Goal: Task Accomplishment & Management: Manage account settings

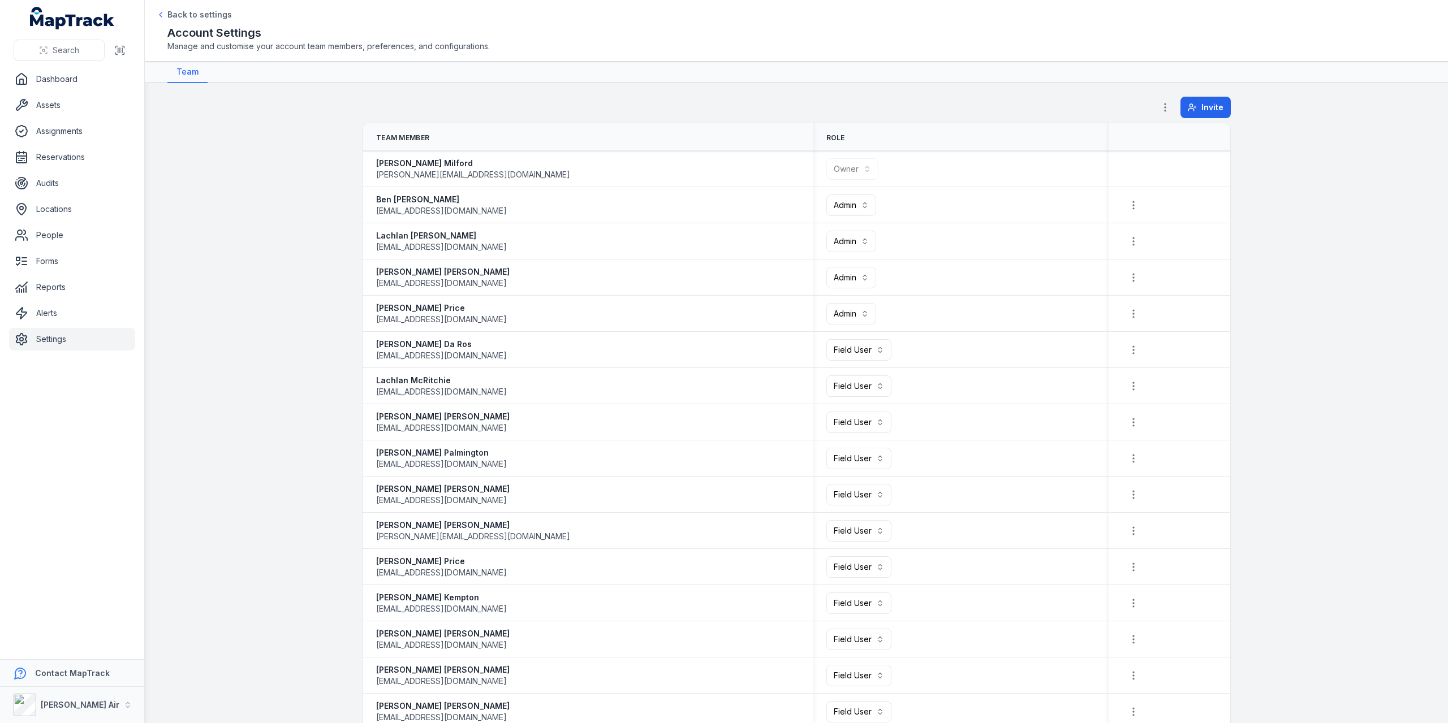
scroll to position [170, 0]
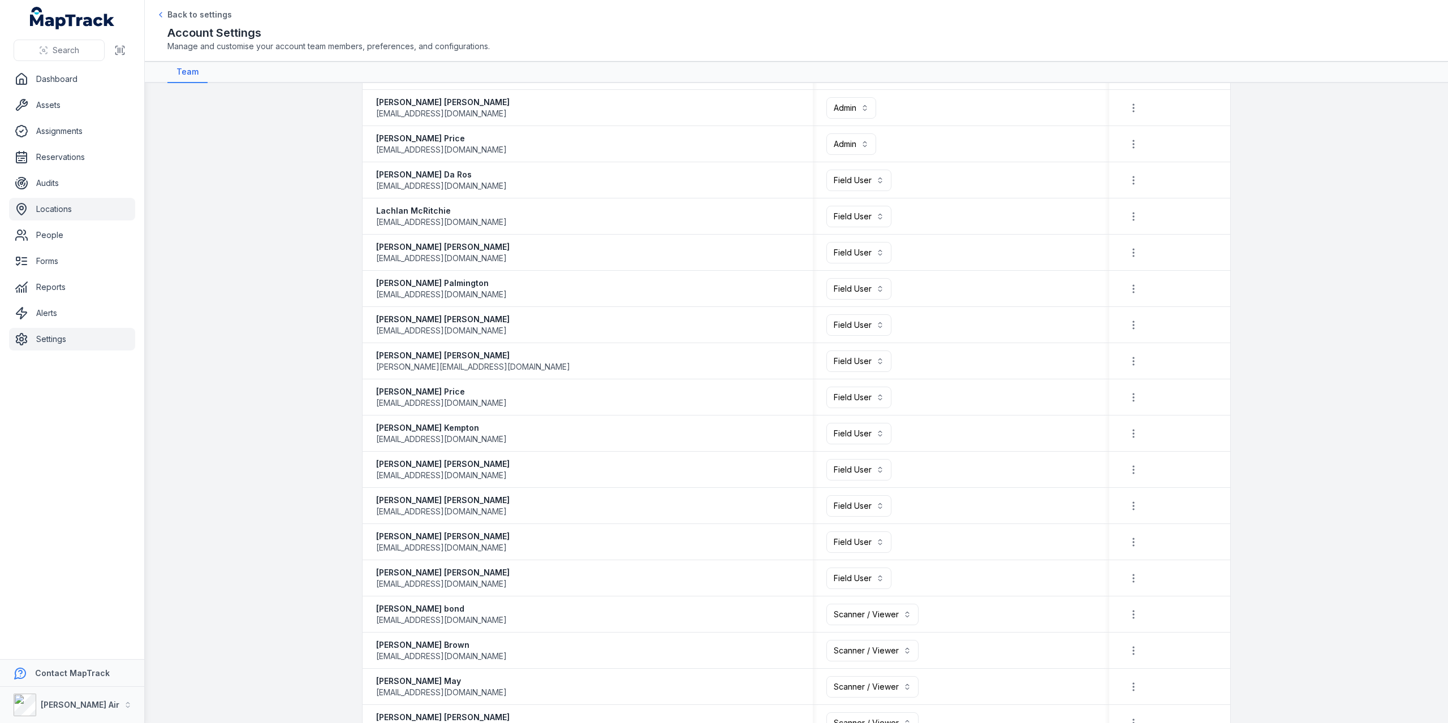
click at [50, 204] on link "Locations" at bounding box center [72, 209] width 126 height 23
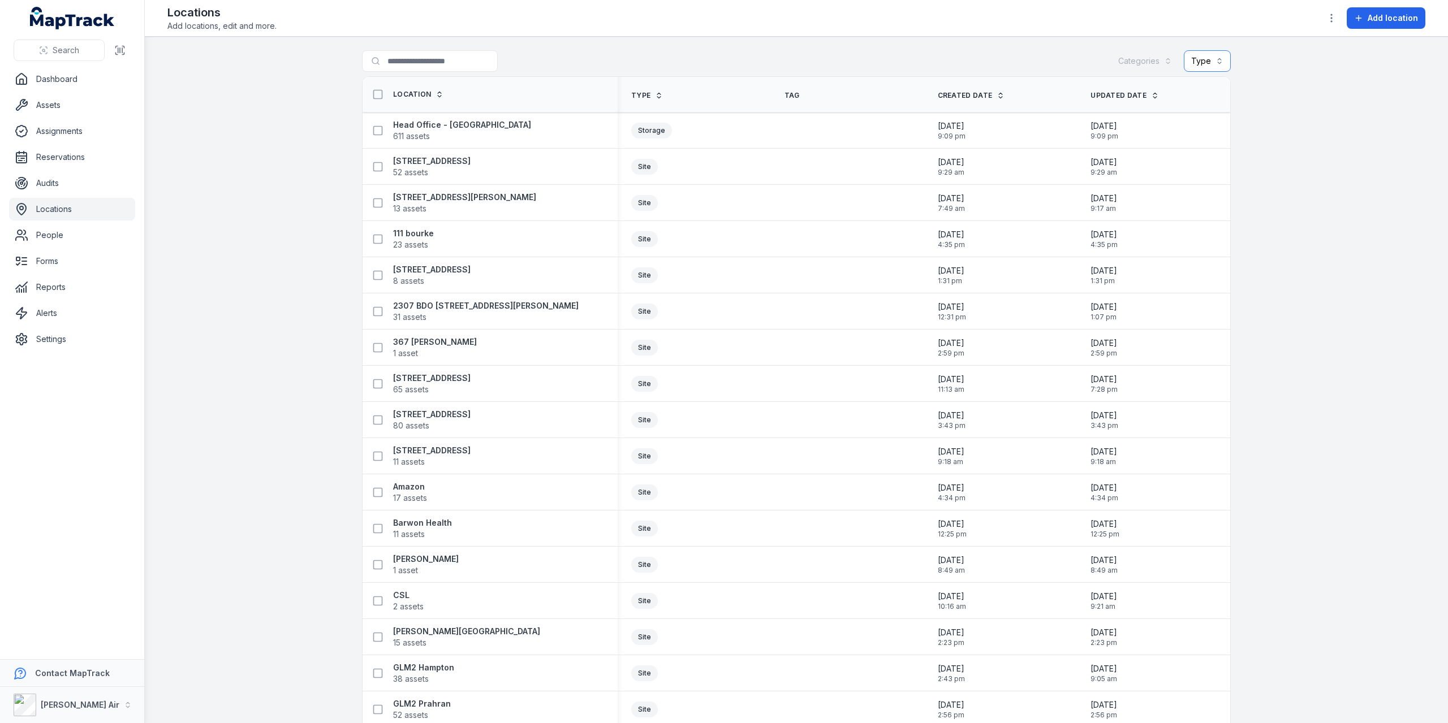
click at [1198, 57] on button "Type" at bounding box center [1207, 60] width 47 height 21
click at [1139, 107] on span "Vehicle" at bounding box center [1135, 110] width 28 height 11
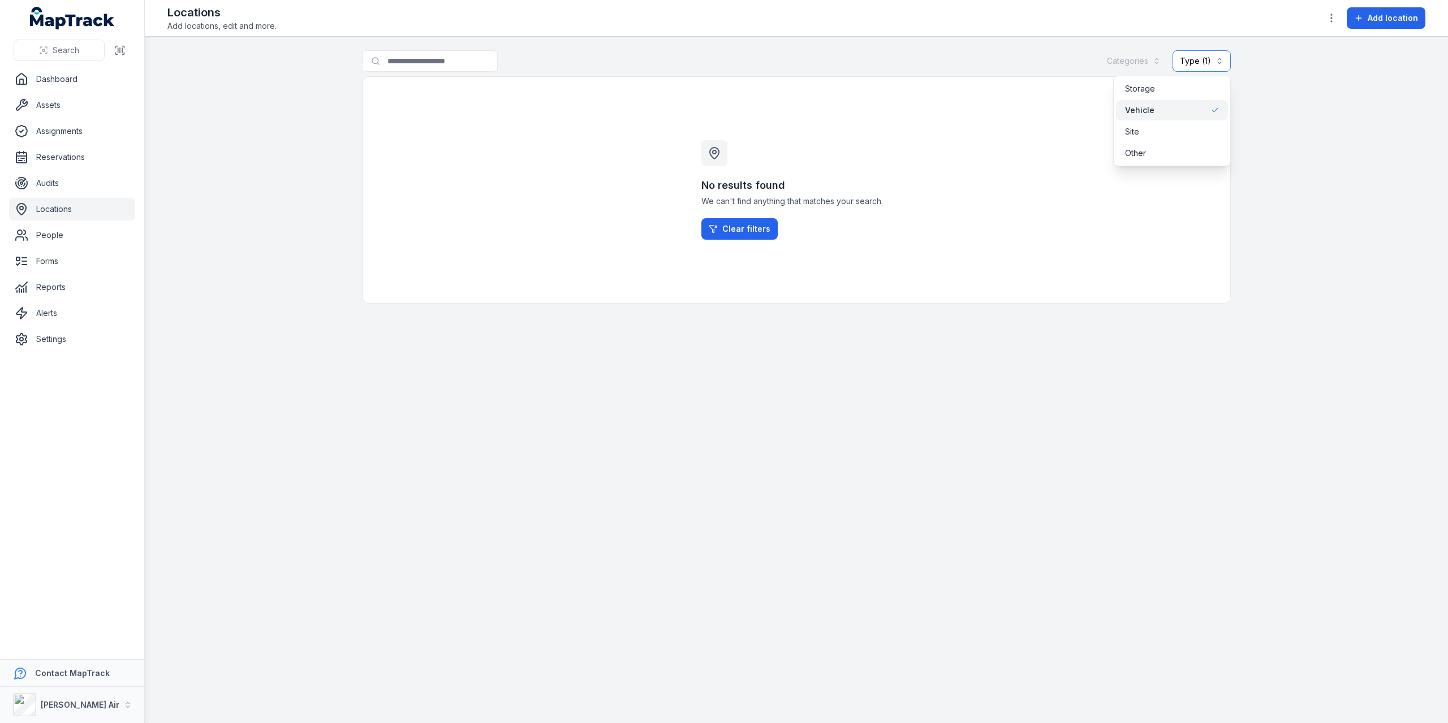
click at [1183, 57] on button "Type (1) *******" at bounding box center [1201, 60] width 58 height 21
click at [1190, 59] on button "Type (1) *******" at bounding box center [1201, 60] width 58 height 21
click at [1162, 130] on div "Site" at bounding box center [1172, 131] width 94 height 11
click at [1175, 111] on div "Vehicle" at bounding box center [1172, 110] width 94 height 11
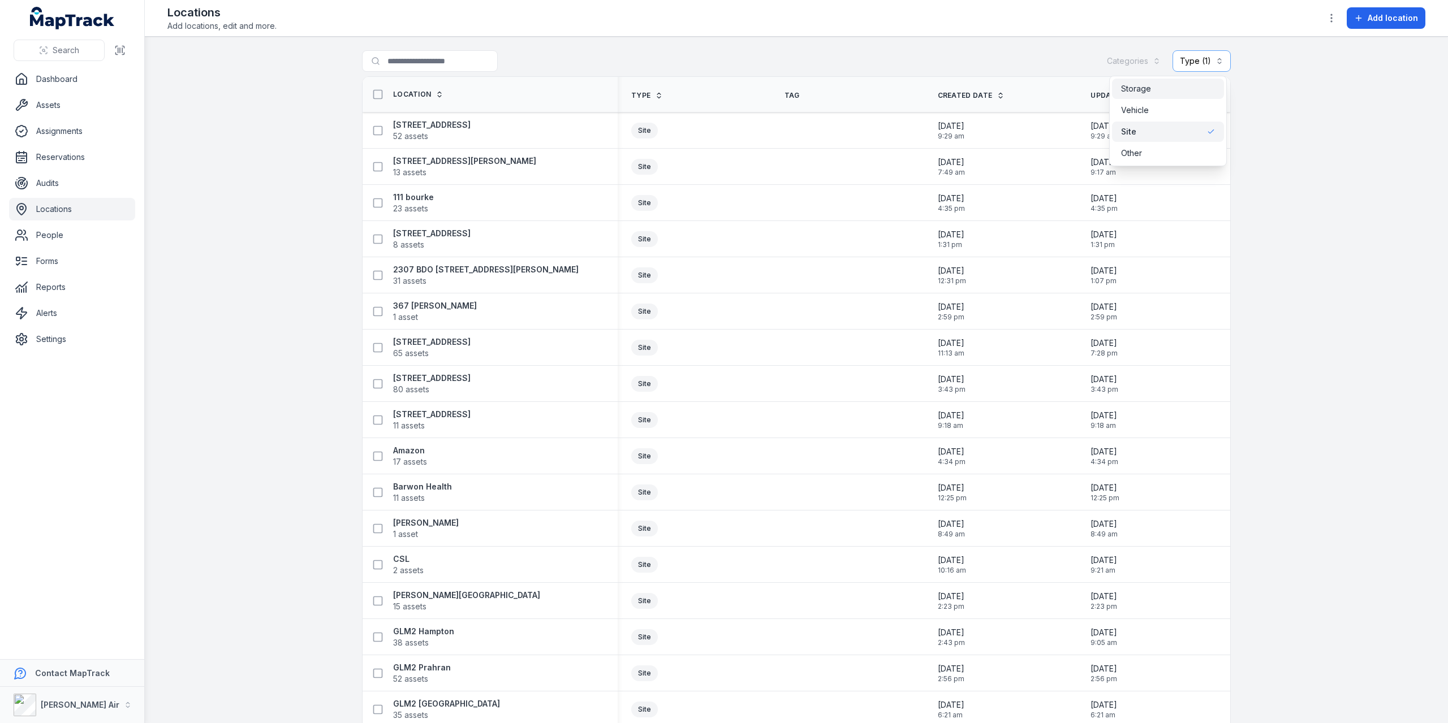
click at [1145, 92] on span "Storage" at bounding box center [1136, 88] width 30 height 11
click at [1196, 133] on div "Site" at bounding box center [1168, 131] width 94 height 11
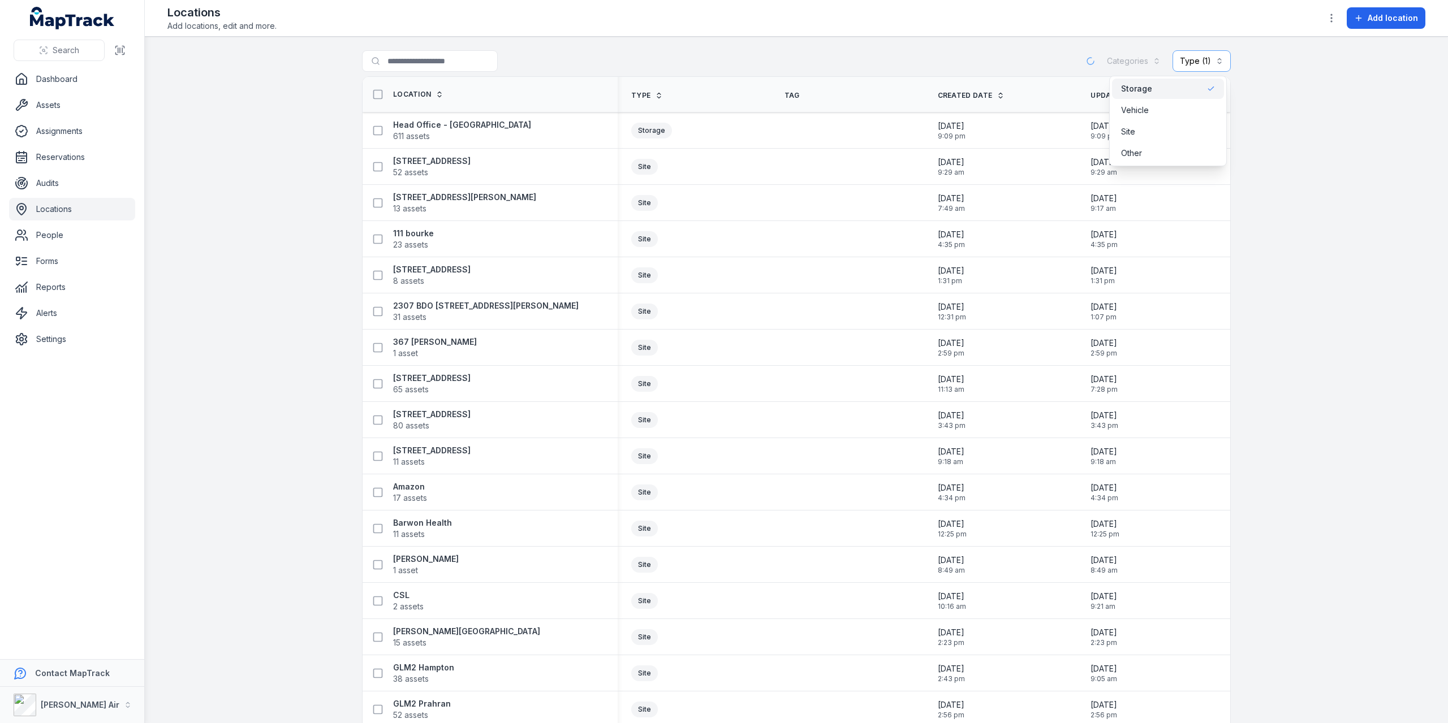
click at [1205, 94] on div "Storage" at bounding box center [1168, 88] width 94 height 11
click at [75, 106] on div "Search Dashboard Assets Assignments Reservations Audits Locations People Forms …" at bounding box center [724, 361] width 1448 height 723
click at [443, 386] on div "435 Bourke st 65 assets" at bounding box center [485, 384] width 237 height 23
click at [434, 375] on strong "[STREET_ADDRESS]" at bounding box center [431, 378] width 77 height 11
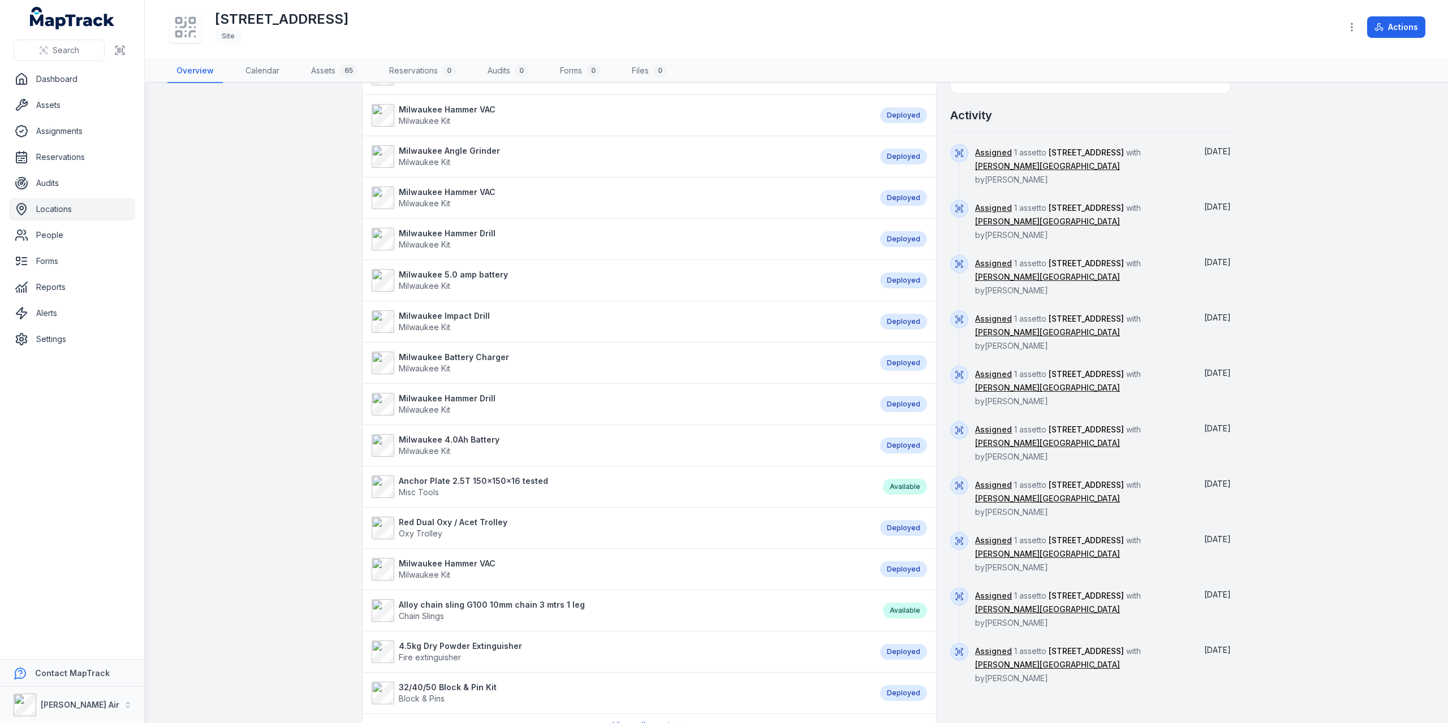
scroll to position [419, 0]
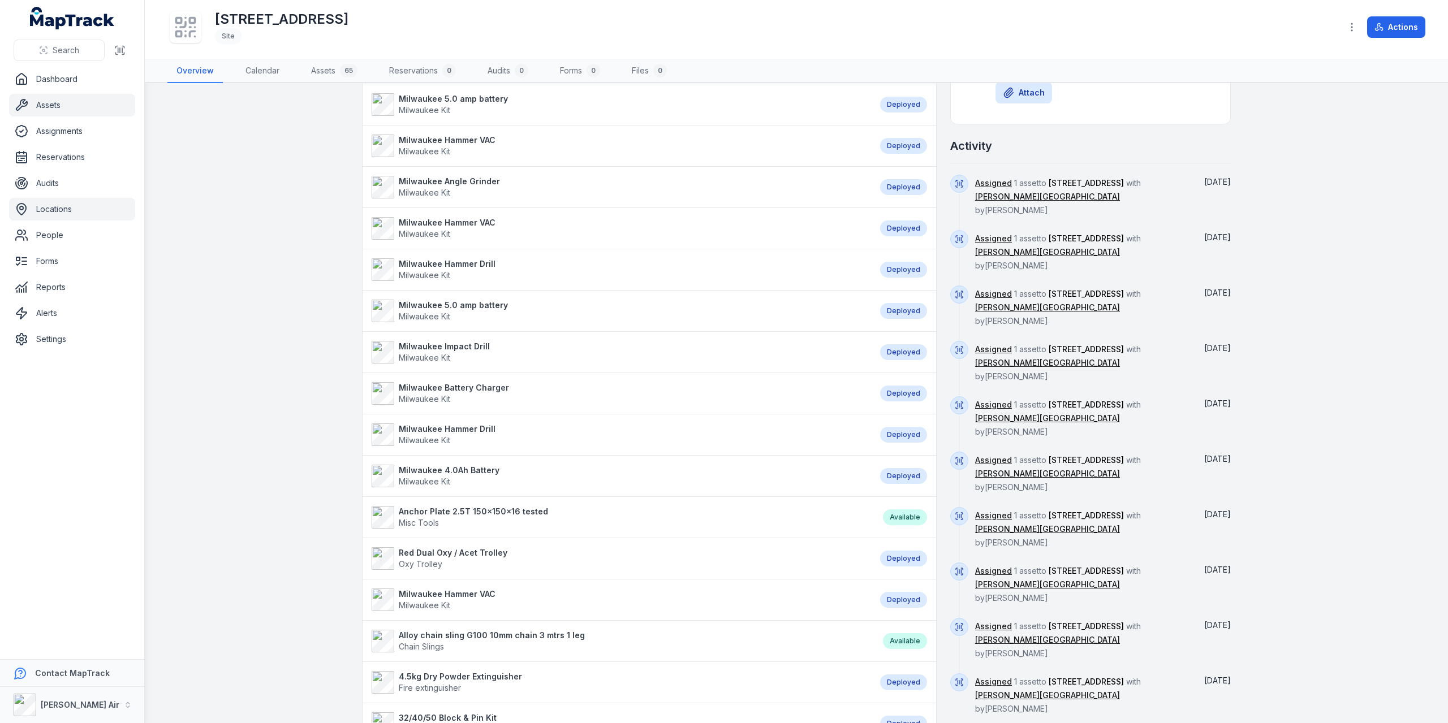
click at [75, 103] on link "Assets" at bounding box center [72, 105] width 126 height 23
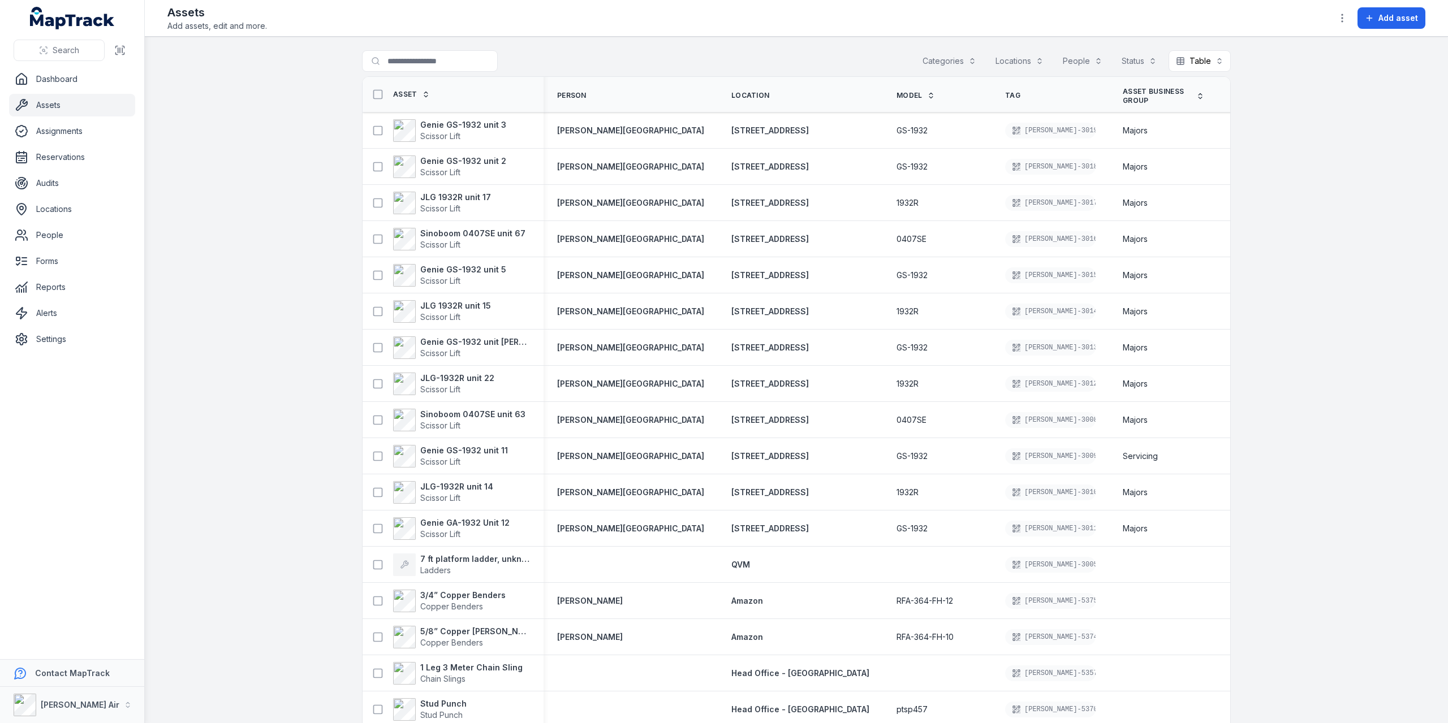
click at [1025, 46] on main "Search for assets Categories Locations People Status Table ***** Asset Person L…" at bounding box center [796, 380] width 1303 height 687
click at [1024, 54] on button "Locations" at bounding box center [1019, 60] width 63 height 21
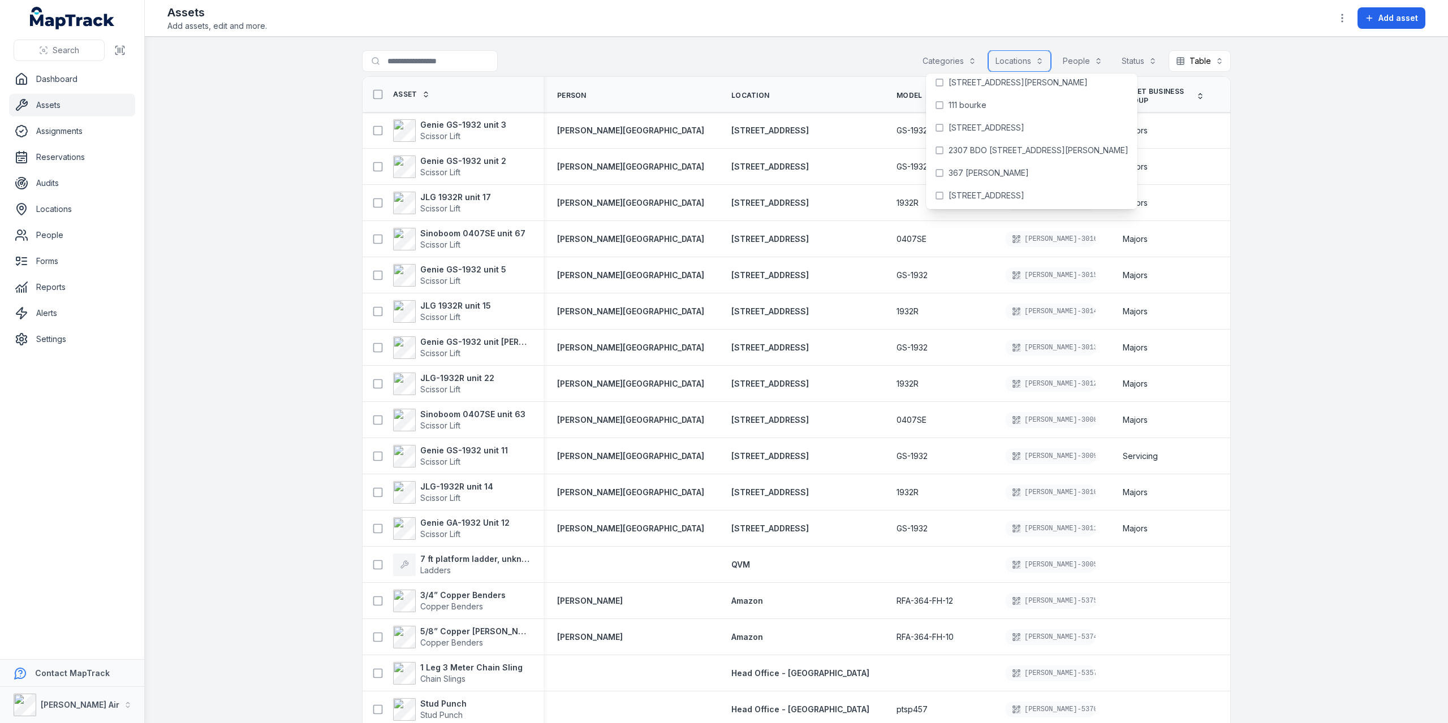
scroll to position [57, 0]
click at [967, 186] on span "[STREET_ADDRESS]" at bounding box center [986, 189] width 76 height 11
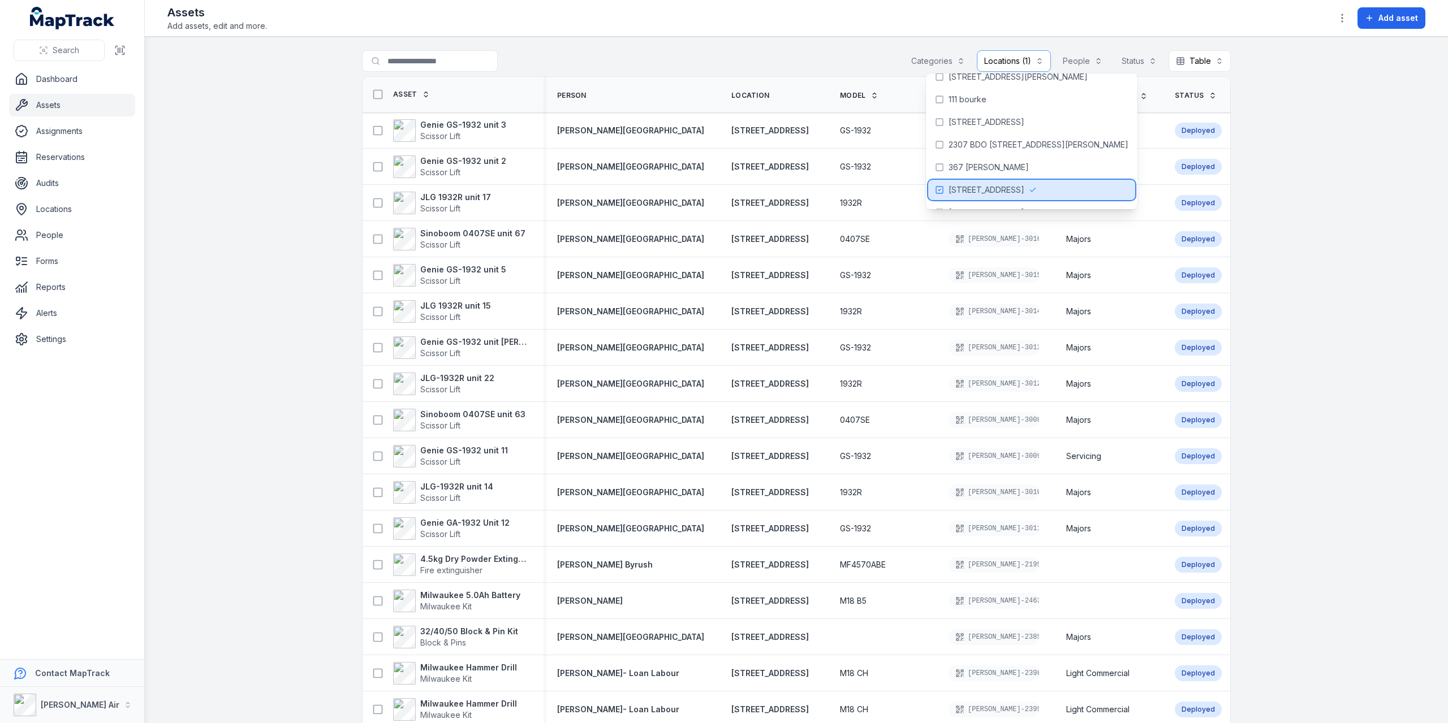
click at [1017, 65] on button "Locations (1)" at bounding box center [1014, 60] width 74 height 21
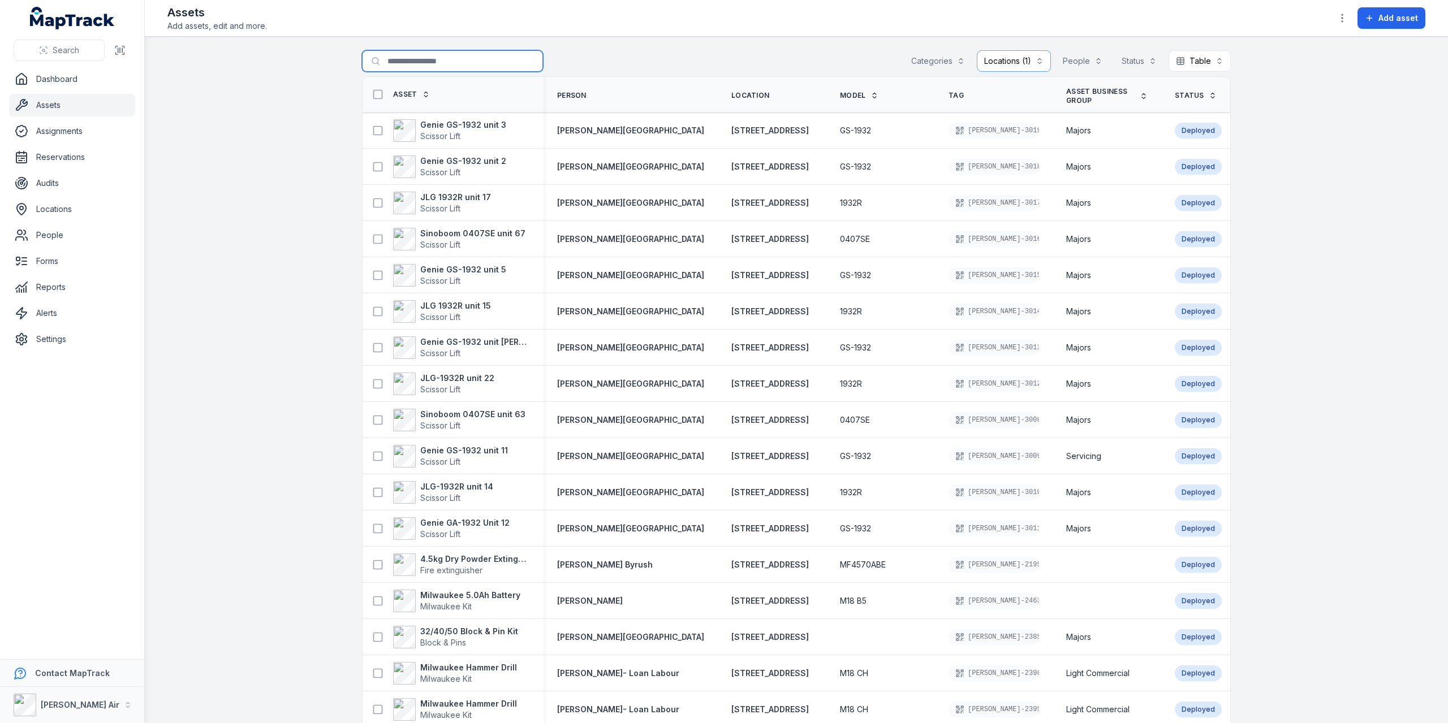
click at [460, 58] on input "Search for assets" at bounding box center [452, 60] width 181 height 21
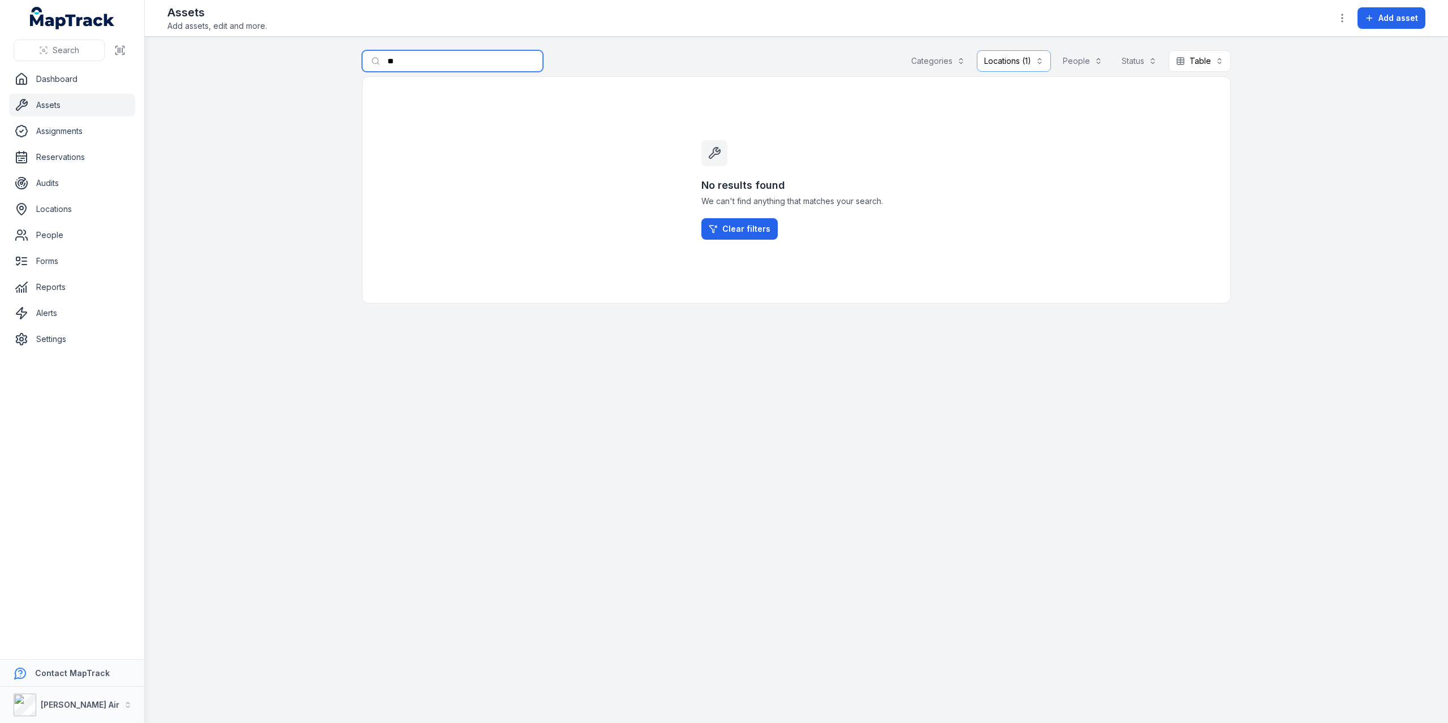
type input "*"
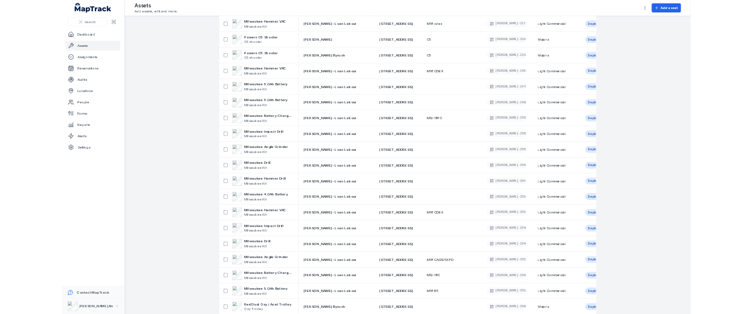
scroll to position [594, 0]
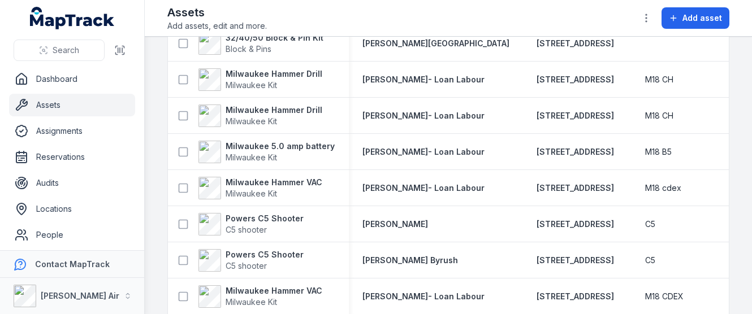
click at [71, 107] on link "Assets" at bounding box center [72, 105] width 126 height 23
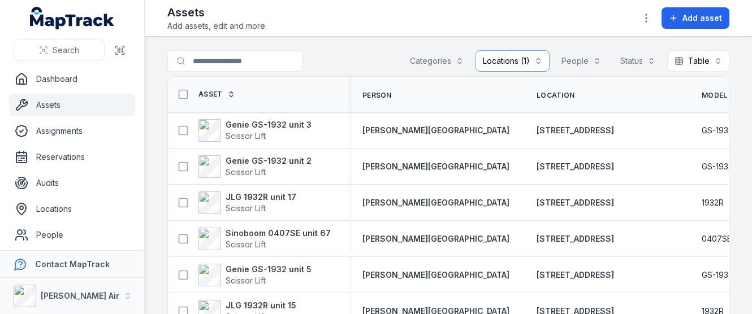
click at [509, 59] on button "Locations (1)" at bounding box center [513, 60] width 74 height 21
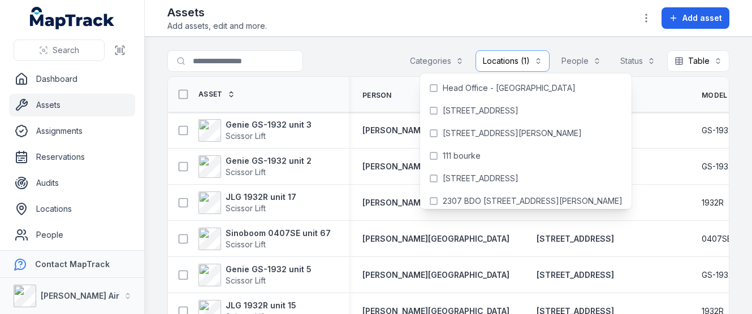
click at [373, 0] on header "Toggle Navigation Assets Add assets, edit and more. Add asset" at bounding box center [448, 18] width 607 height 37
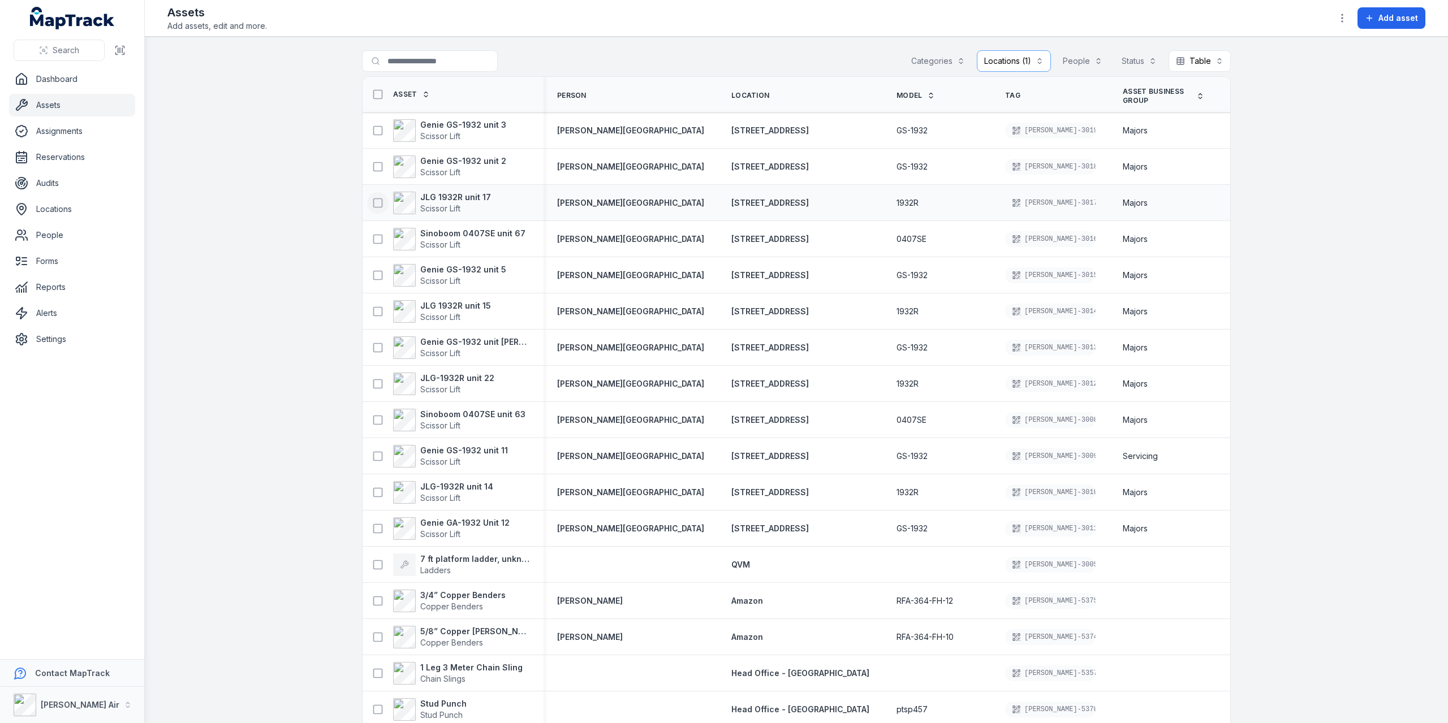
click at [376, 199] on icon at bounding box center [377, 202] width 11 height 11
click at [379, 274] on button at bounding box center [377, 275] width 21 height 21
click at [377, 418] on icon at bounding box center [377, 420] width 11 height 11
click at [802, 697] on icon "button" at bounding box center [802, 696] width 11 height 11
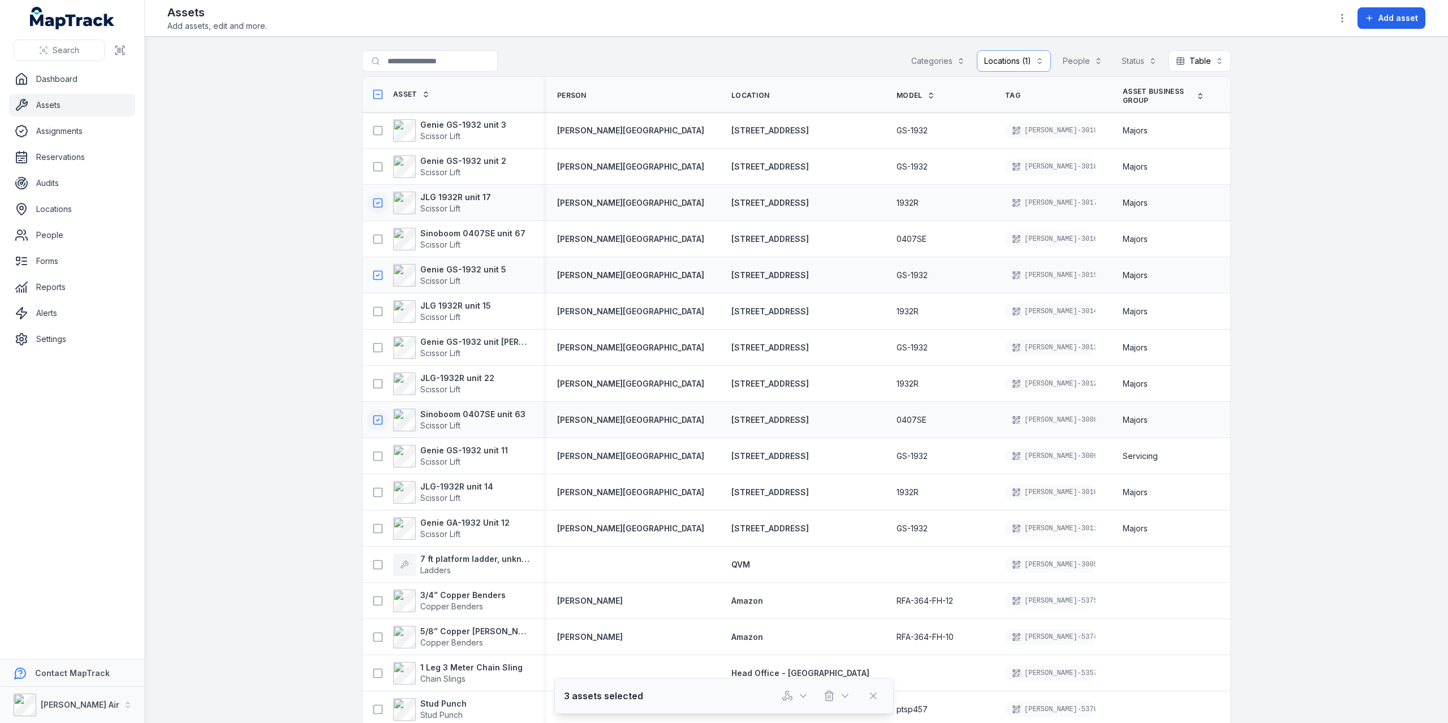
click at [377, 201] on icon at bounding box center [377, 202] width 11 height 11
click at [375, 274] on icon at bounding box center [377, 275] width 11 height 11
click at [377, 420] on rect at bounding box center [378, 420] width 8 height 8
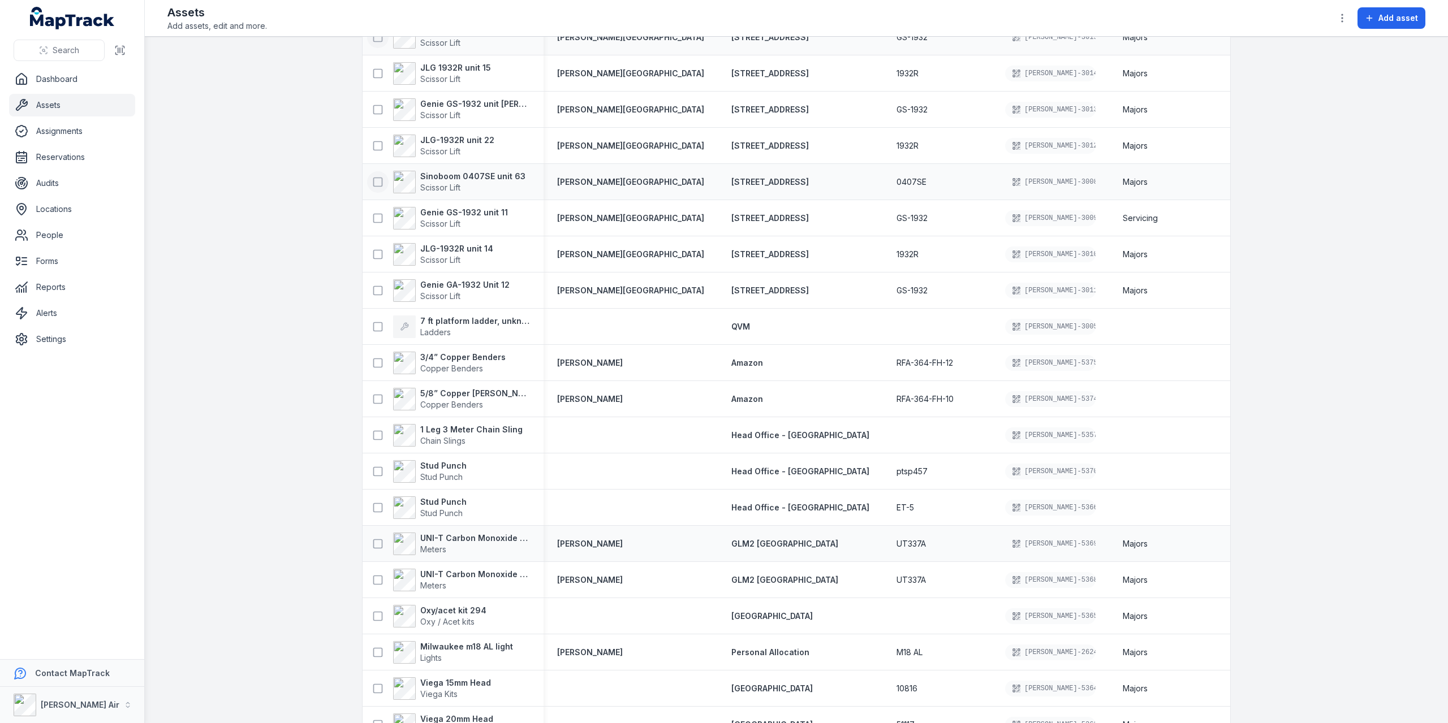
scroll to position [283, 0]
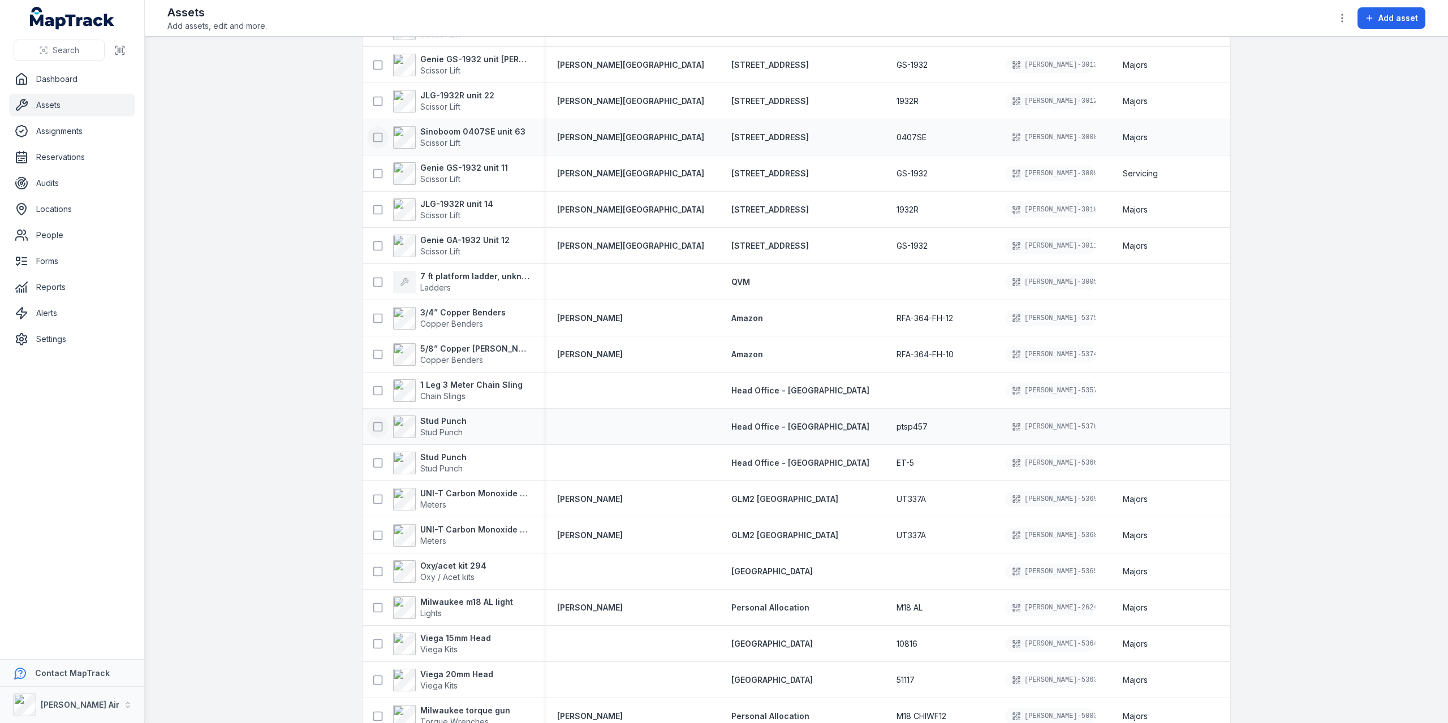
click at [374, 428] on icon at bounding box center [377, 426] width 11 height 11
click at [372, 386] on icon at bounding box center [377, 390] width 11 height 11
click at [372, 241] on icon at bounding box center [377, 245] width 11 height 11
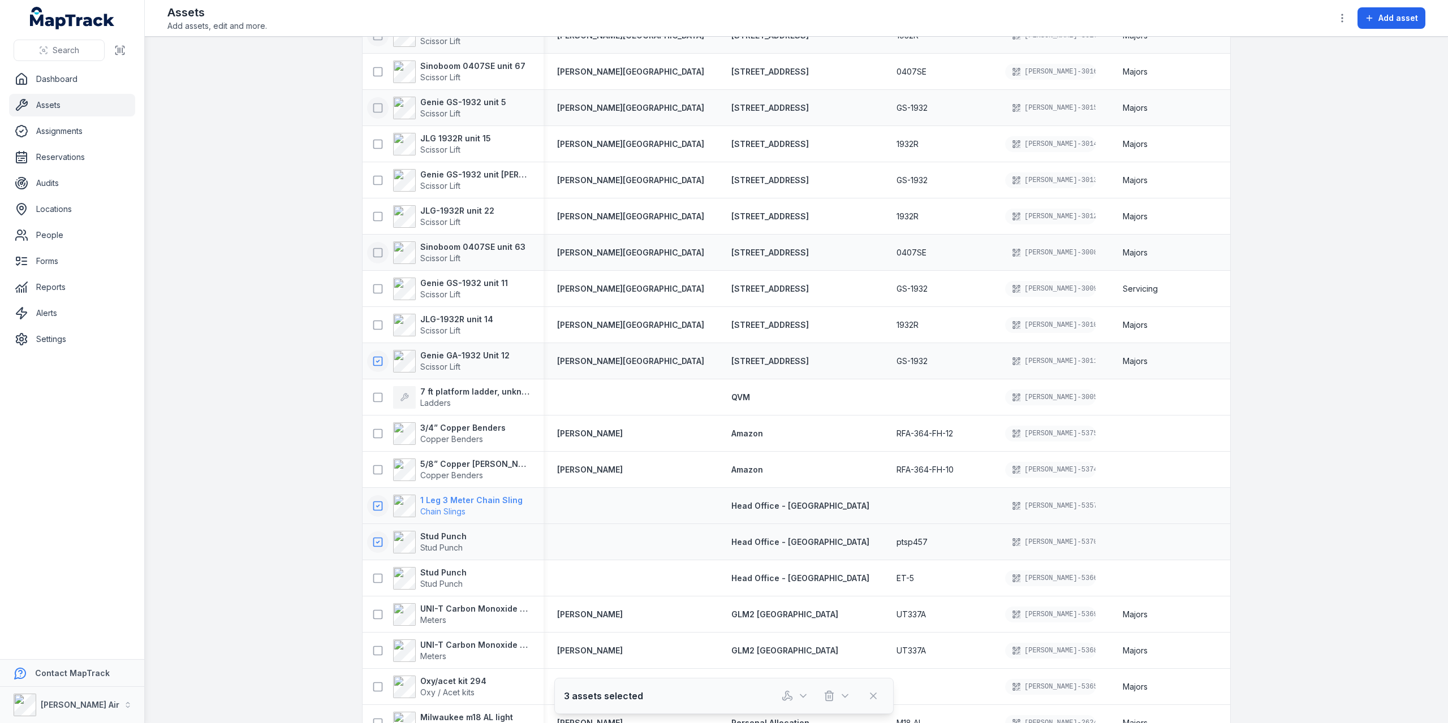
scroll to position [170, 0]
click at [464, 510] on span "Chain Slings" at bounding box center [471, 509] width 102 height 11
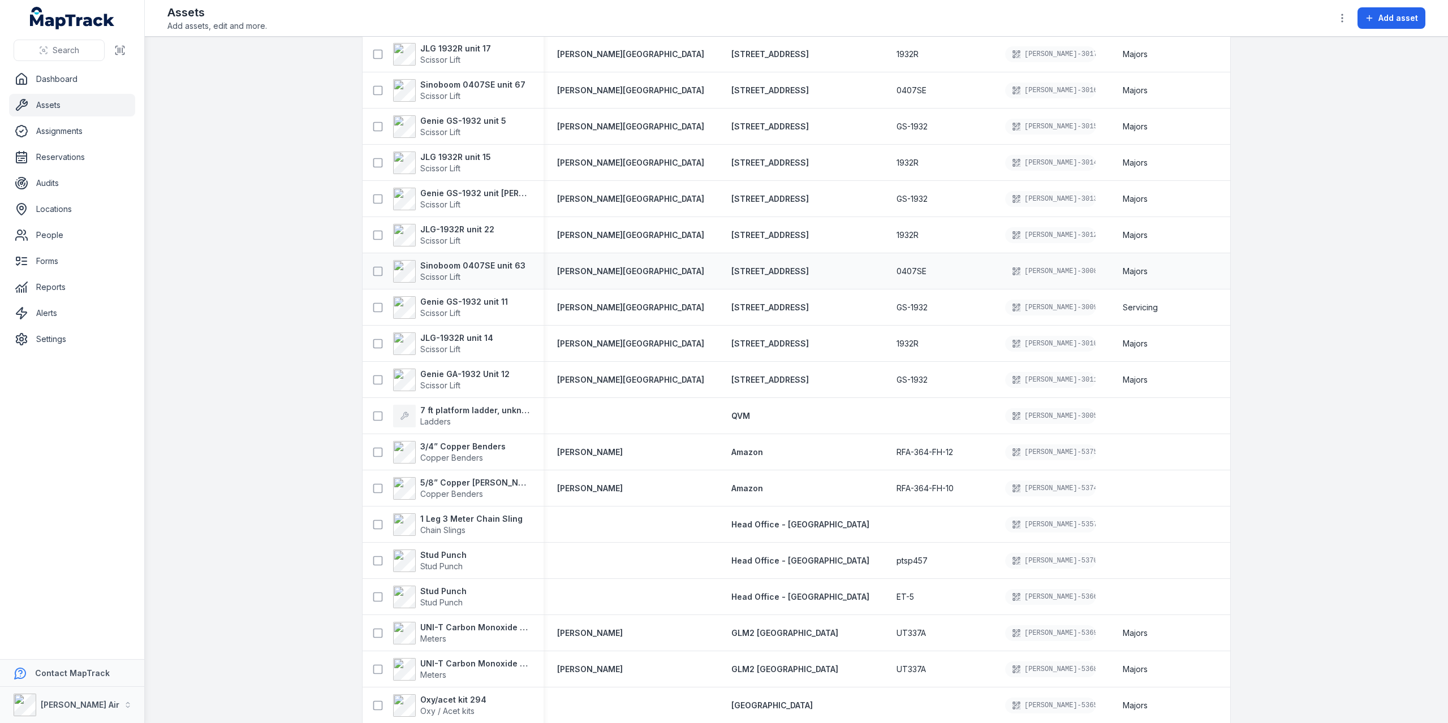
scroll to position [170, 0]
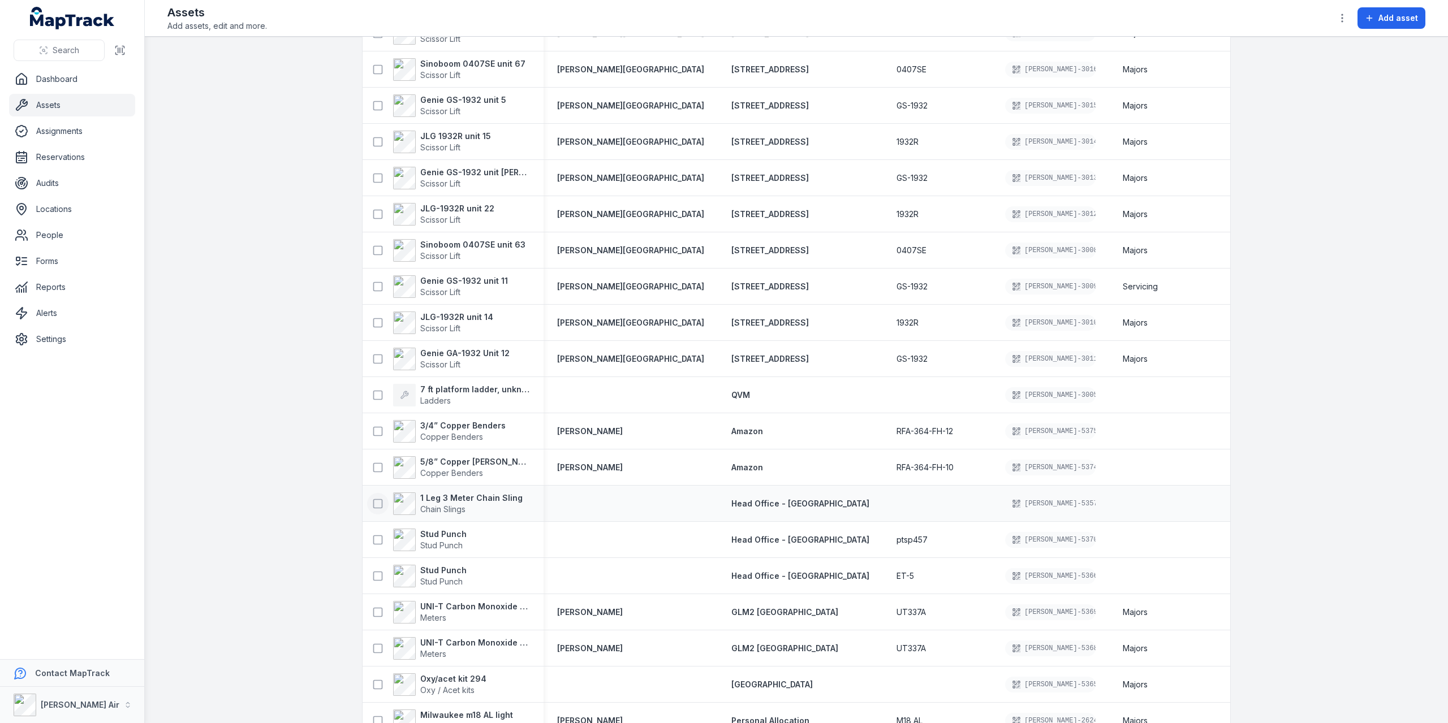
click at [377, 503] on rect at bounding box center [378, 503] width 8 height 8
click at [377, 537] on rect at bounding box center [378, 540] width 8 height 8
click at [379, 575] on button at bounding box center [377, 576] width 21 height 21
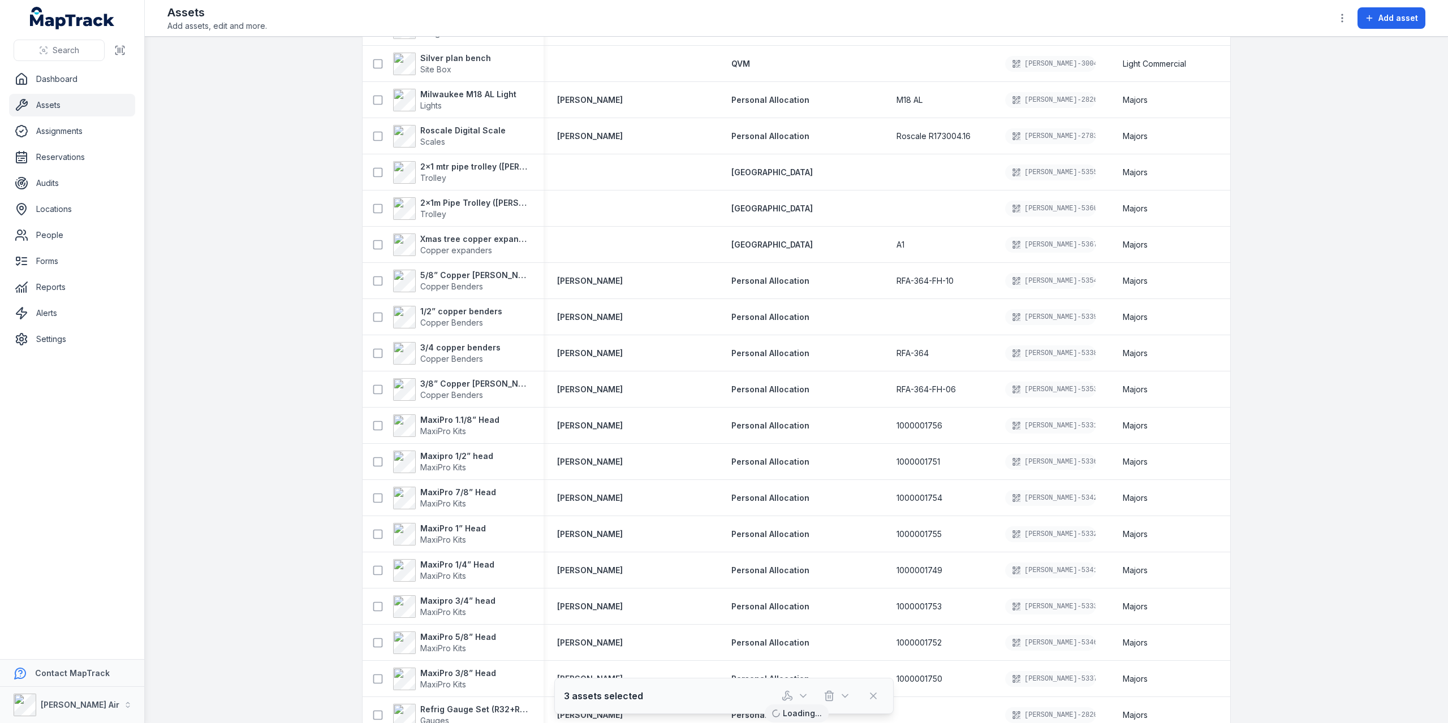
scroll to position [1211, 0]
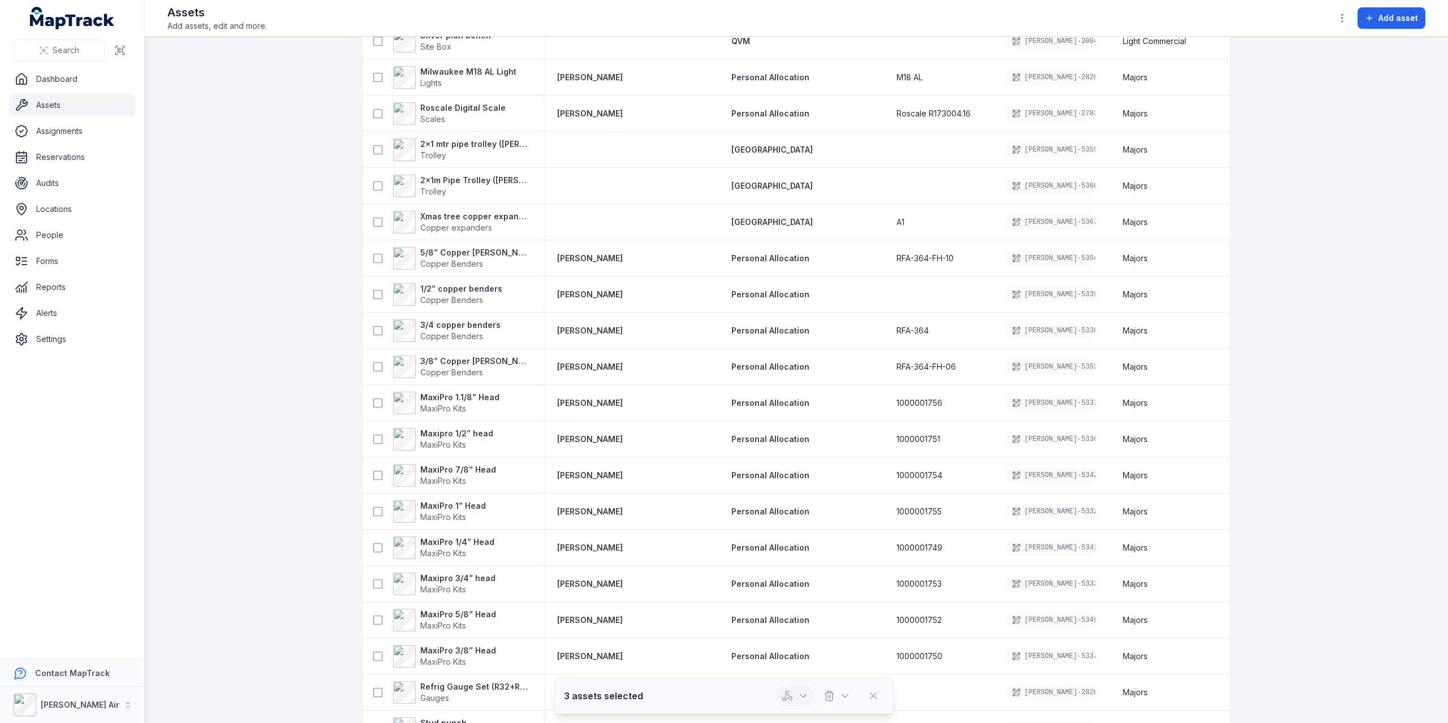
click at [787, 700] on icon "button" at bounding box center [786, 699] width 7 height 3
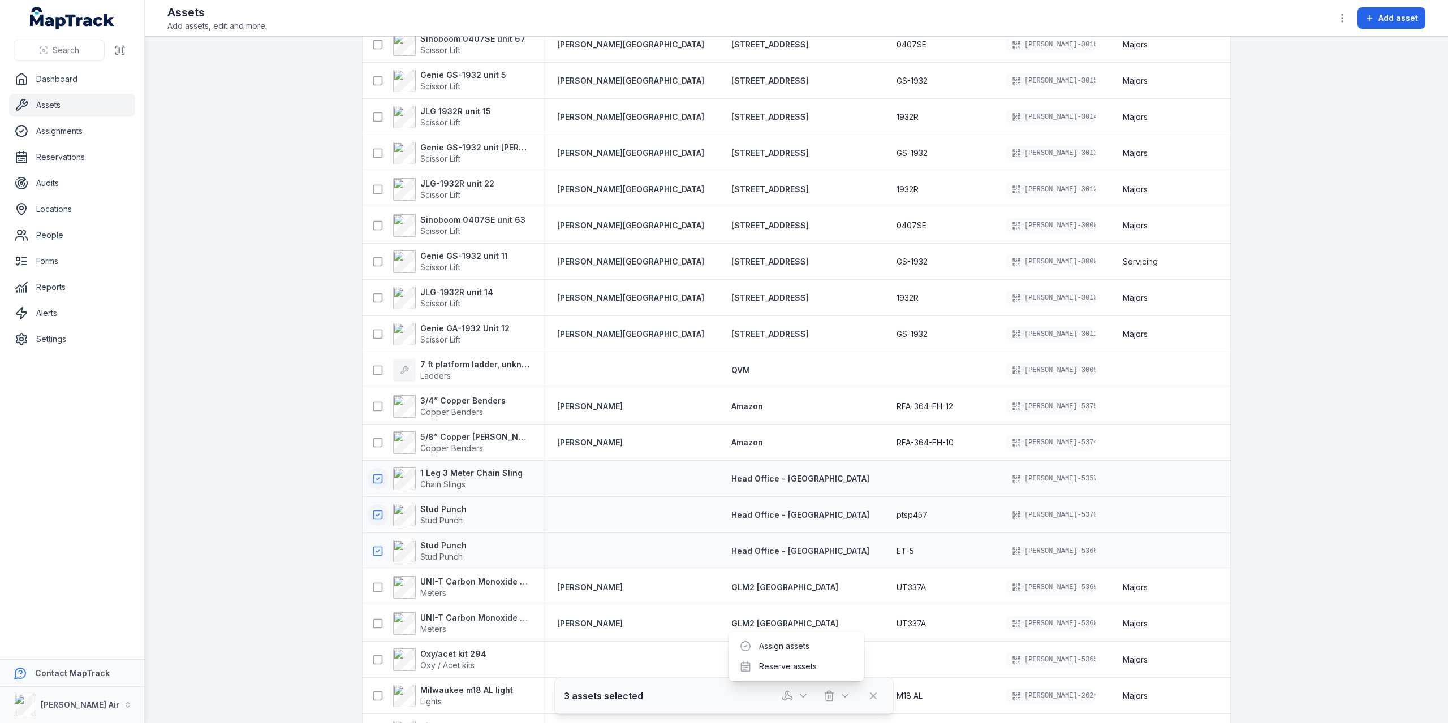
scroll to position [193, 0]
click at [377, 480] on icon at bounding box center [377, 479] width 11 height 11
click at [374, 512] on rect at bounding box center [378, 516] width 8 height 8
click at [377, 551] on icon at bounding box center [378, 552] width 3 height 2
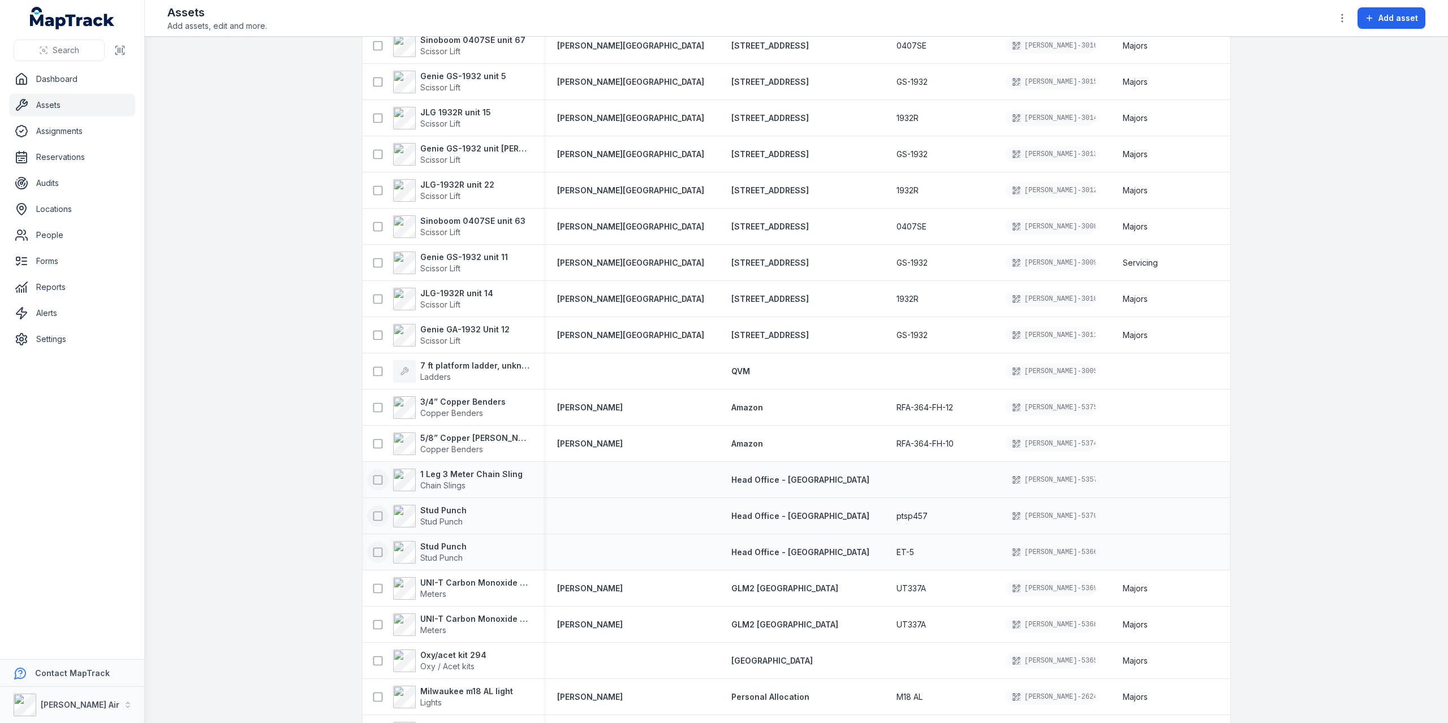
click at [374, 479] on rect at bounding box center [378, 480] width 8 height 8
click at [796, 693] on button "button" at bounding box center [794, 695] width 37 height 21
click at [451, 366] on strong "7 ft platform ladder, unknown brand" at bounding box center [475, 365] width 110 height 11
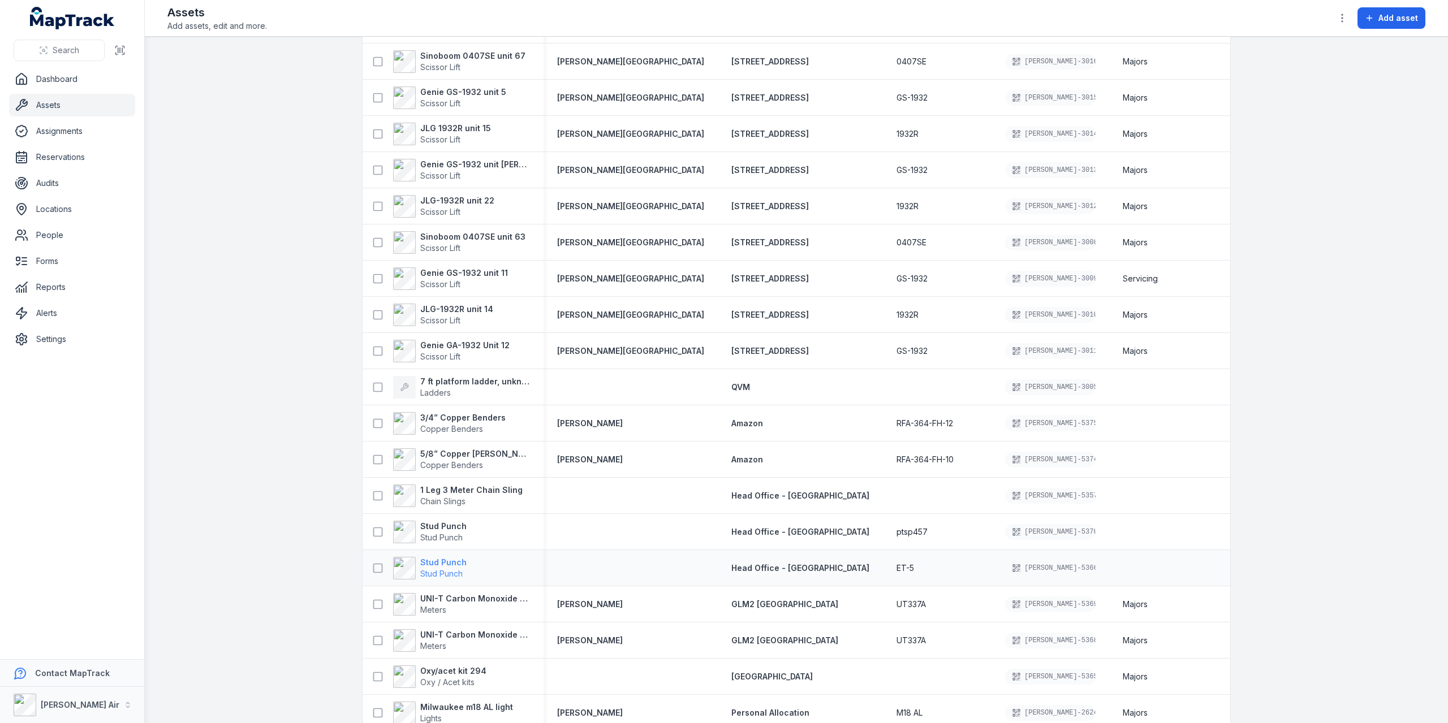
scroll to position [226, 0]
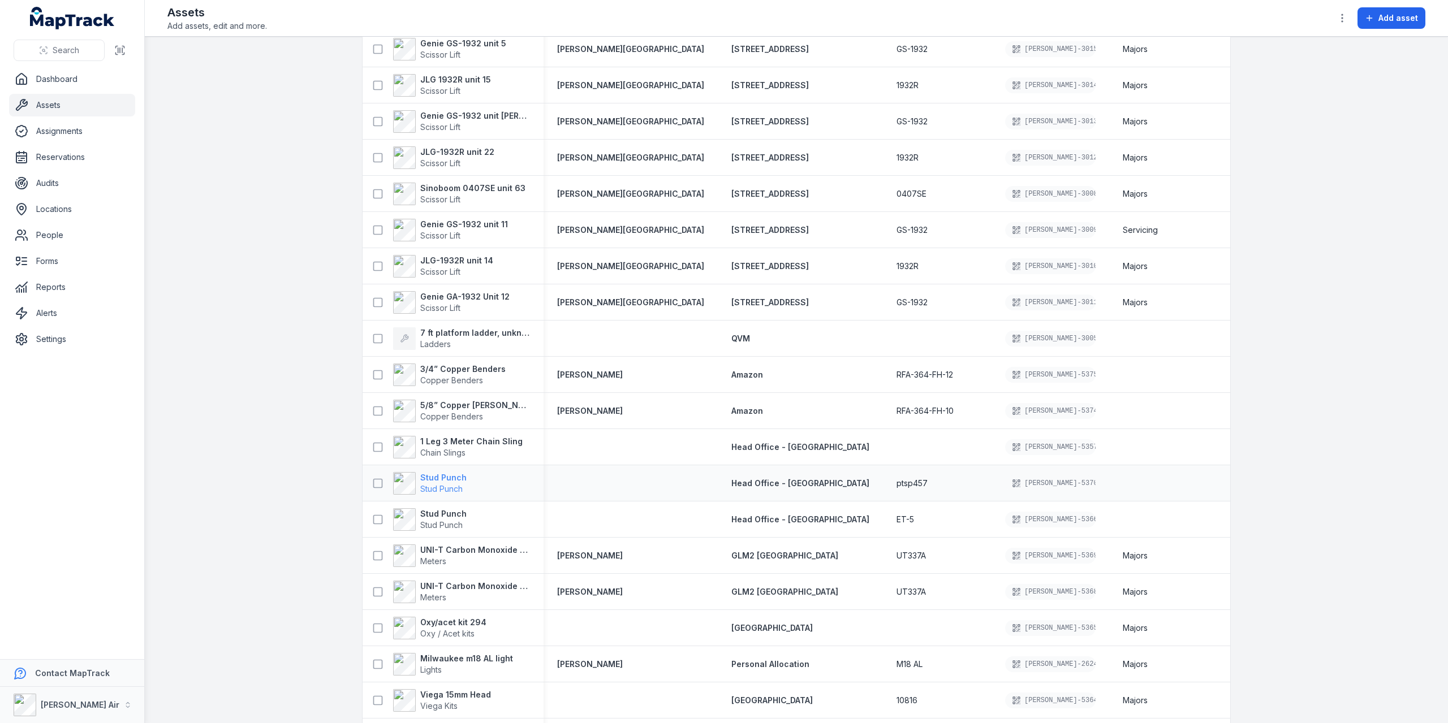
click at [438, 480] on strong "Stud Punch" at bounding box center [443, 477] width 46 height 11
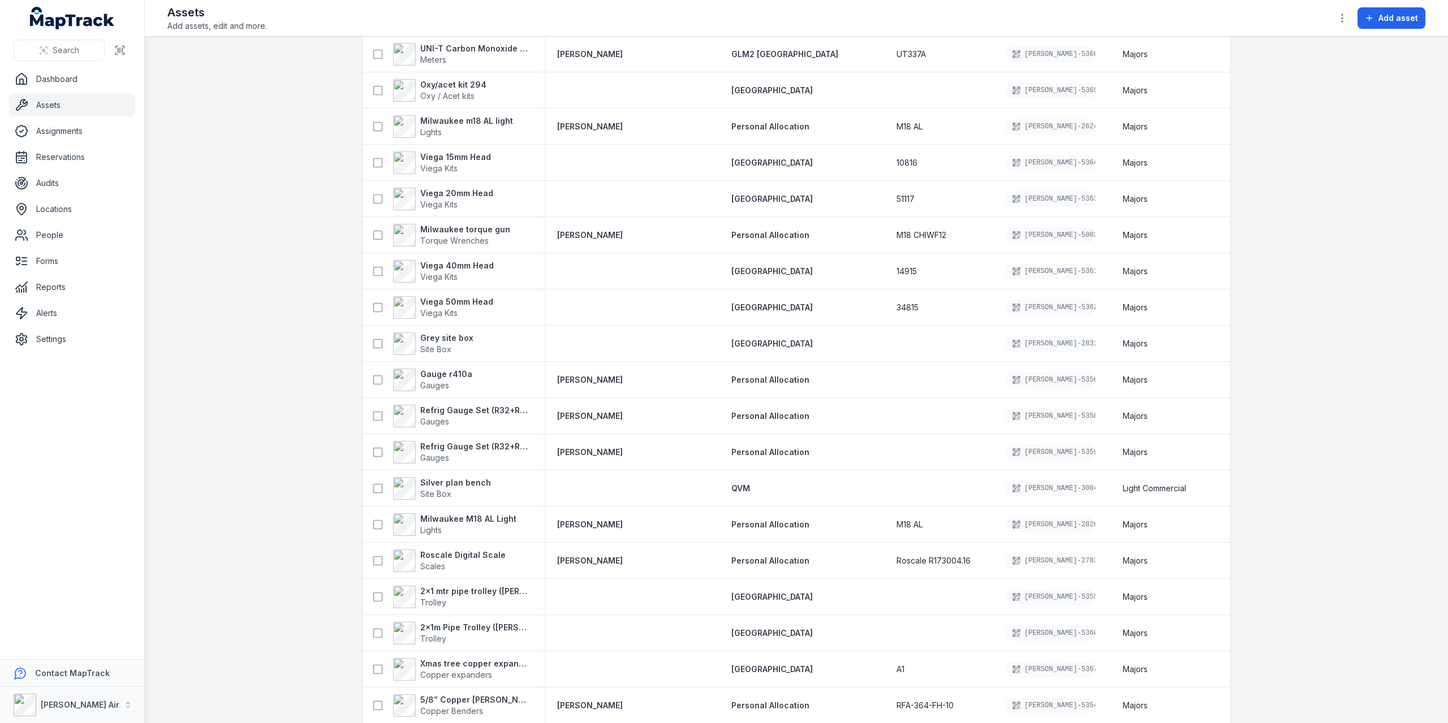
scroll to position [792, 0]
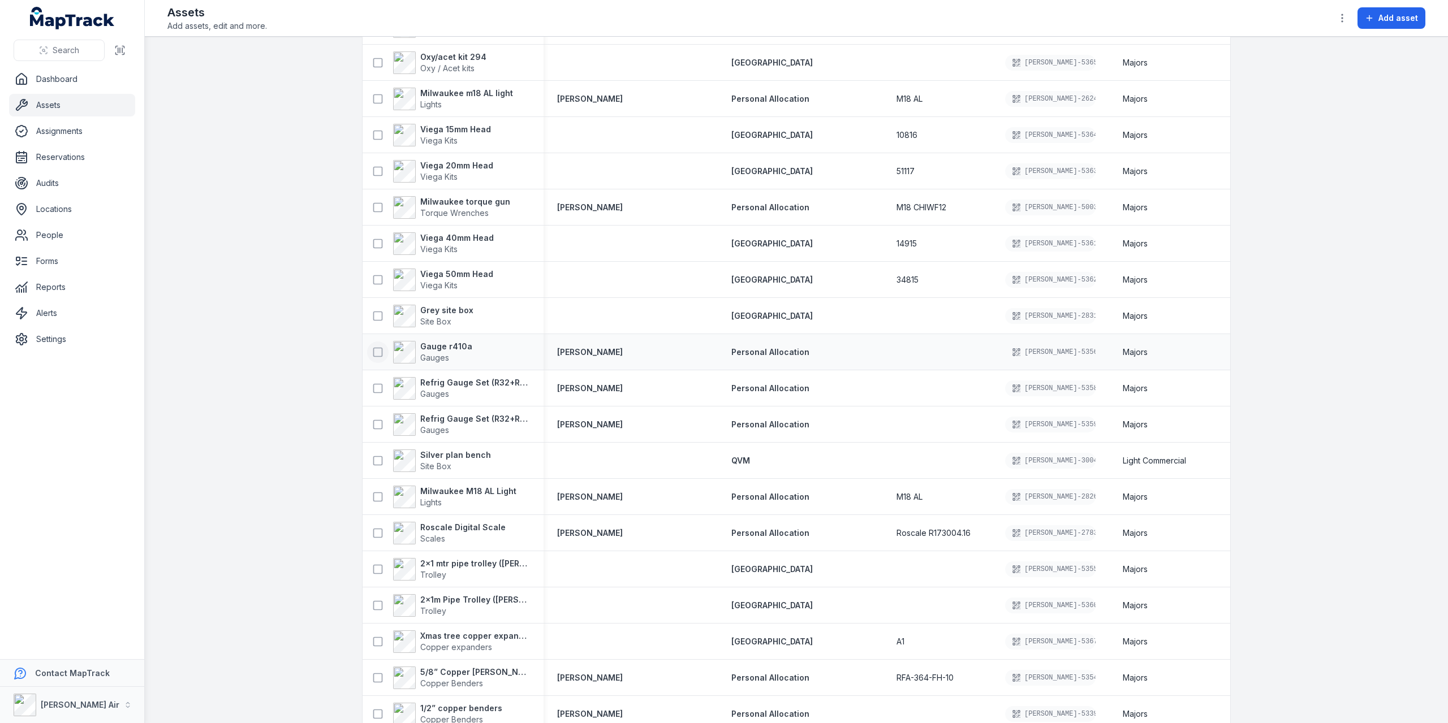
click at [372, 350] on icon at bounding box center [377, 352] width 11 height 11
click at [799, 695] on icon "button" at bounding box center [802, 696] width 11 height 11
click at [374, 386] on rect at bounding box center [378, 388] width 8 height 8
click at [381, 460] on button at bounding box center [377, 460] width 21 height 21
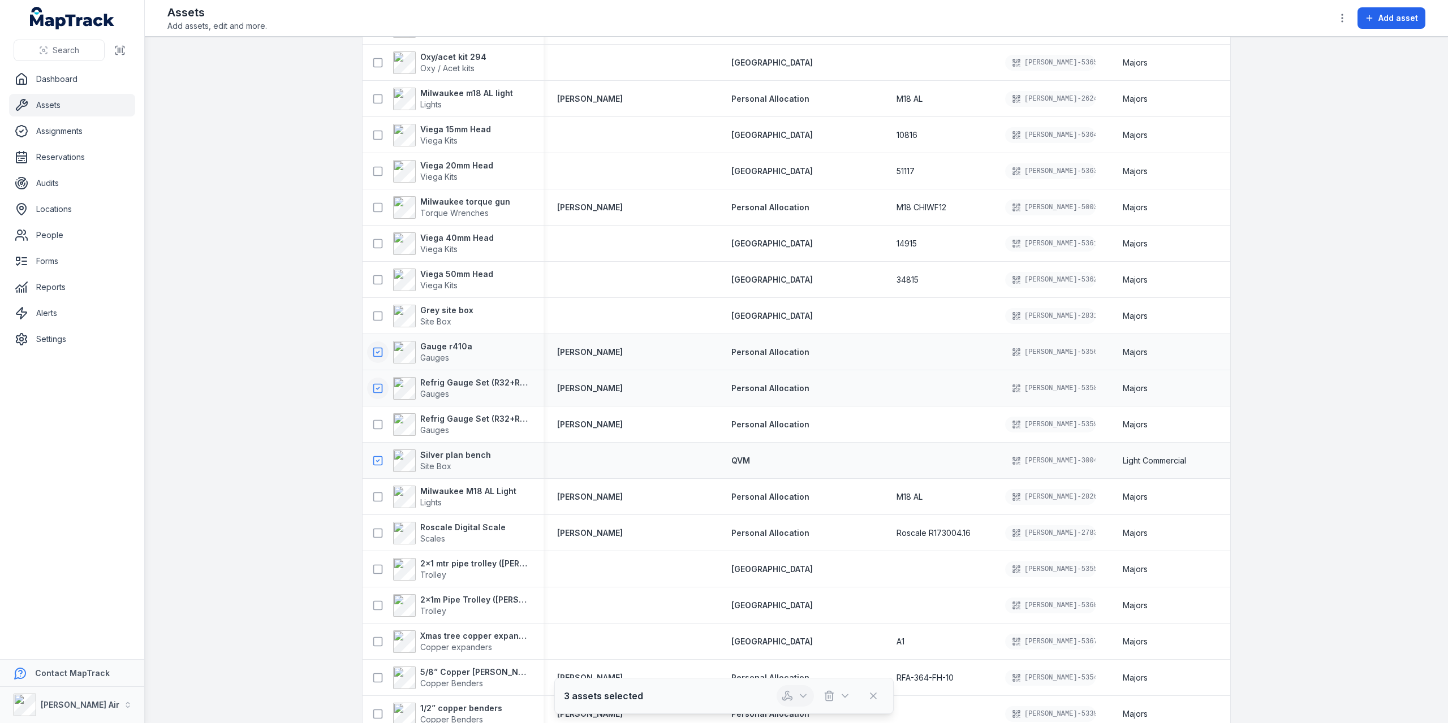
click at [803, 701] on icon "button" at bounding box center [802, 696] width 11 height 11
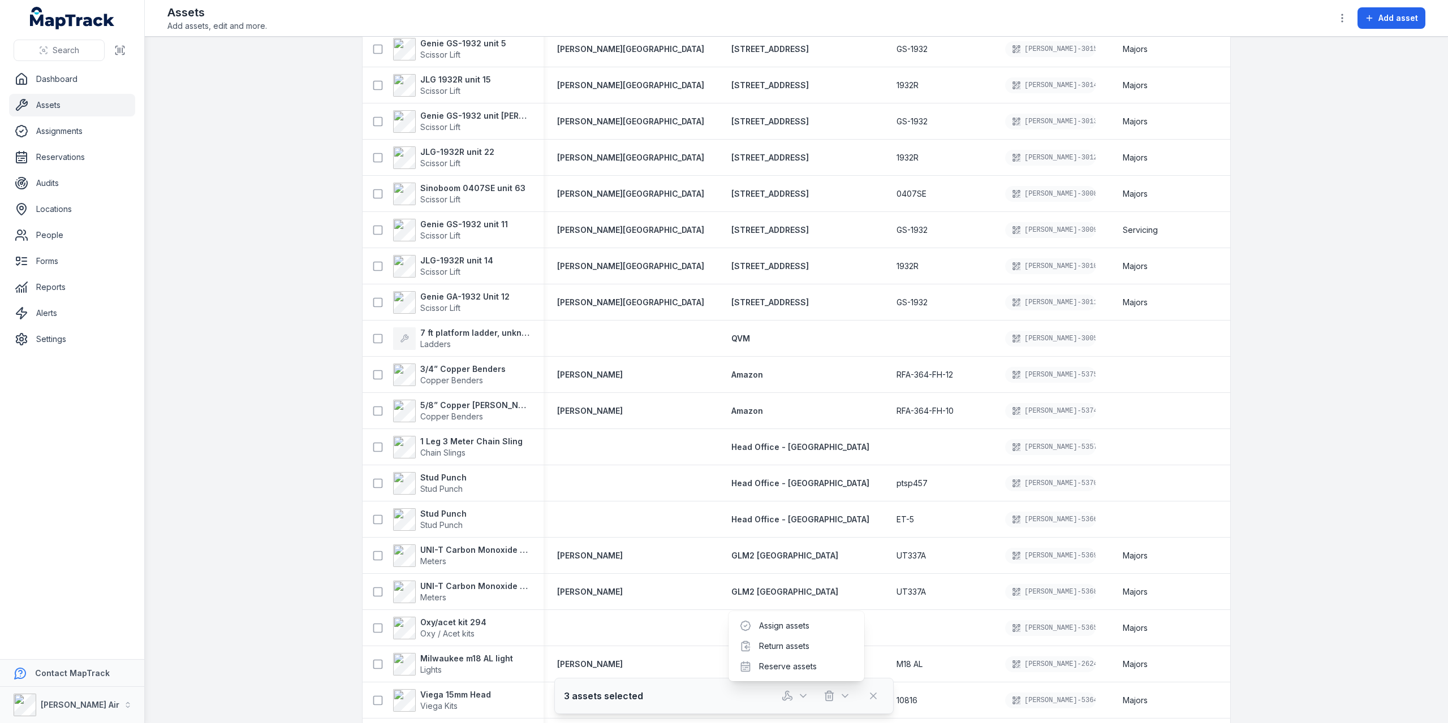
scroll to position [0, 0]
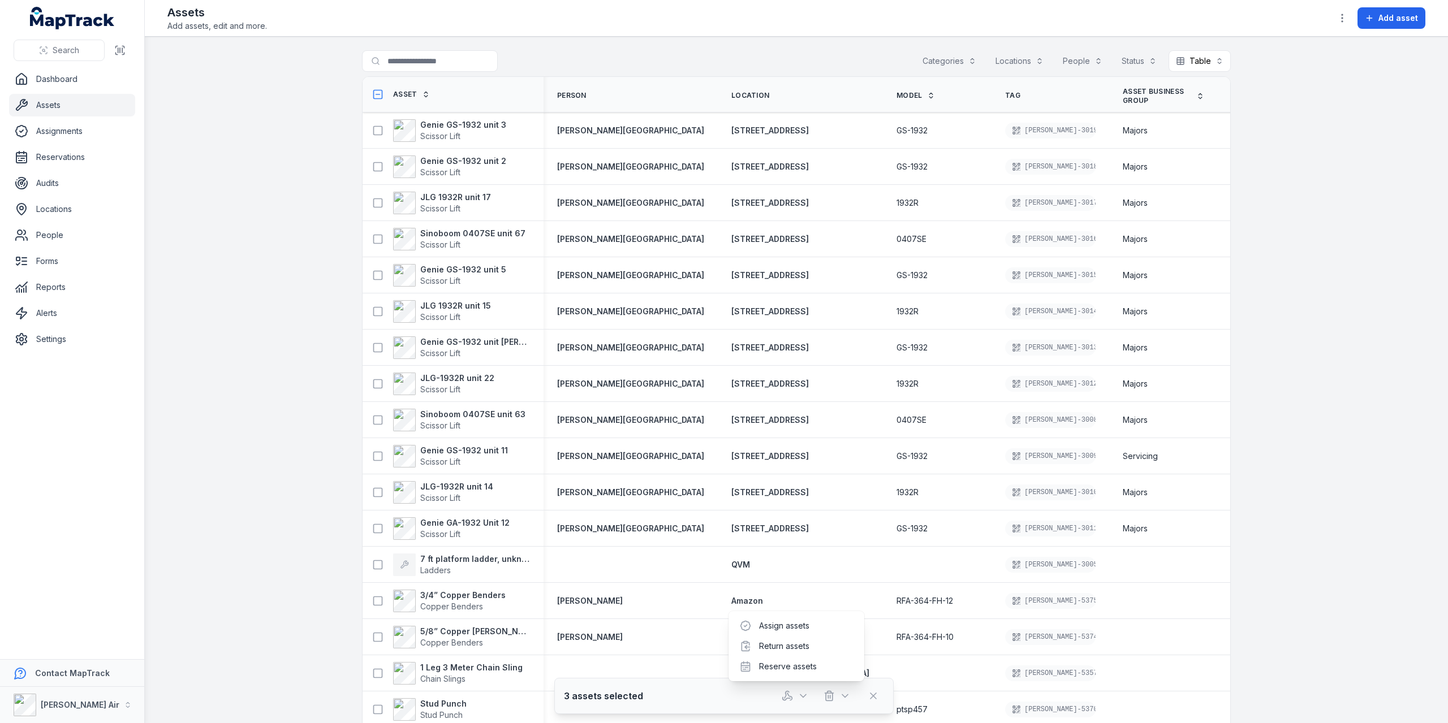
click at [1023, 61] on button "Locations" at bounding box center [1019, 60] width 63 height 21
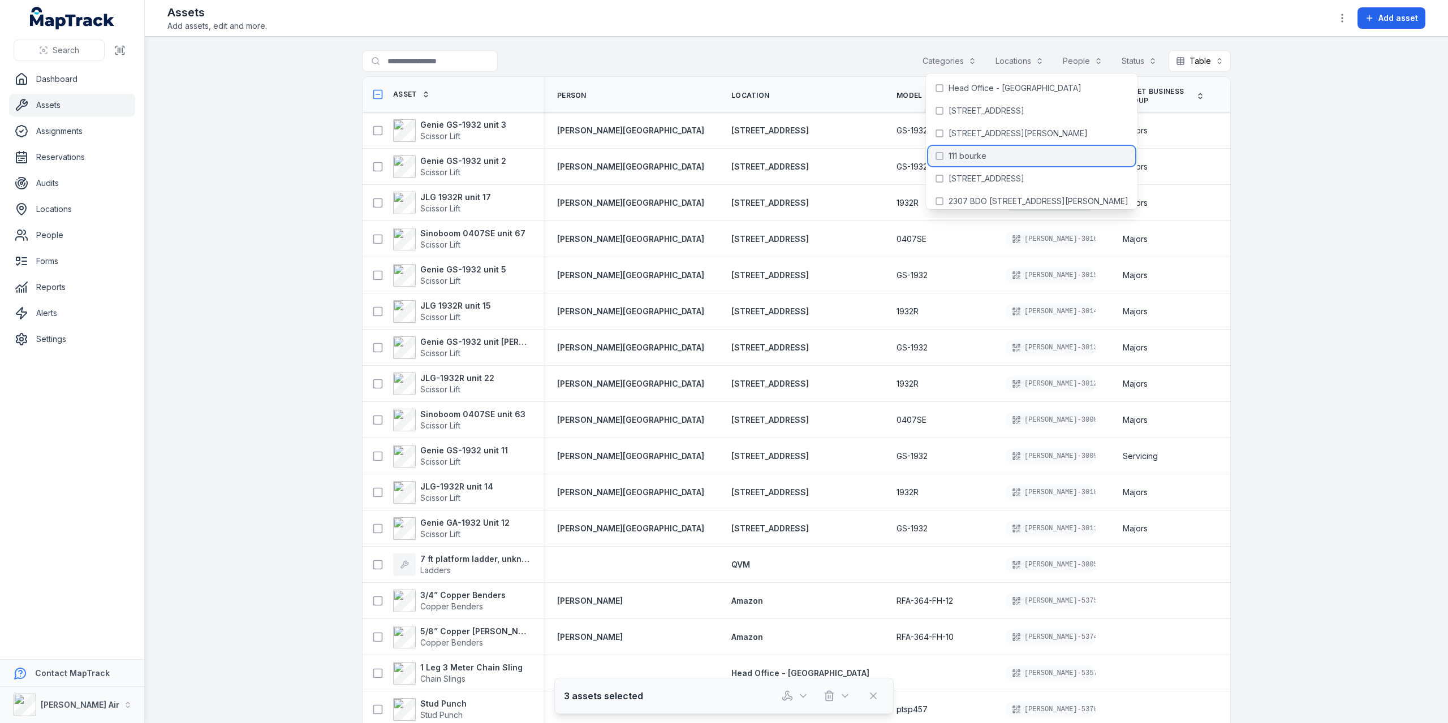
click at [973, 150] on div "111 bourke" at bounding box center [1031, 156] width 207 height 20
click at [982, 157] on span "111 bourke" at bounding box center [967, 155] width 38 height 11
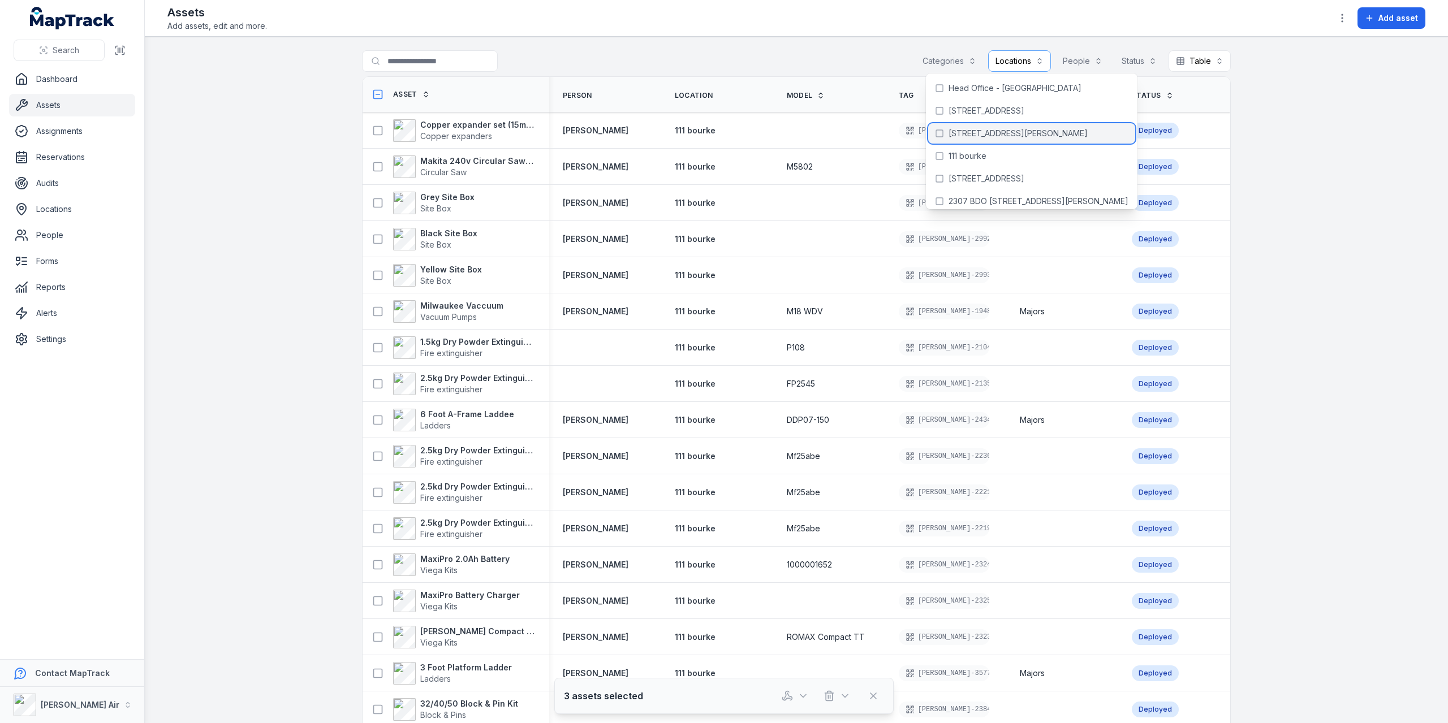
click at [986, 136] on span "[STREET_ADDRESS][PERSON_NAME]" at bounding box center [1017, 133] width 139 height 11
click at [940, 132] on icon at bounding box center [939, 133] width 9 height 9
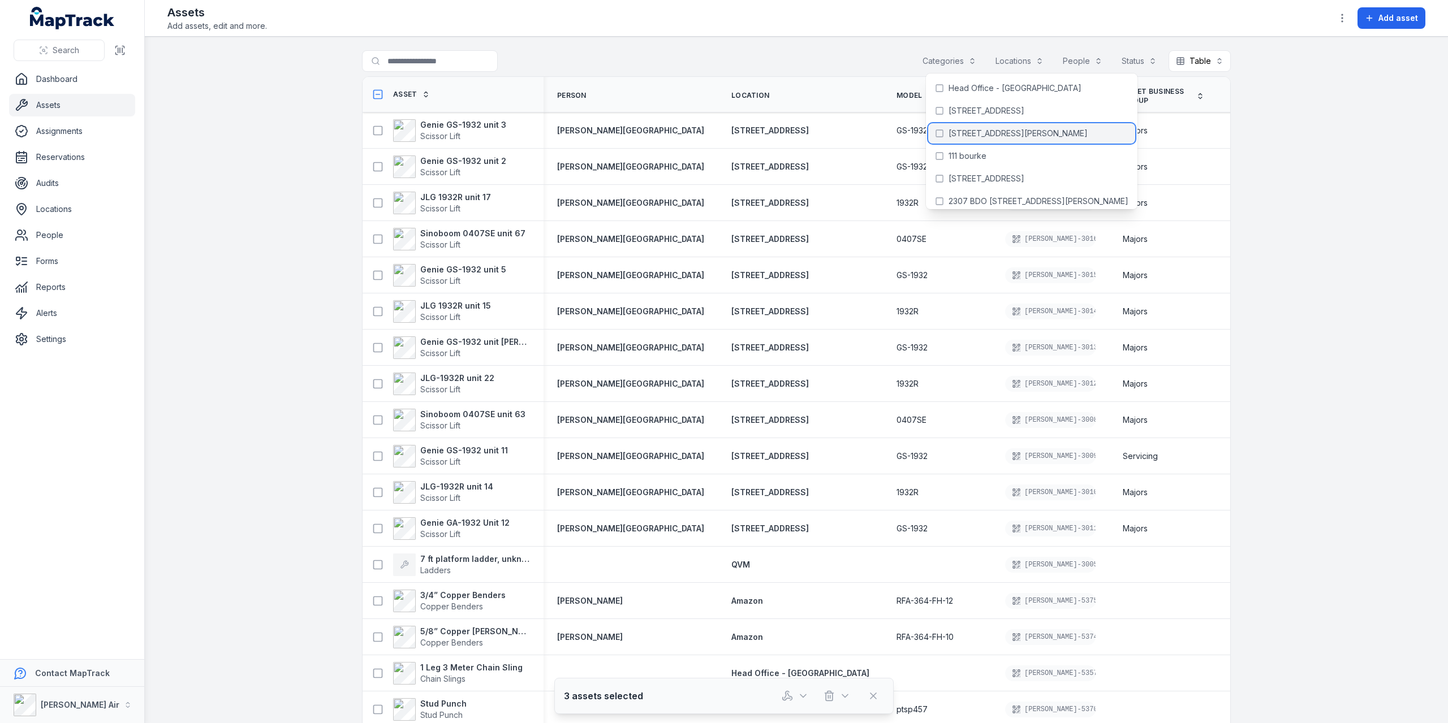
click at [941, 134] on icon at bounding box center [939, 133] width 9 height 9
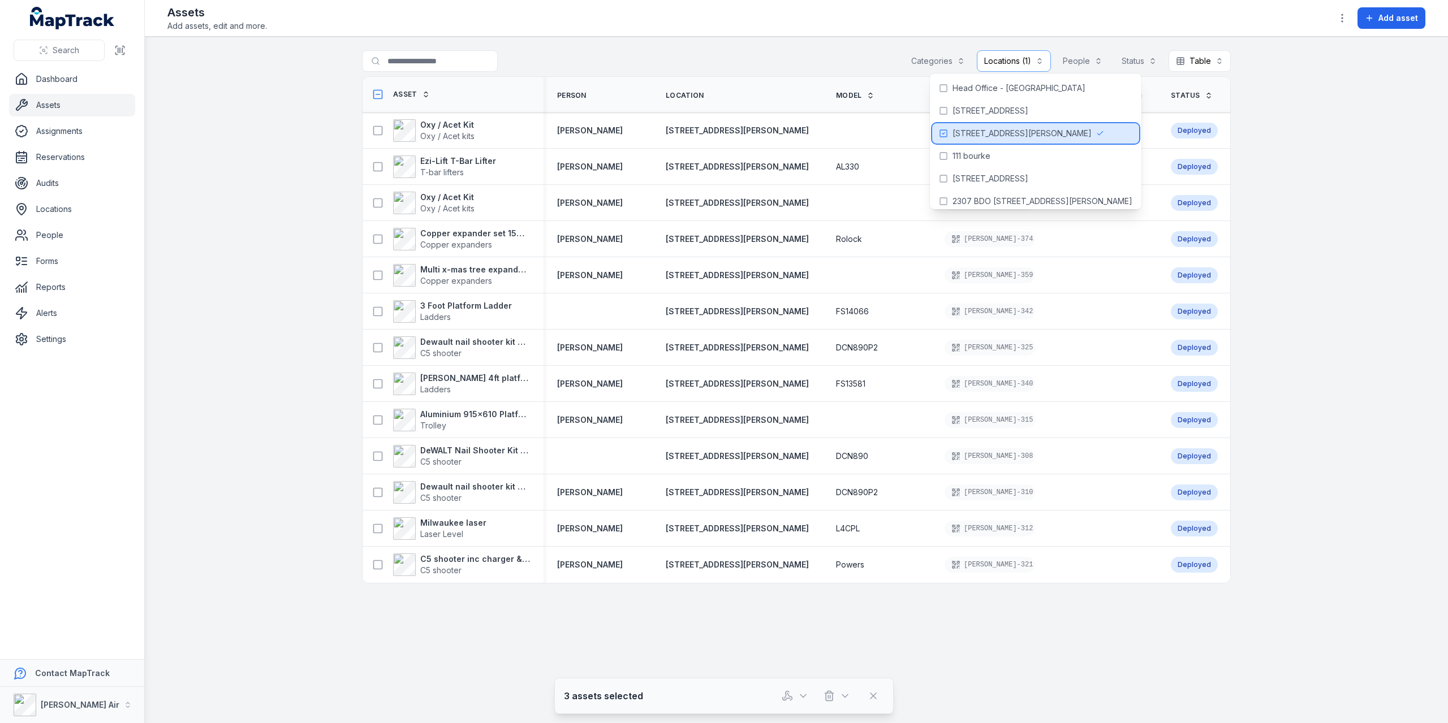
click at [995, 58] on button "Locations (1)" at bounding box center [1014, 60] width 74 height 21
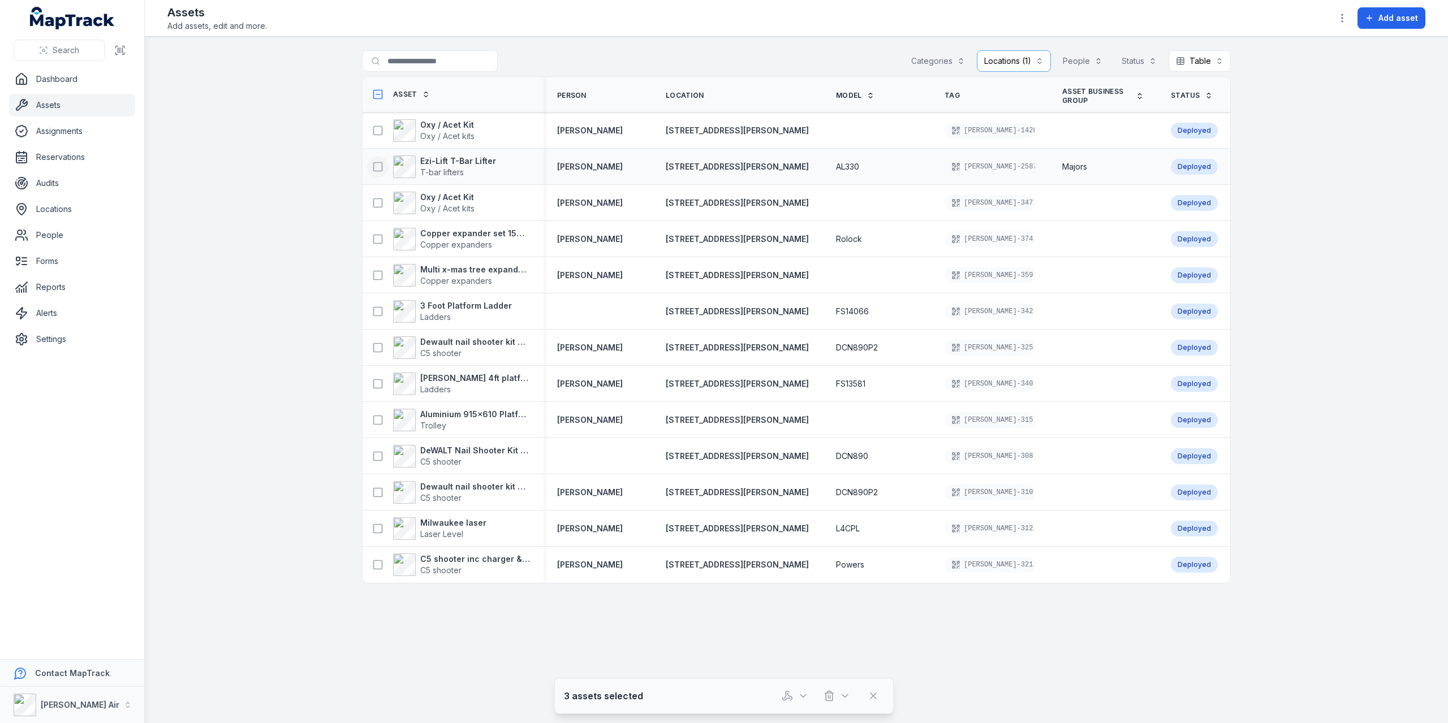
click at [377, 167] on icon at bounding box center [377, 166] width 11 height 11
click at [383, 240] on button at bounding box center [377, 238] width 21 height 21
click at [380, 310] on icon at bounding box center [377, 311] width 11 height 11
click at [376, 89] on icon at bounding box center [377, 94] width 11 height 11
click at [83, 87] on link "Dashboard" at bounding box center [72, 79] width 126 height 23
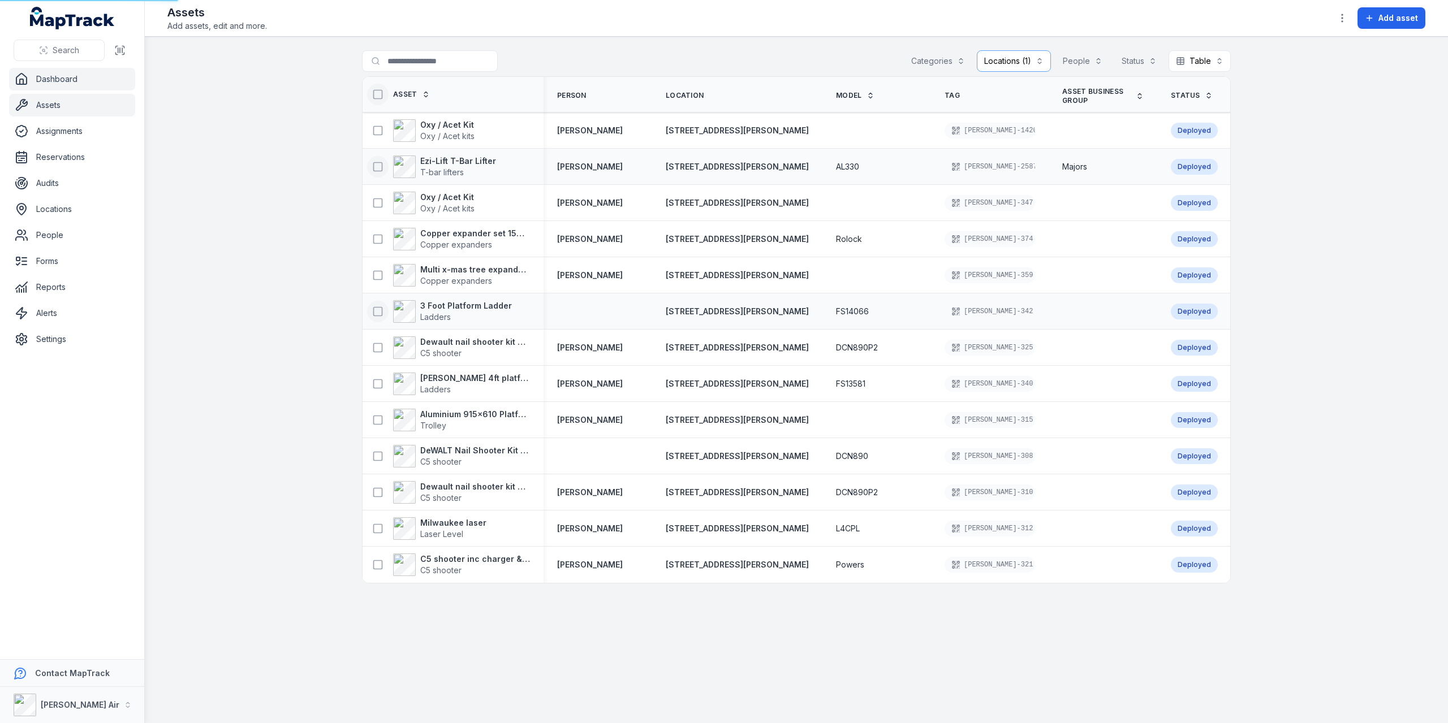
click at [61, 76] on link "Dashboard" at bounding box center [72, 79] width 126 height 23
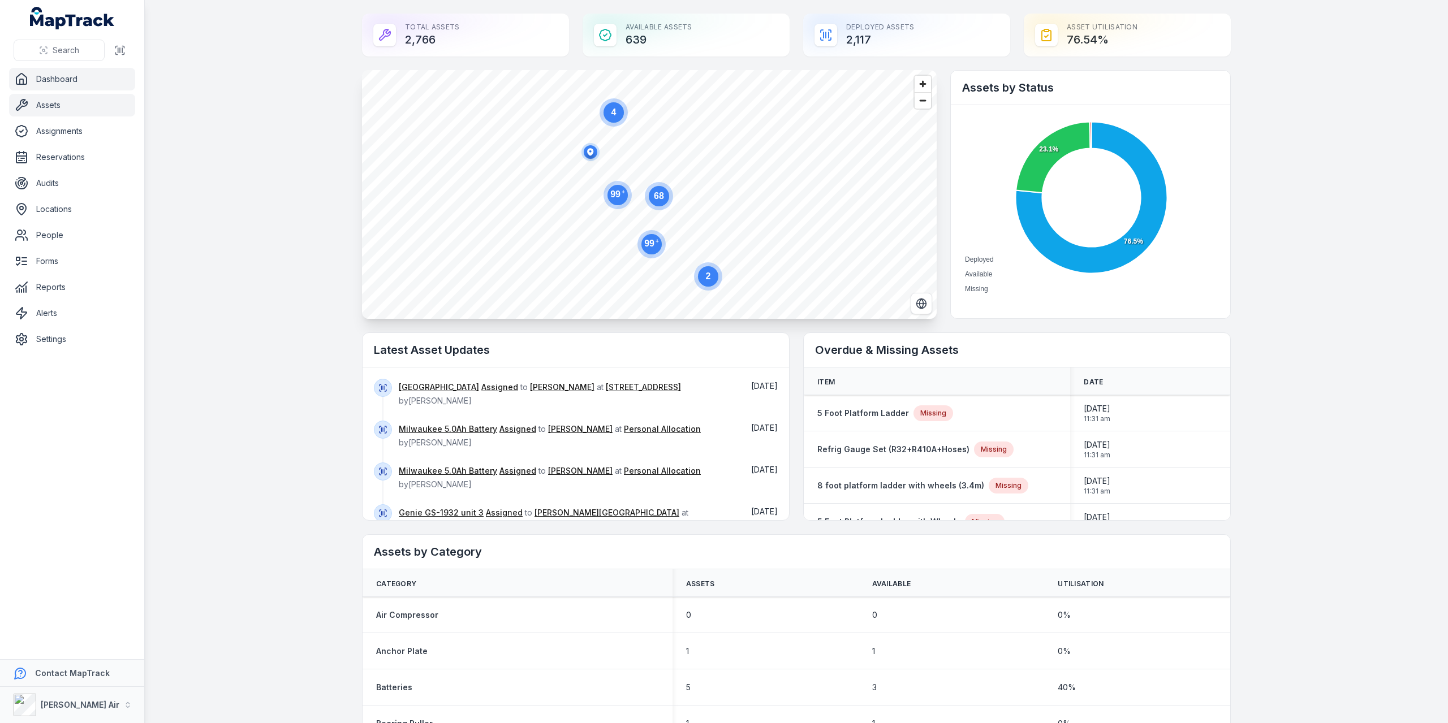
click at [54, 103] on link "Assets" at bounding box center [72, 105] width 126 height 23
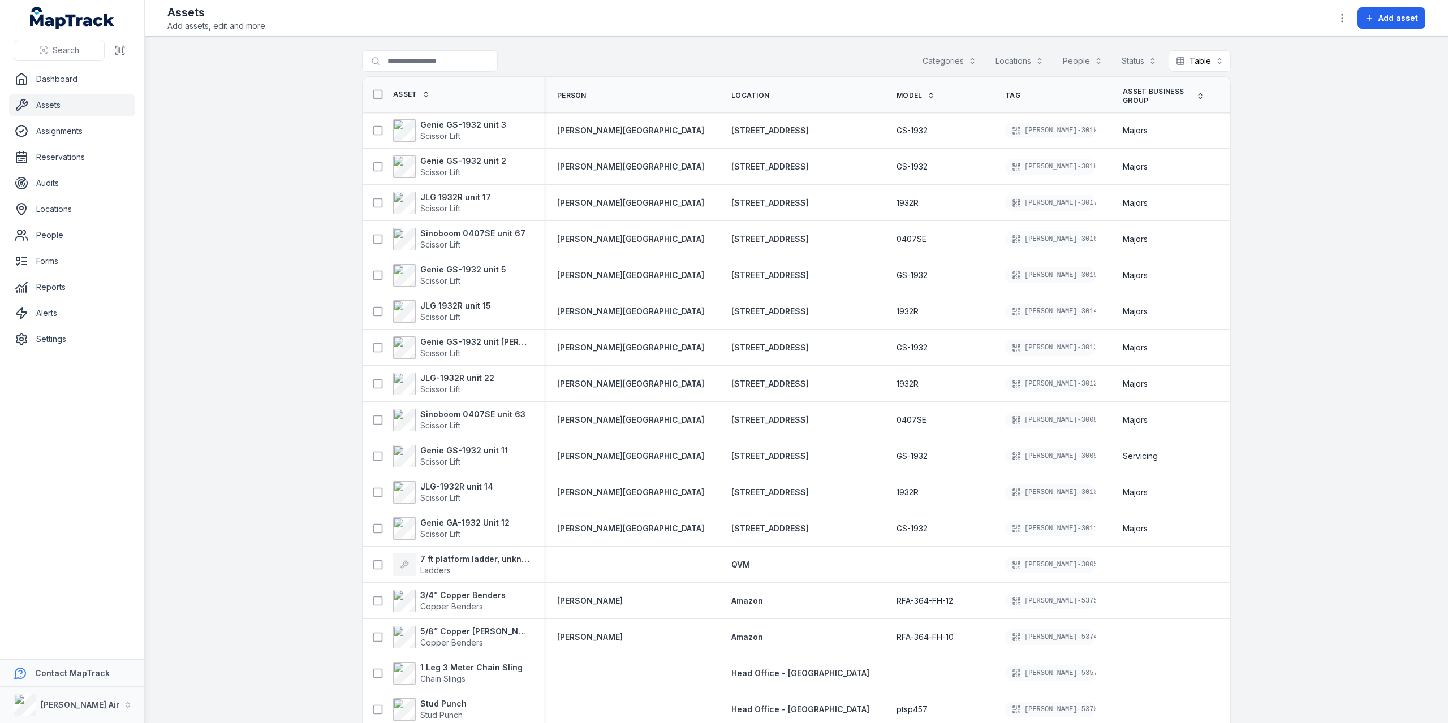
click at [1016, 64] on button "Locations" at bounding box center [1019, 60] width 63 height 21
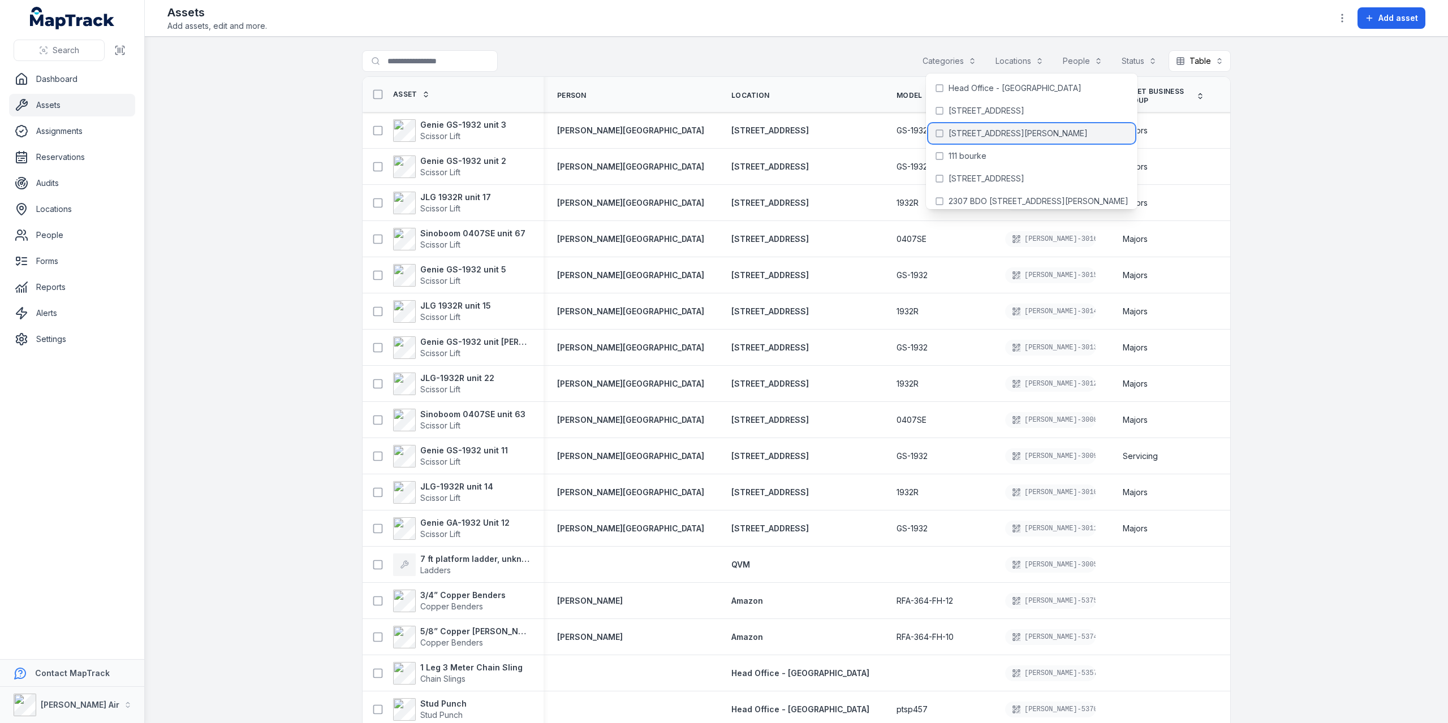
click at [995, 132] on span "[STREET_ADDRESS][PERSON_NAME]" at bounding box center [1017, 133] width 139 height 11
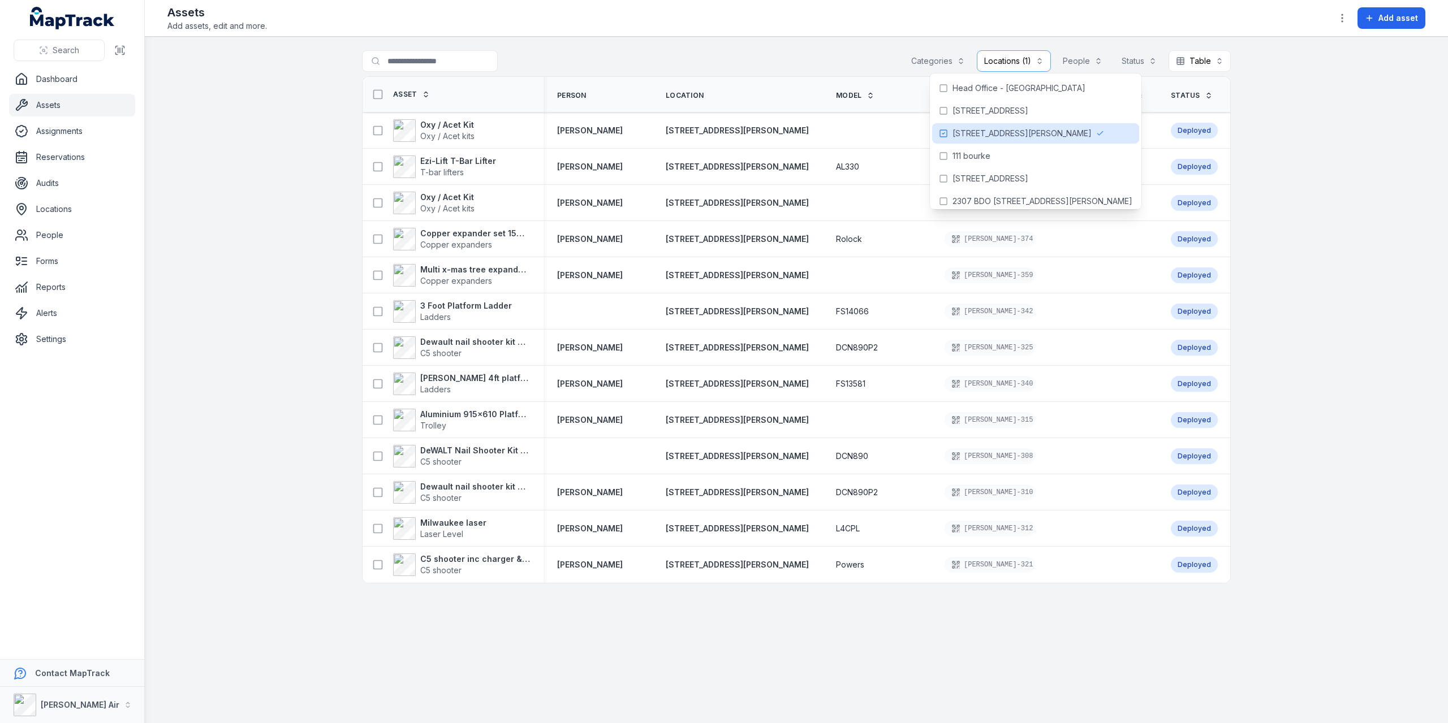
click at [871, 40] on main "**********" at bounding box center [796, 380] width 1303 height 687
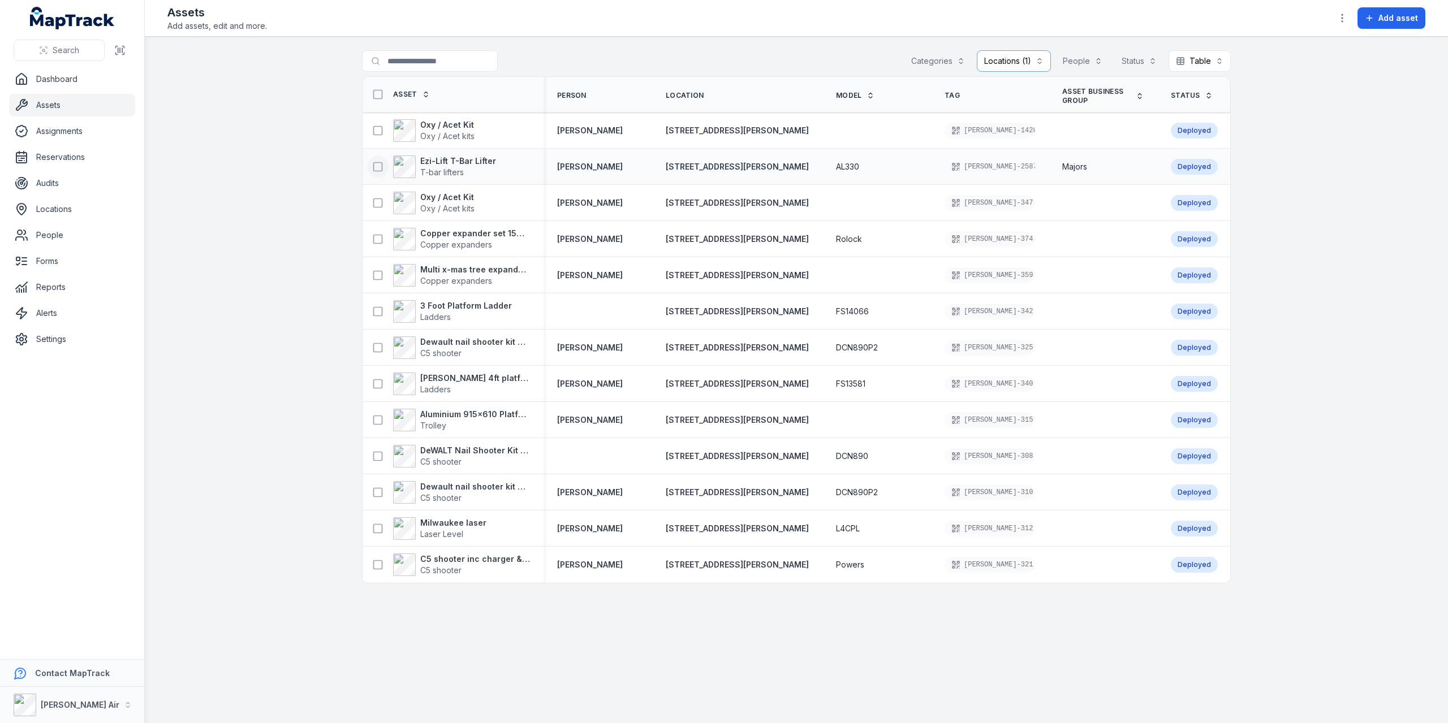
click at [378, 165] on icon at bounding box center [377, 166] width 11 height 11
click at [379, 274] on icon at bounding box center [377, 275] width 11 height 11
click at [378, 309] on icon at bounding box center [377, 311] width 11 height 11
click at [807, 704] on button "button" at bounding box center [794, 695] width 37 height 21
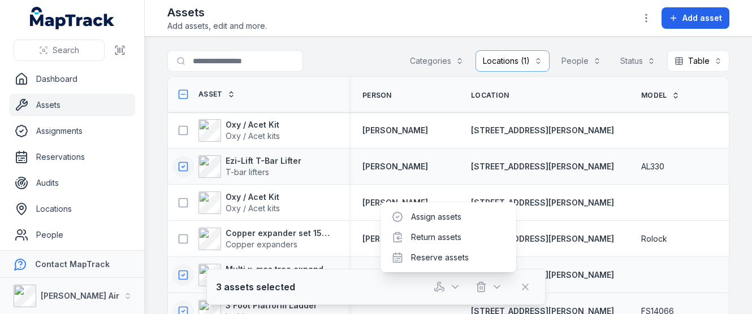
click at [188, 33] on div "**********" at bounding box center [448, 157] width 607 height 314
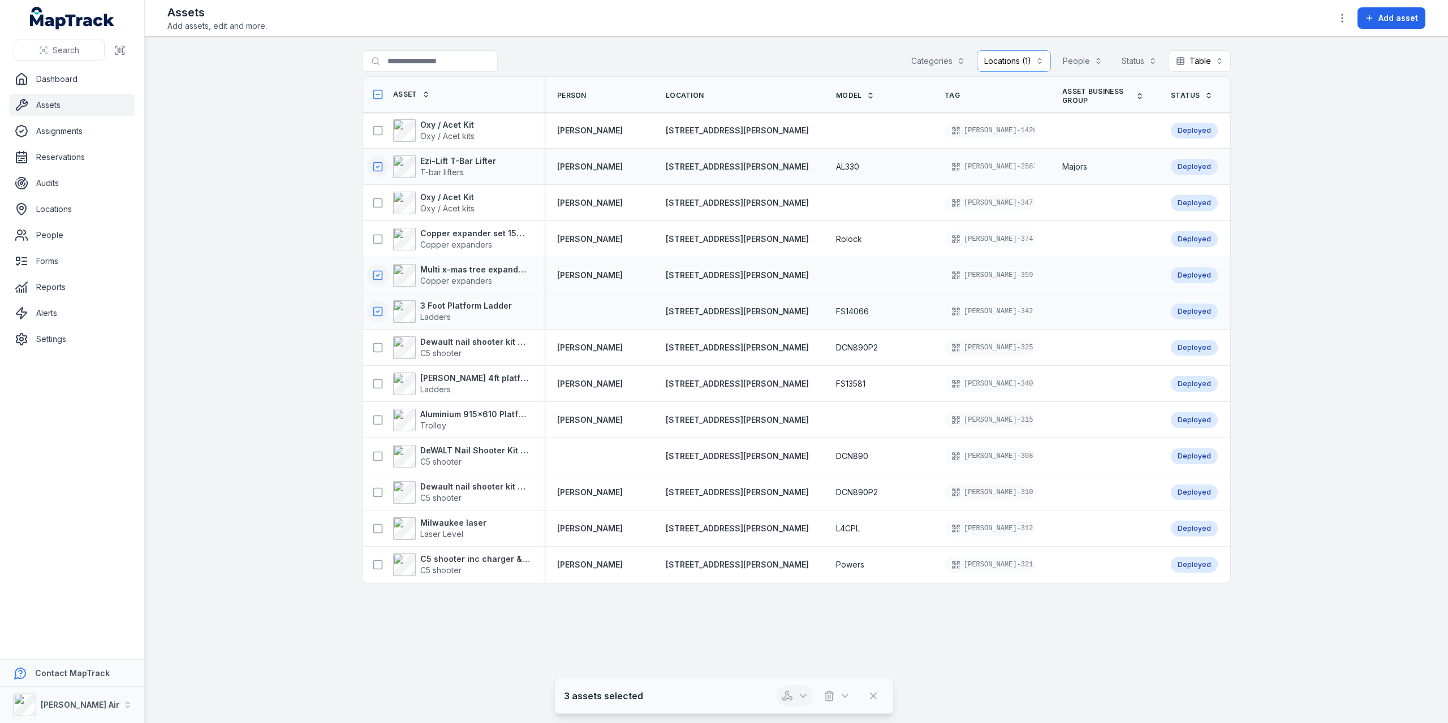
click at [801, 697] on icon "button" at bounding box center [802, 696] width 11 height 11
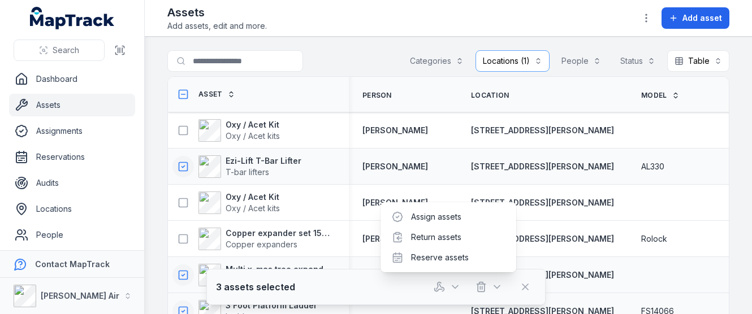
click at [77, 83] on div "**********" at bounding box center [376, 157] width 752 height 314
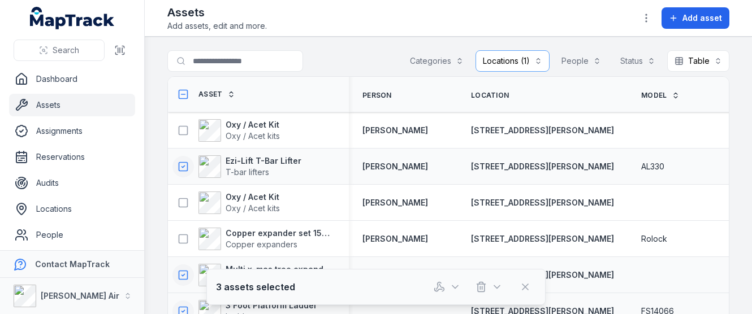
click at [273, 7] on div "Assets Add assets, edit and more. Add asset" at bounding box center [448, 18] width 562 height 27
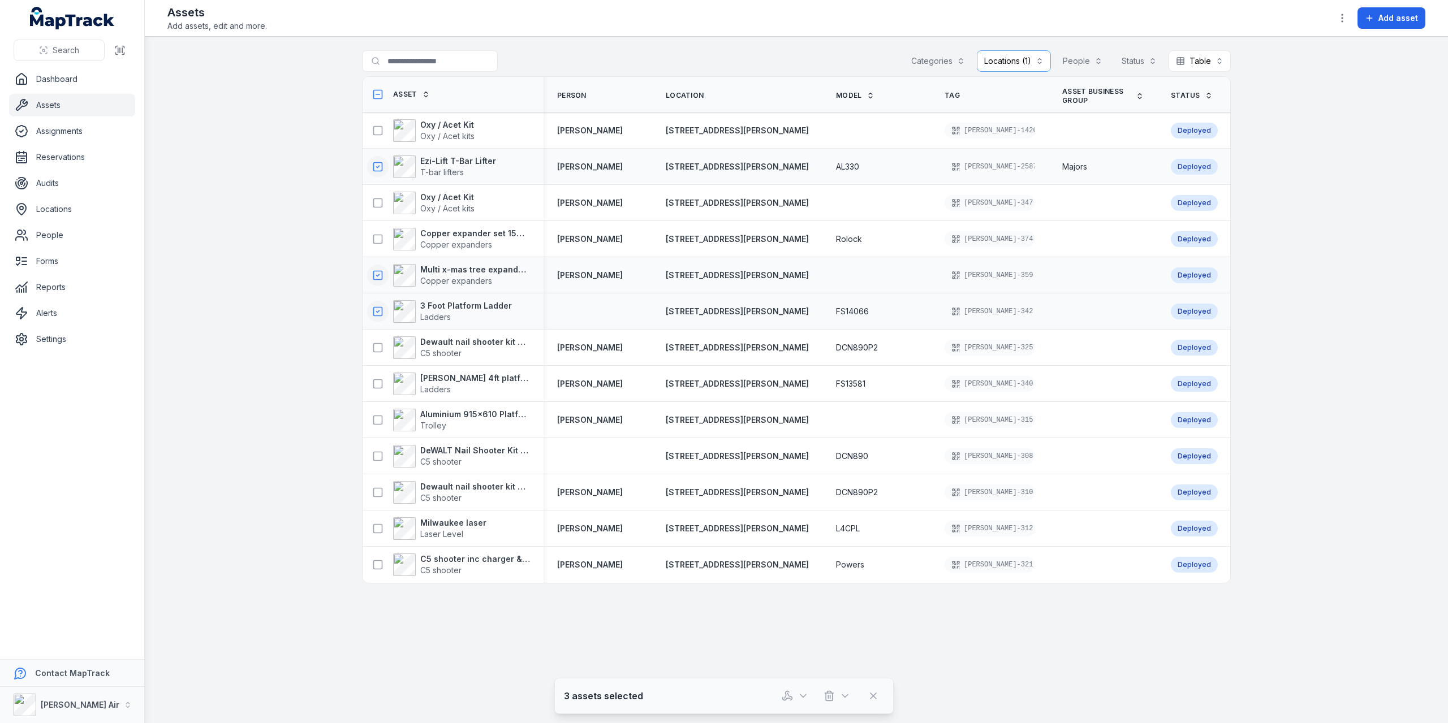
click at [1033, 65] on button "Locations (1)" at bounding box center [1014, 60] width 74 height 21
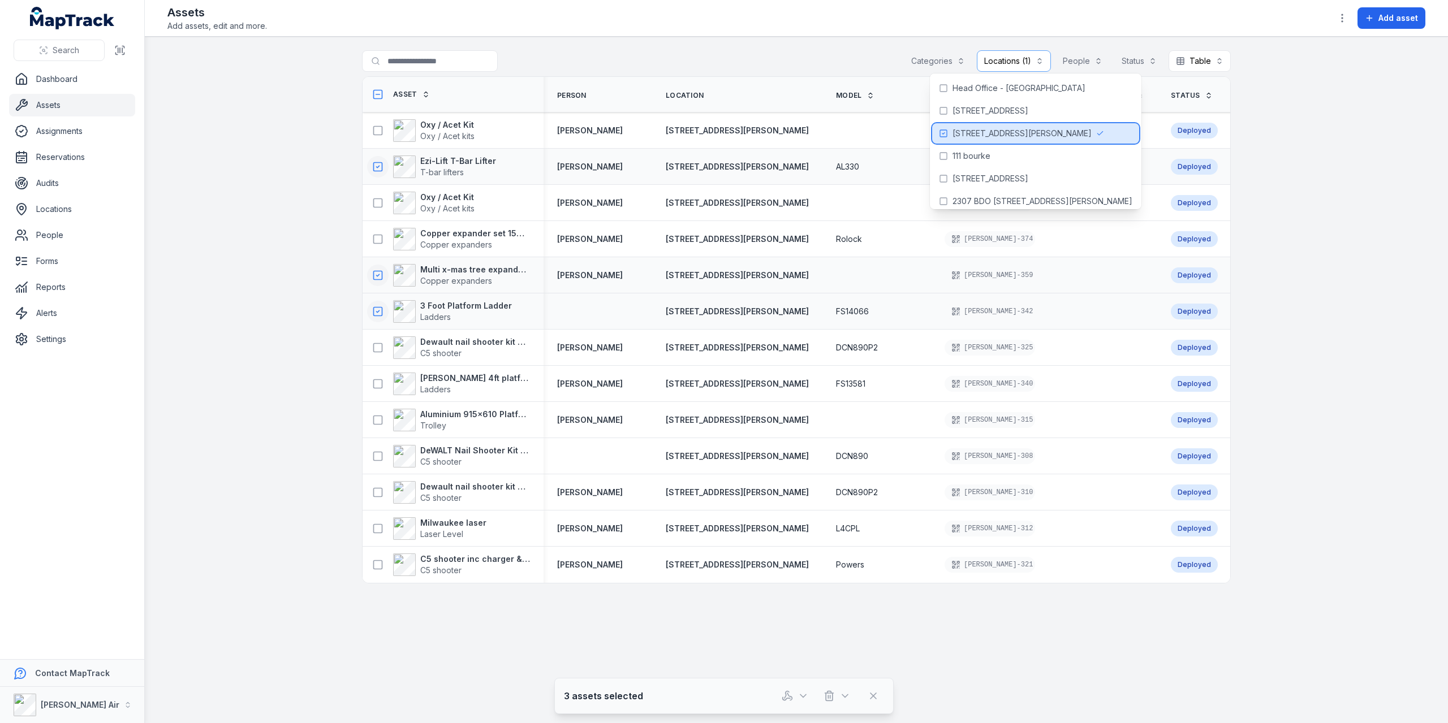
click at [1021, 126] on div "[STREET_ADDRESS][PERSON_NAME]" at bounding box center [1035, 133] width 207 height 20
click at [1018, 61] on button "Locations" at bounding box center [1019, 60] width 63 height 21
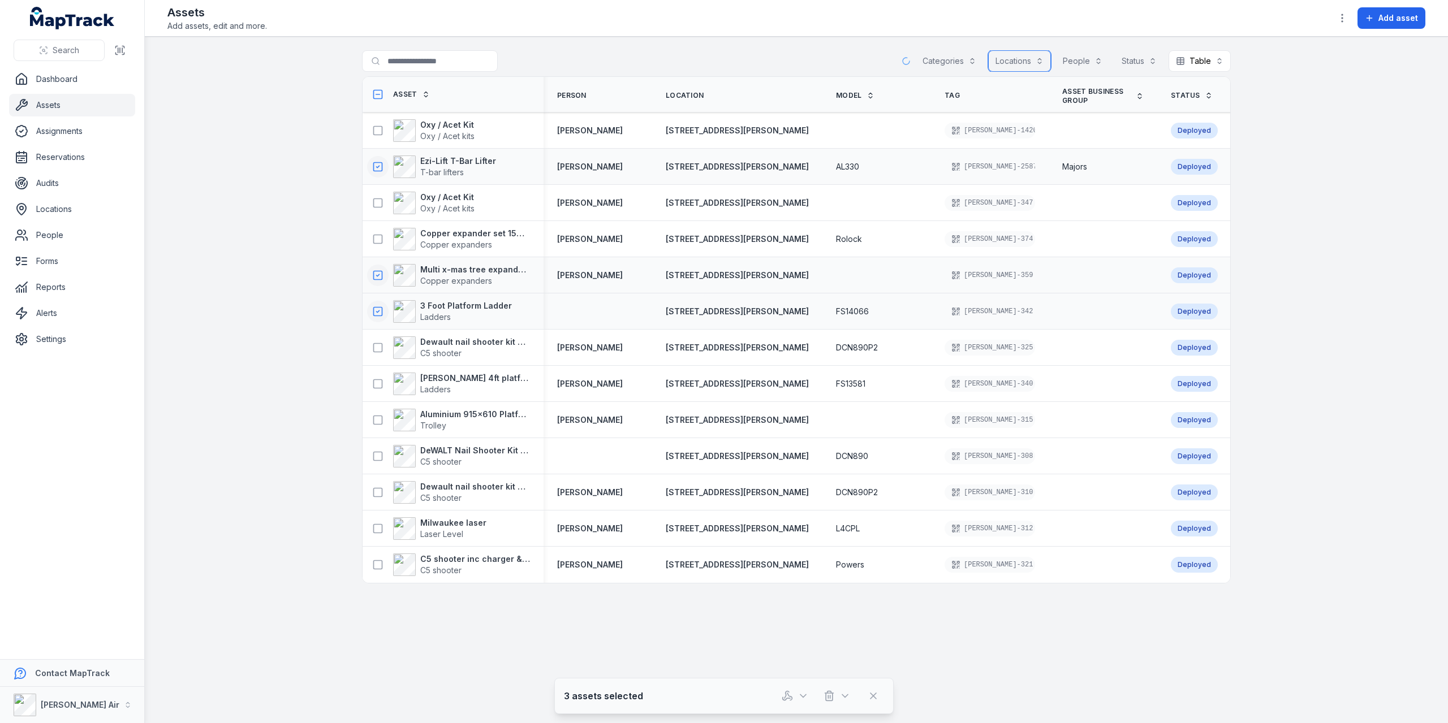
click at [1018, 61] on button "Locations" at bounding box center [1019, 60] width 63 height 21
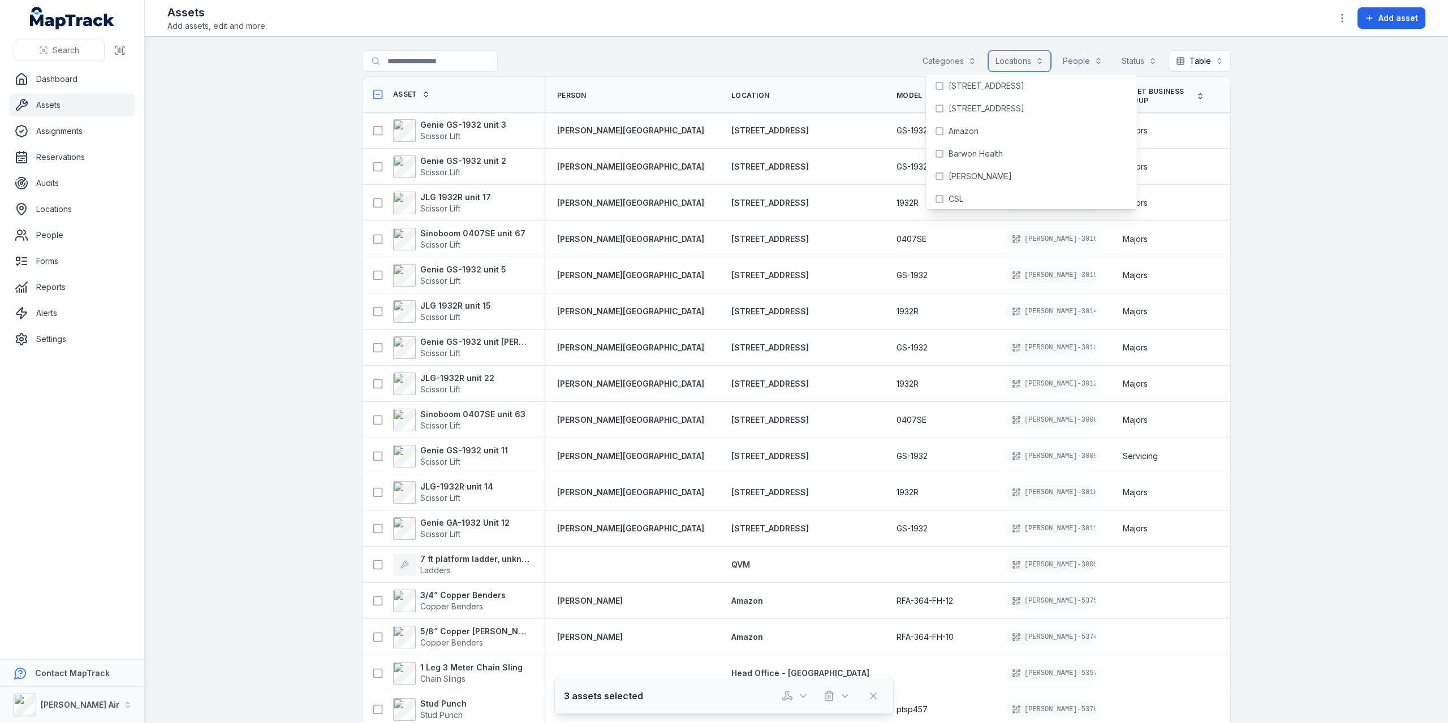
scroll to position [113, 0]
click at [989, 140] on div "[STREET_ADDRESS]" at bounding box center [1031, 133] width 207 height 20
click at [970, 28] on div "Assets Add assets, edit and more. Add asset" at bounding box center [796, 18] width 1258 height 27
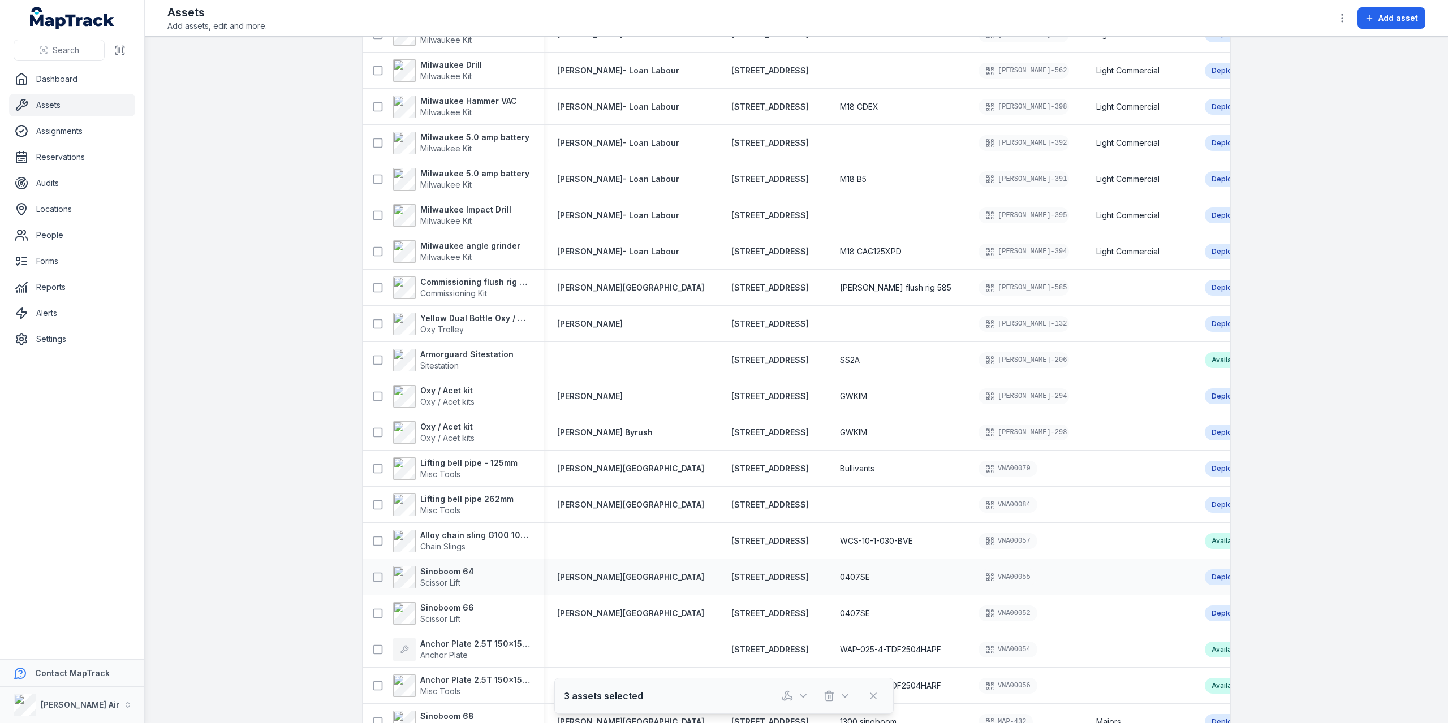
scroll to position [1759, 0]
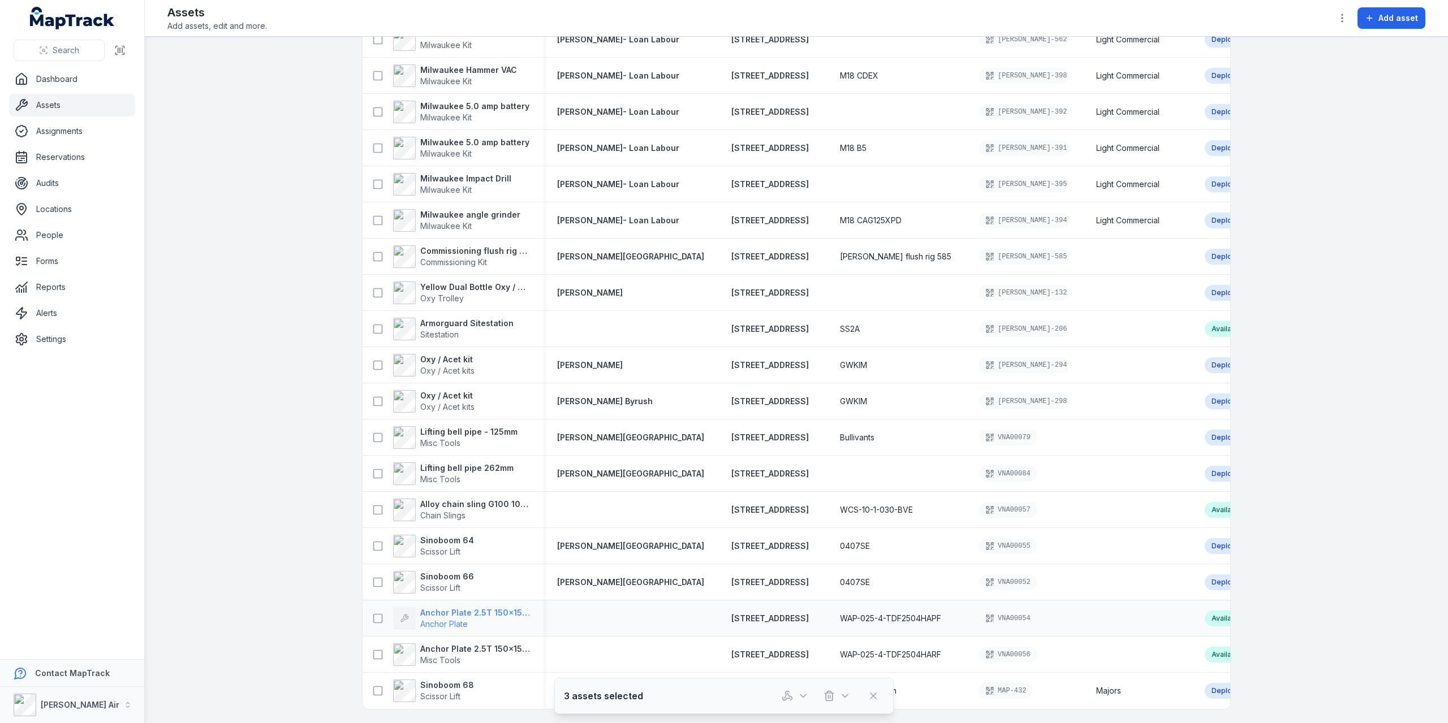
click at [463, 607] on strong "Anchor Plate 2.5T 150x150x16" at bounding box center [475, 612] width 110 height 11
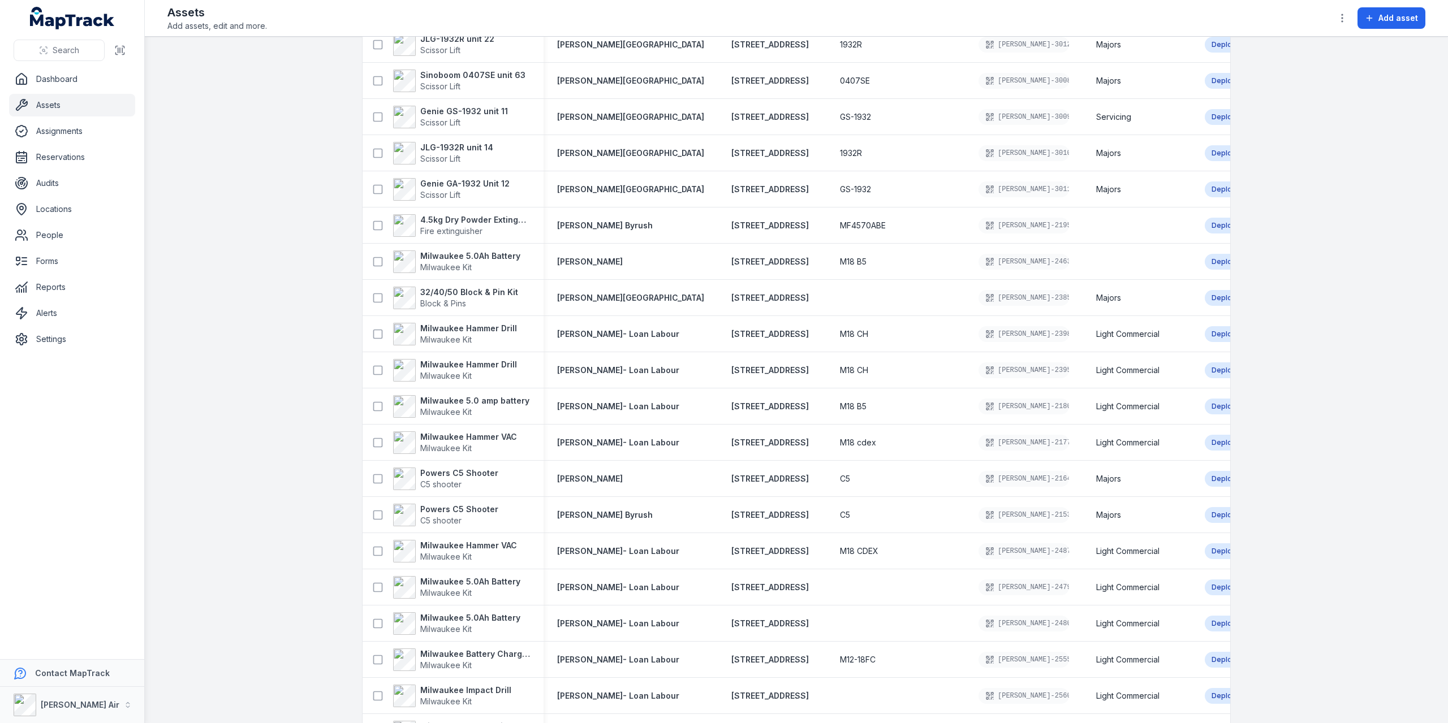
scroll to position [1759, 0]
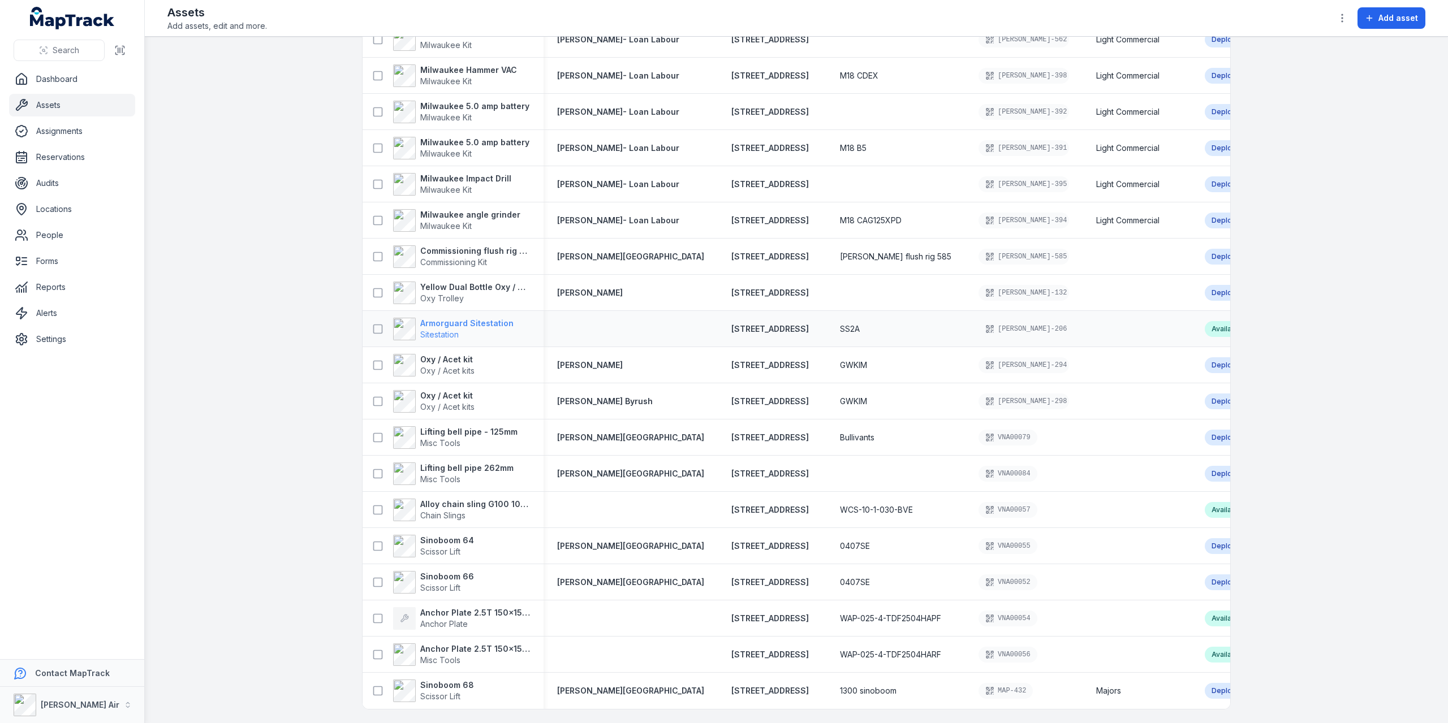
click at [469, 324] on strong "Armorguard Sitestation" at bounding box center [466, 323] width 93 height 11
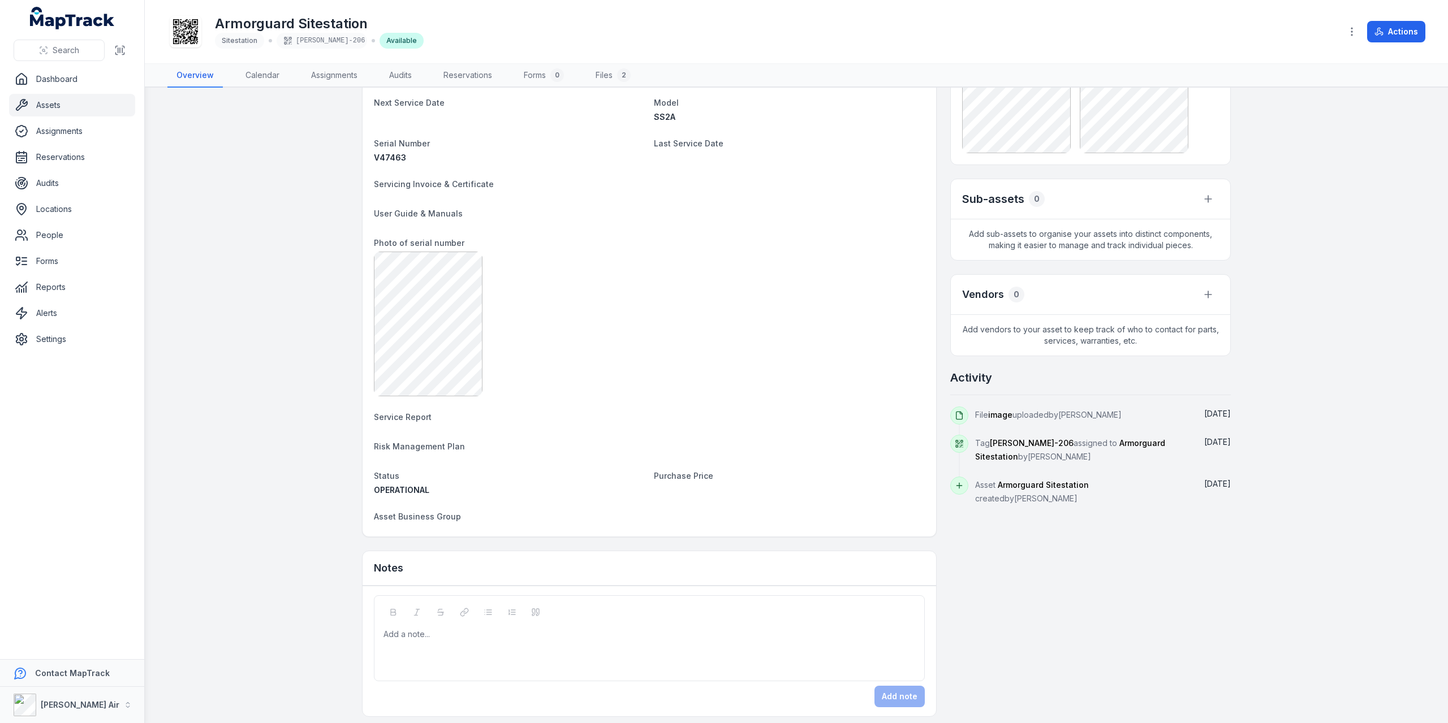
scroll to position [143, 0]
click at [55, 177] on link "Audits" at bounding box center [72, 183] width 126 height 23
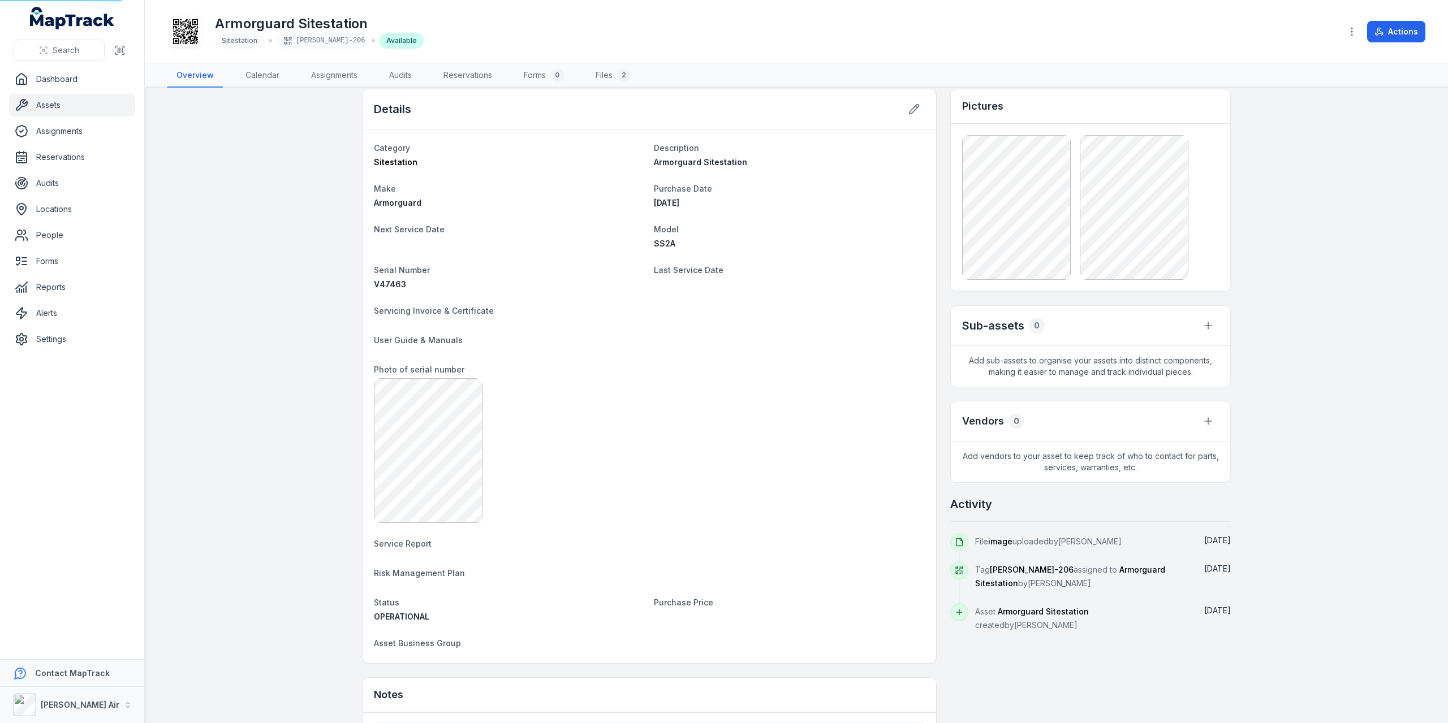
scroll to position [0, 0]
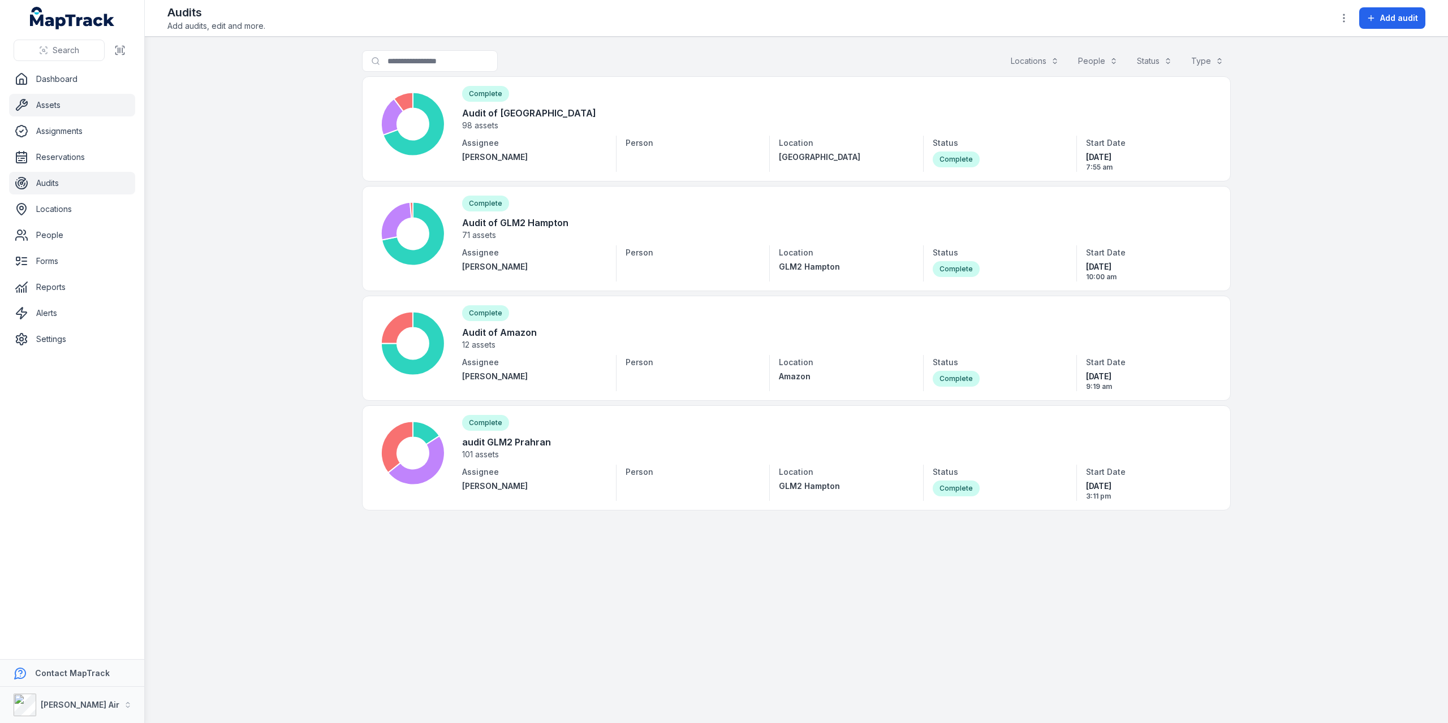
click at [43, 98] on link "Assets" at bounding box center [72, 105] width 126 height 23
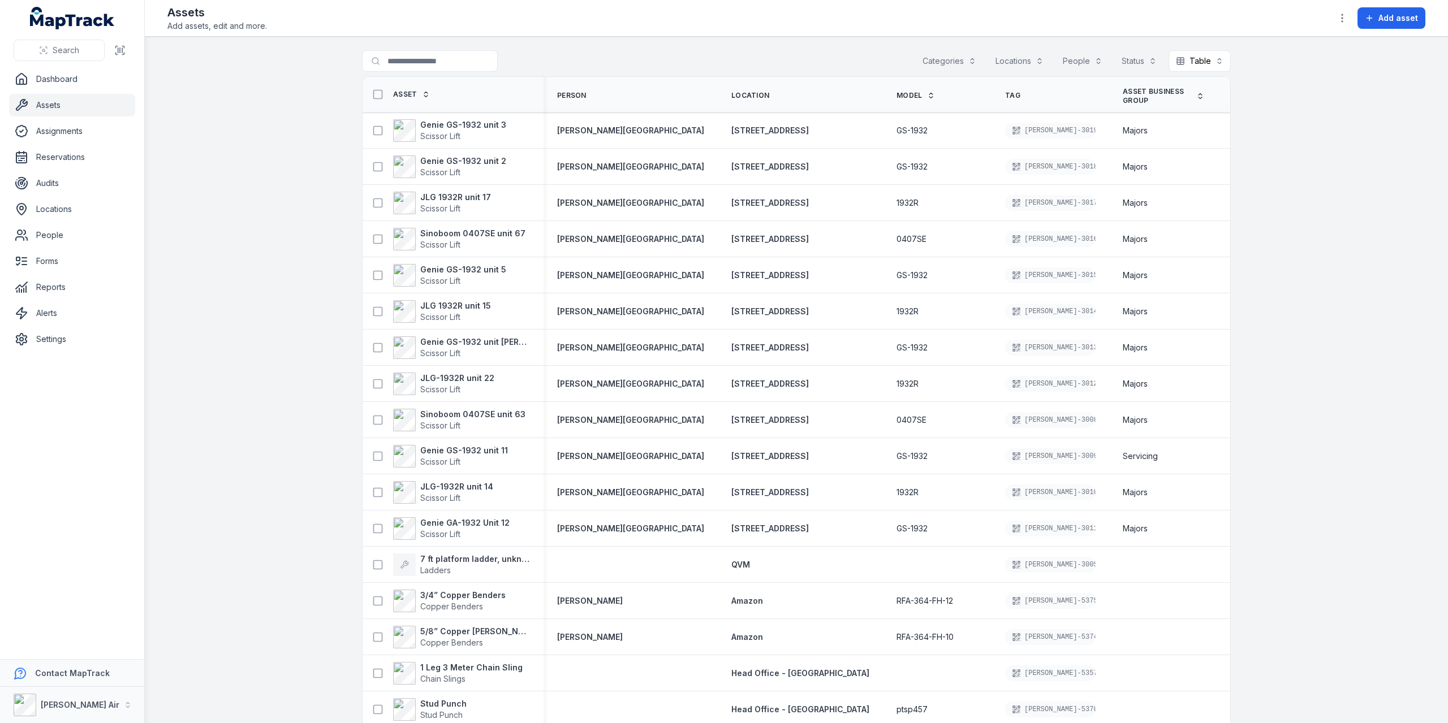
click at [1031, 58] on button "Locations" at bounding box center [1019, 60] width 63 height 21
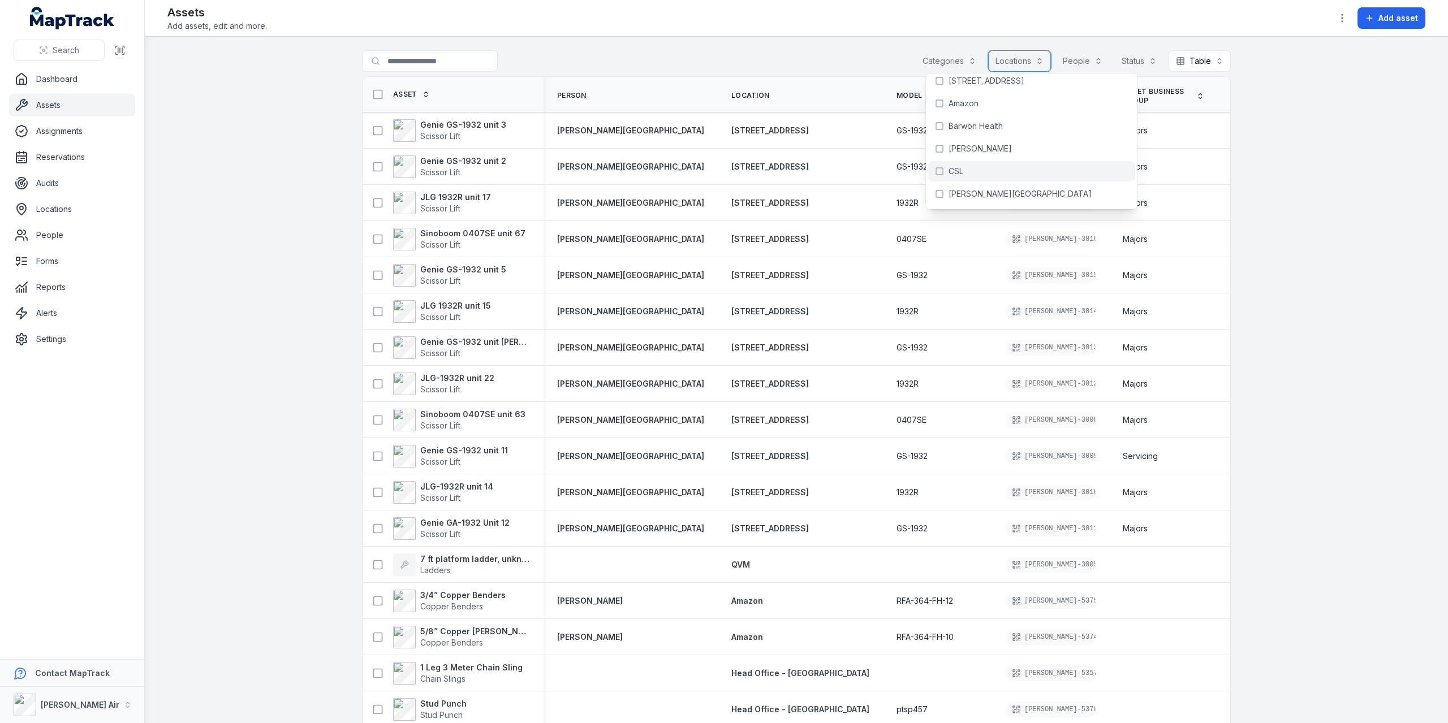
scroll to position [170, 0]
click at [961, 80] on span "[STREET_ADDRESS]" at bounding box center [986, 76] width 76 height 11
click at [1001, 35] on header "Toggle Navigation Assets Add assets, edit and more. Add asset" at bounding box center [796, 18] width 1303 height 37
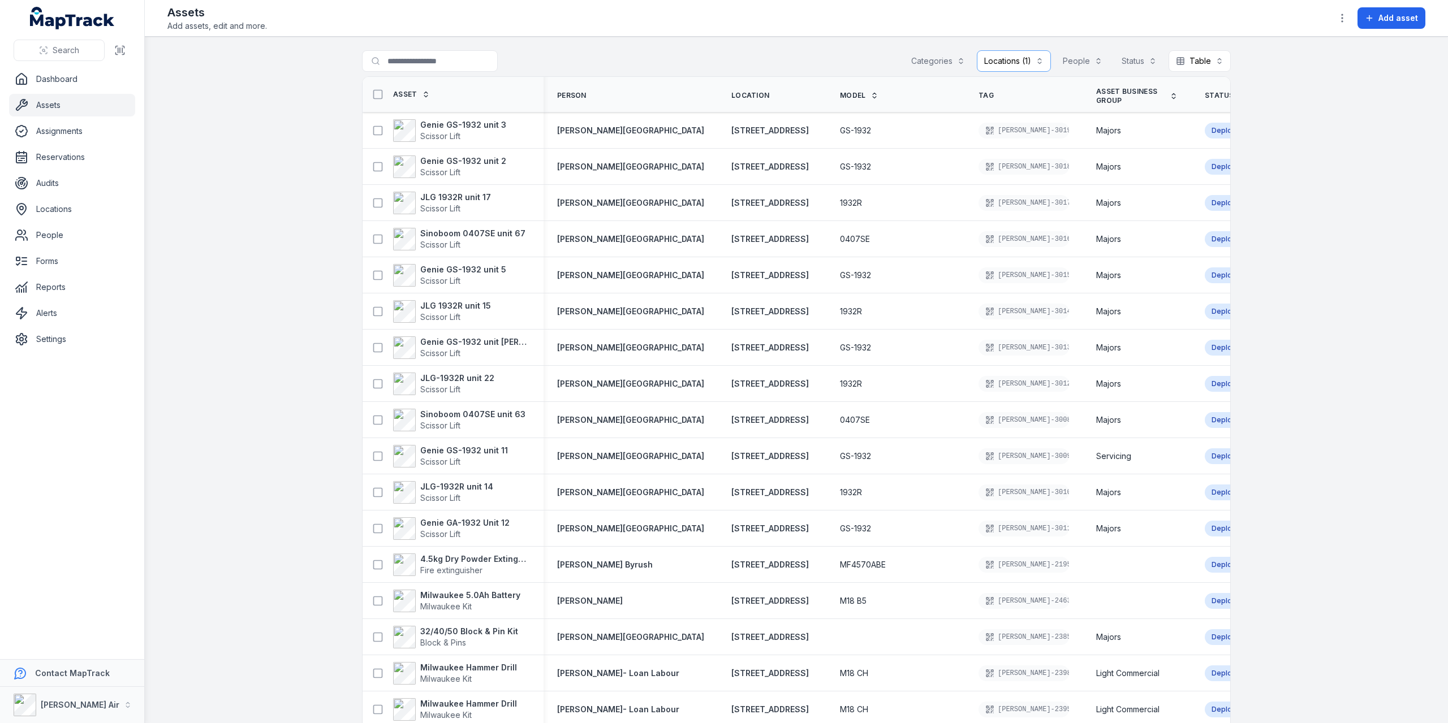
click at [1191, 101] on th "Status" at bounding box center [1245, 95] width 109 height 36
click at [1205, 94] on span "Status" at bounding box center [1219, 95] width 29 height 9
click at [1241, 97] on icon at bounding box center [1242, 98] width 3 height 2
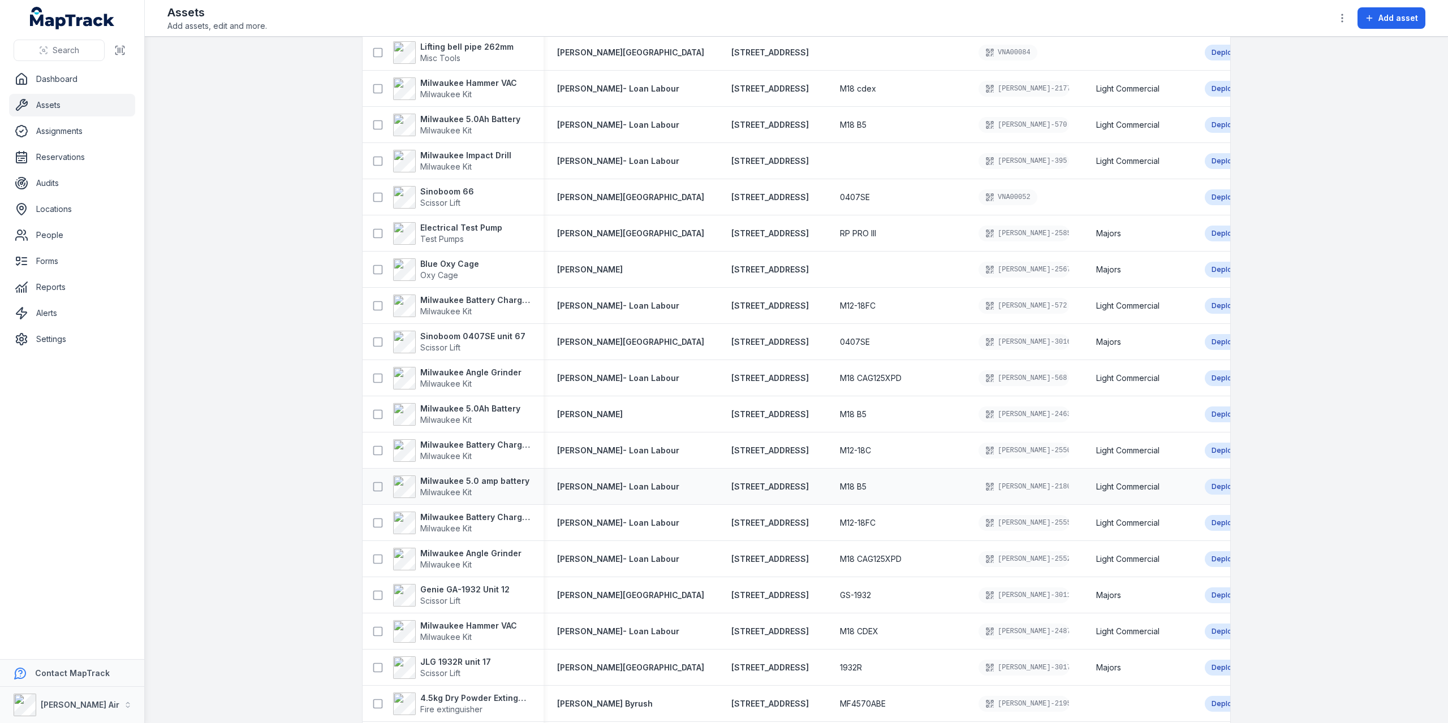
scroll to position [1759, 0]
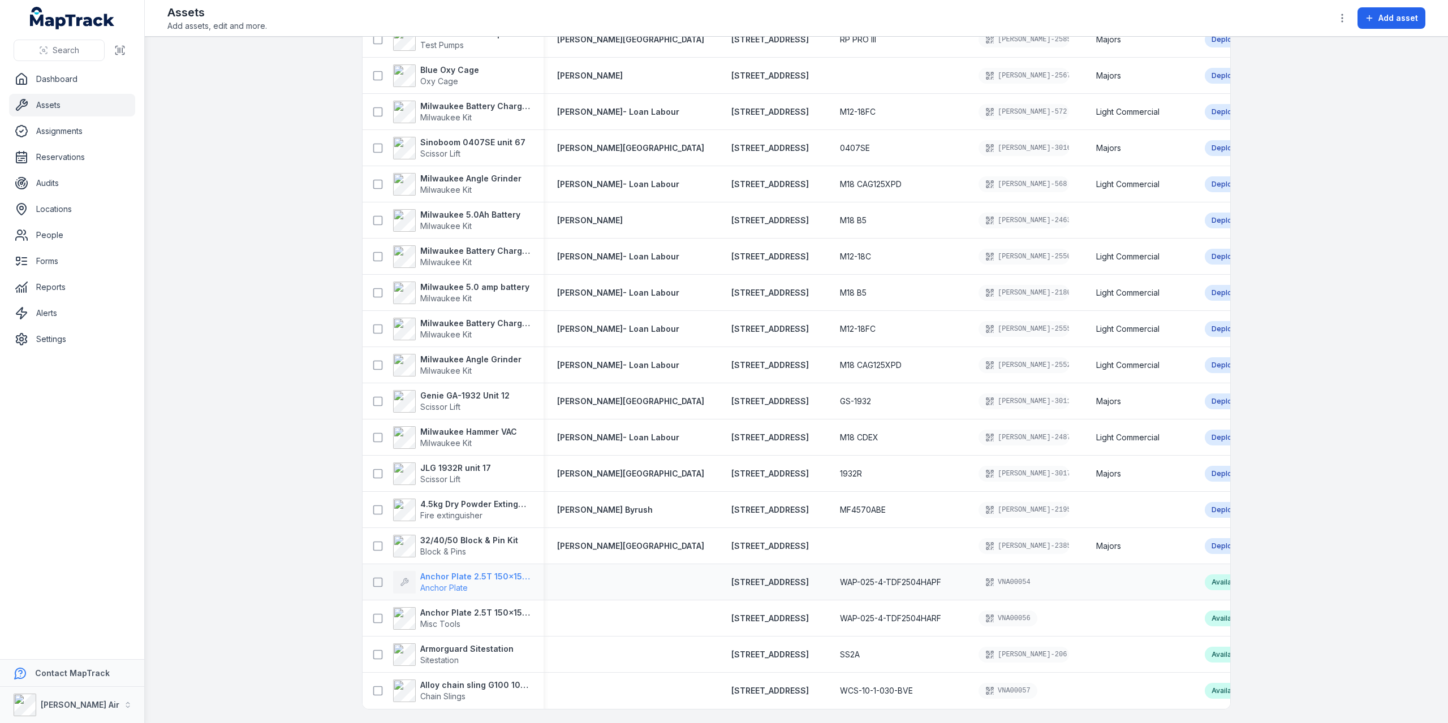
click at [458, 572] on strong "Anchor Plate 2.5T 150x150x16" at bounding box center [475, 576] width 110 height 11
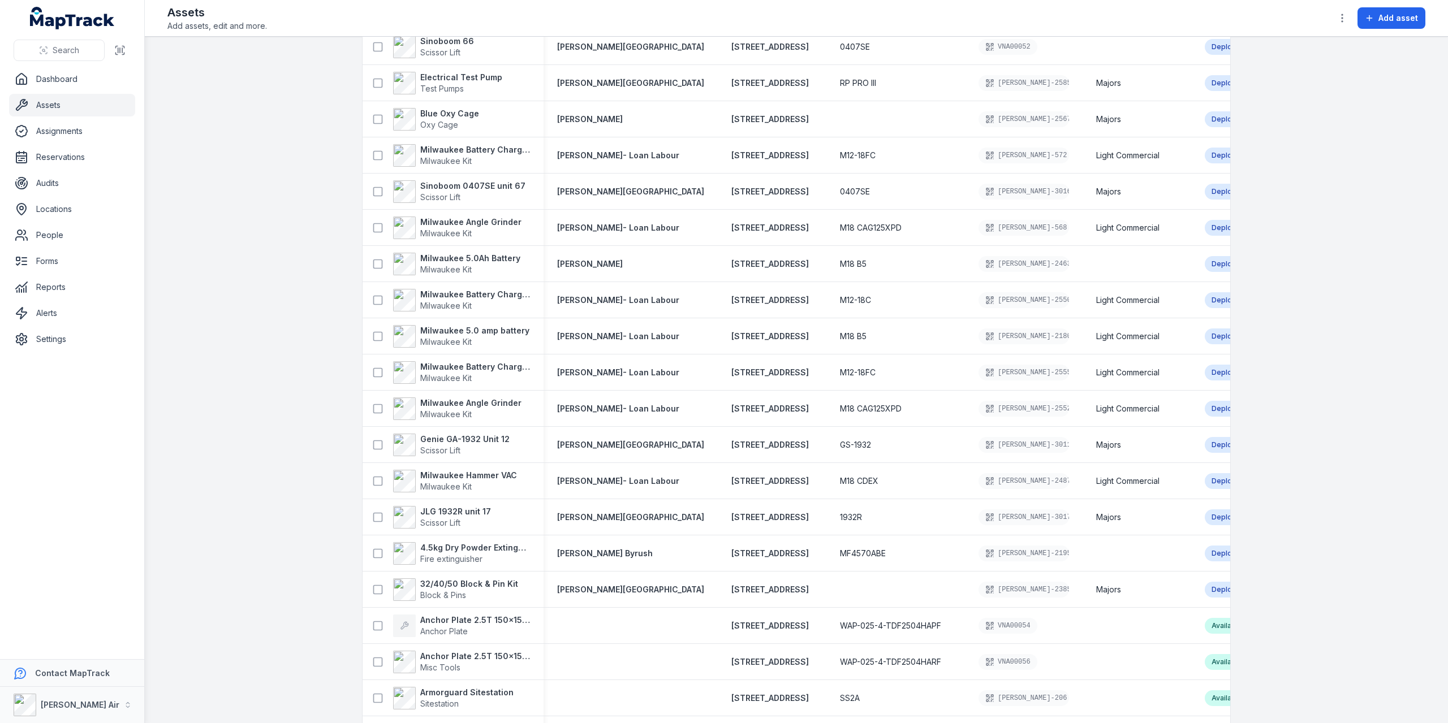
scroll to position [1702, 0]
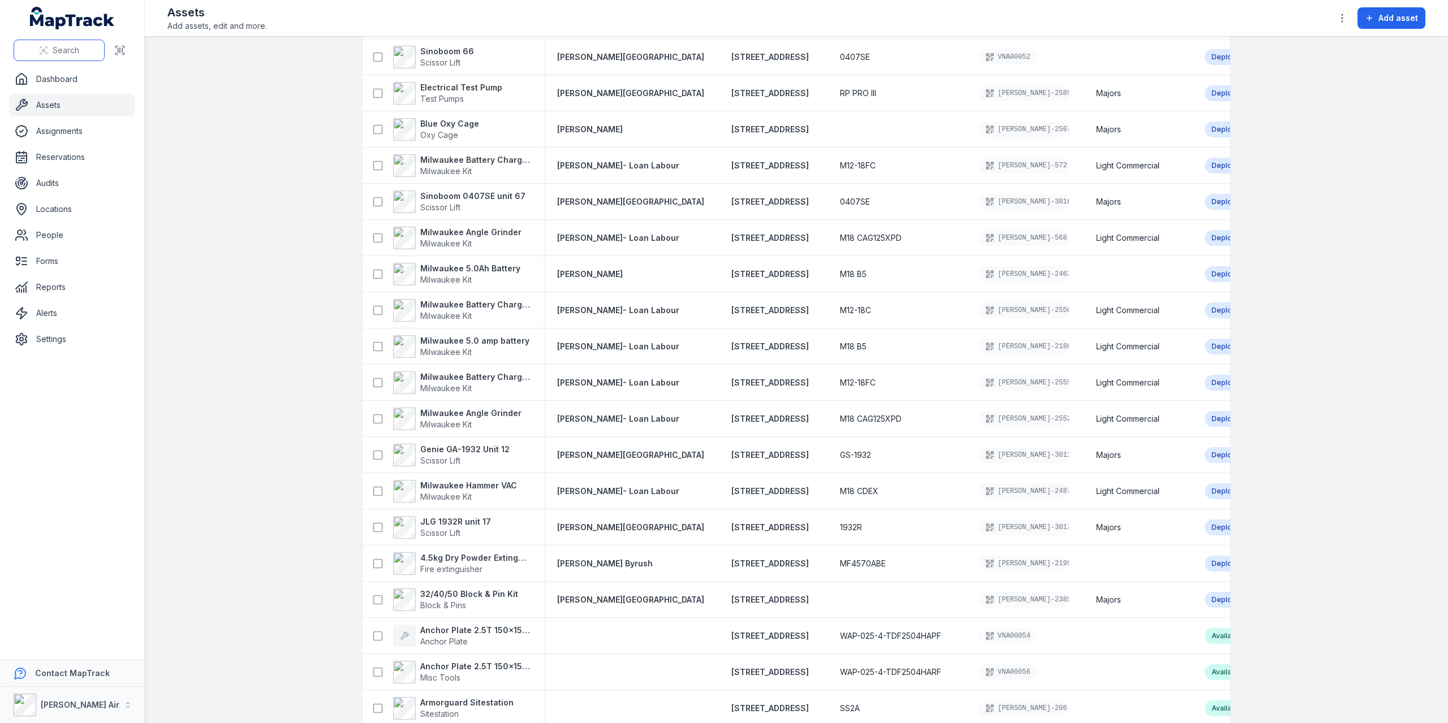
click at [74, 54] on span "Search" at bounding box center [66, 50] width 27 height 11
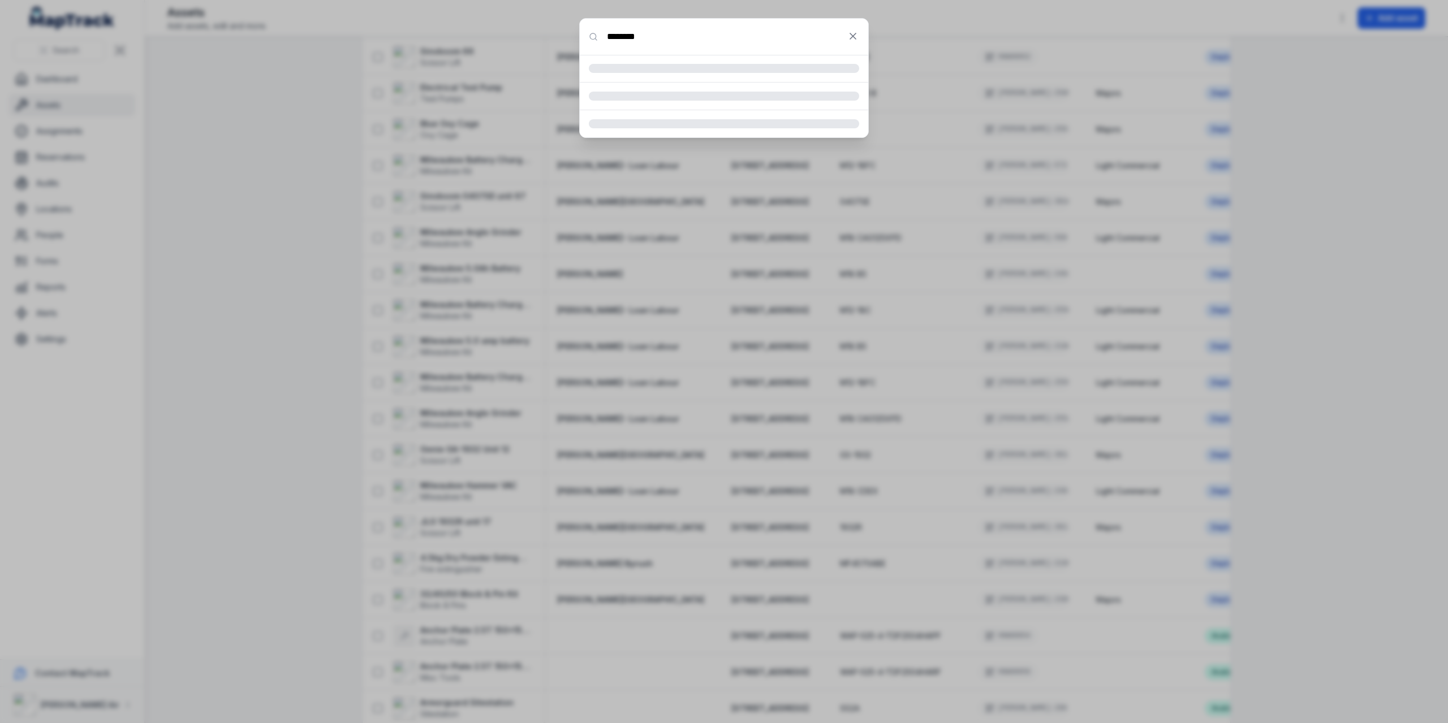
type input "********"
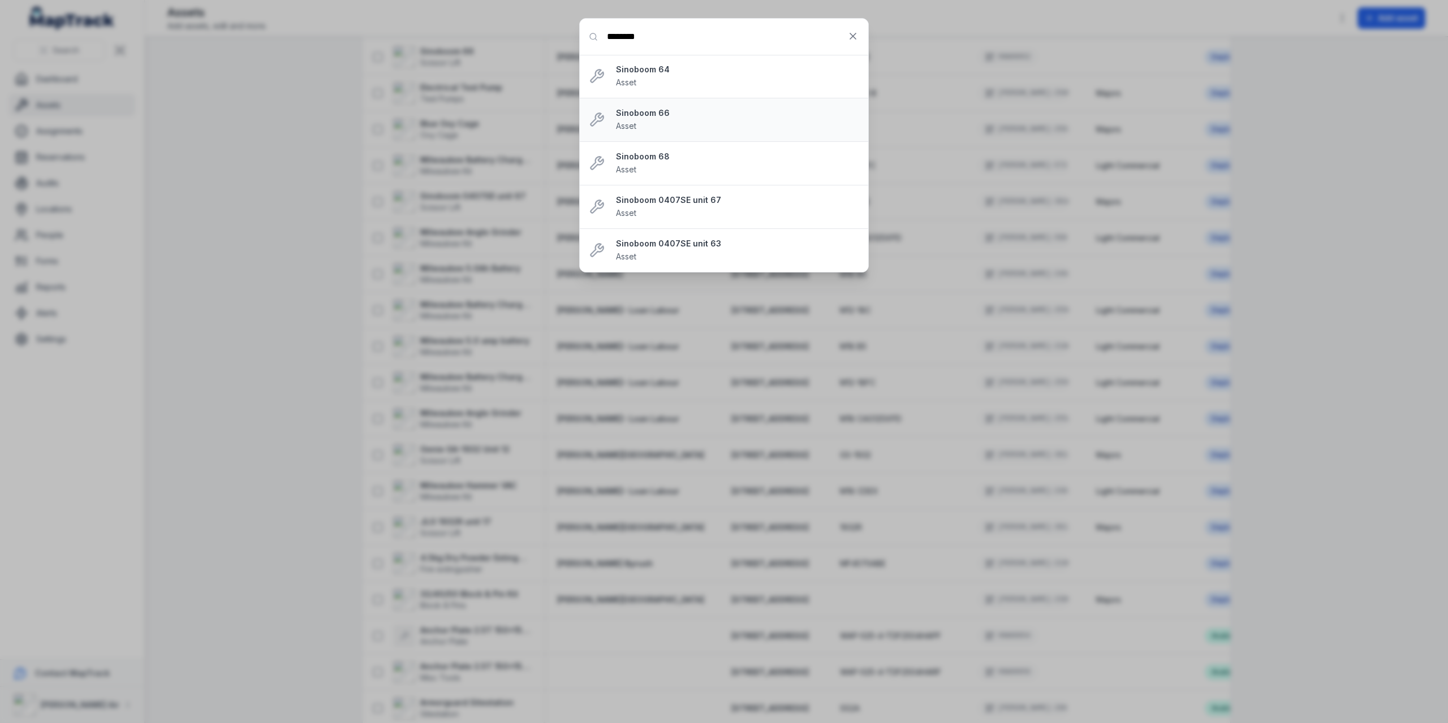
click at [671, 123] on div "Sinoboom 66 Asset" at bounding box center [737, 119] width 243 height 25
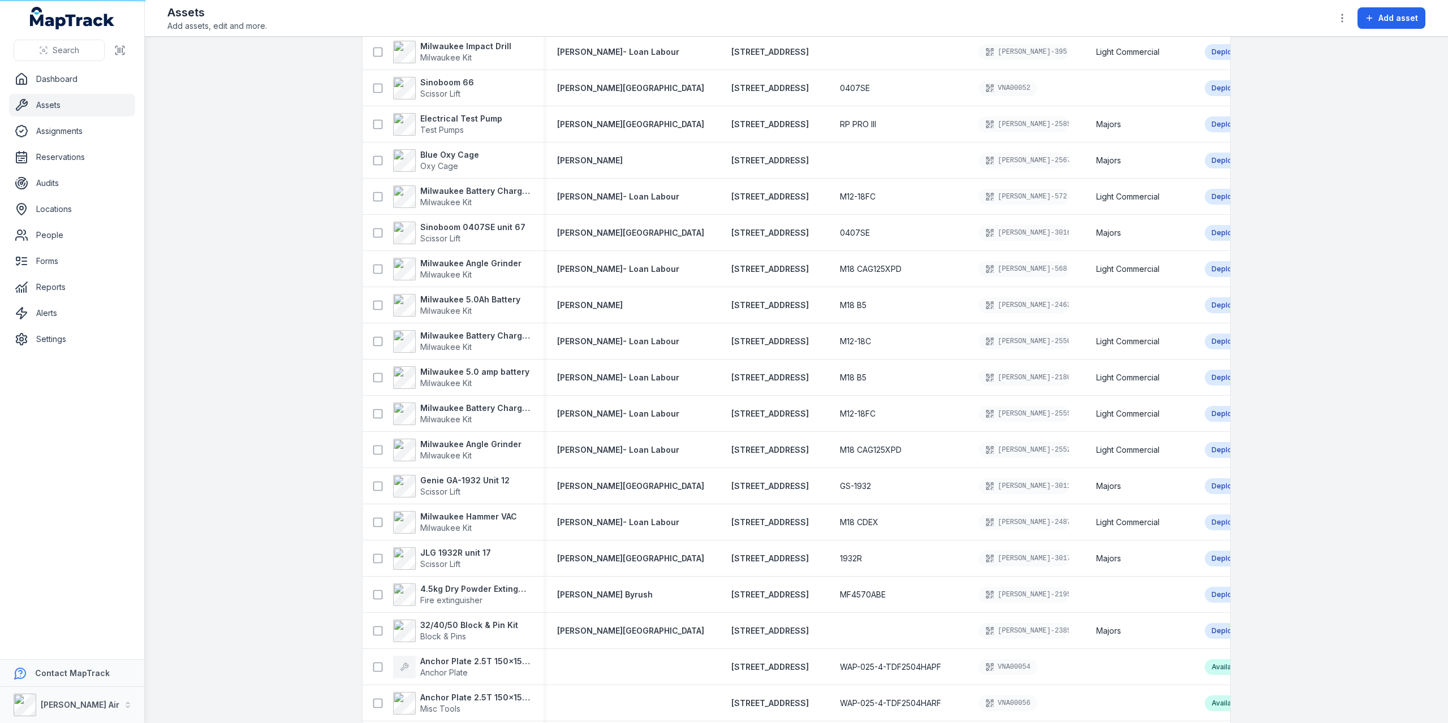
scroll to position [1646, 0]
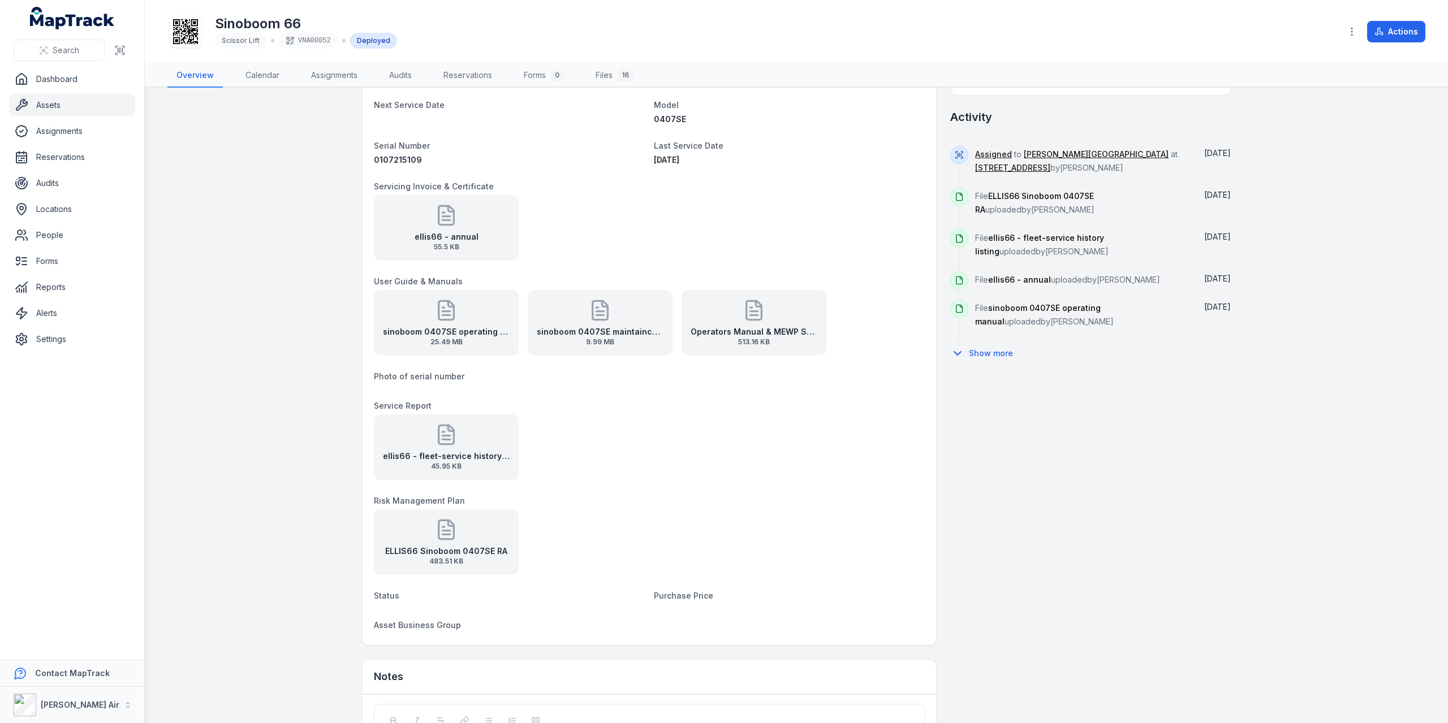
scroll to position [452, 0]
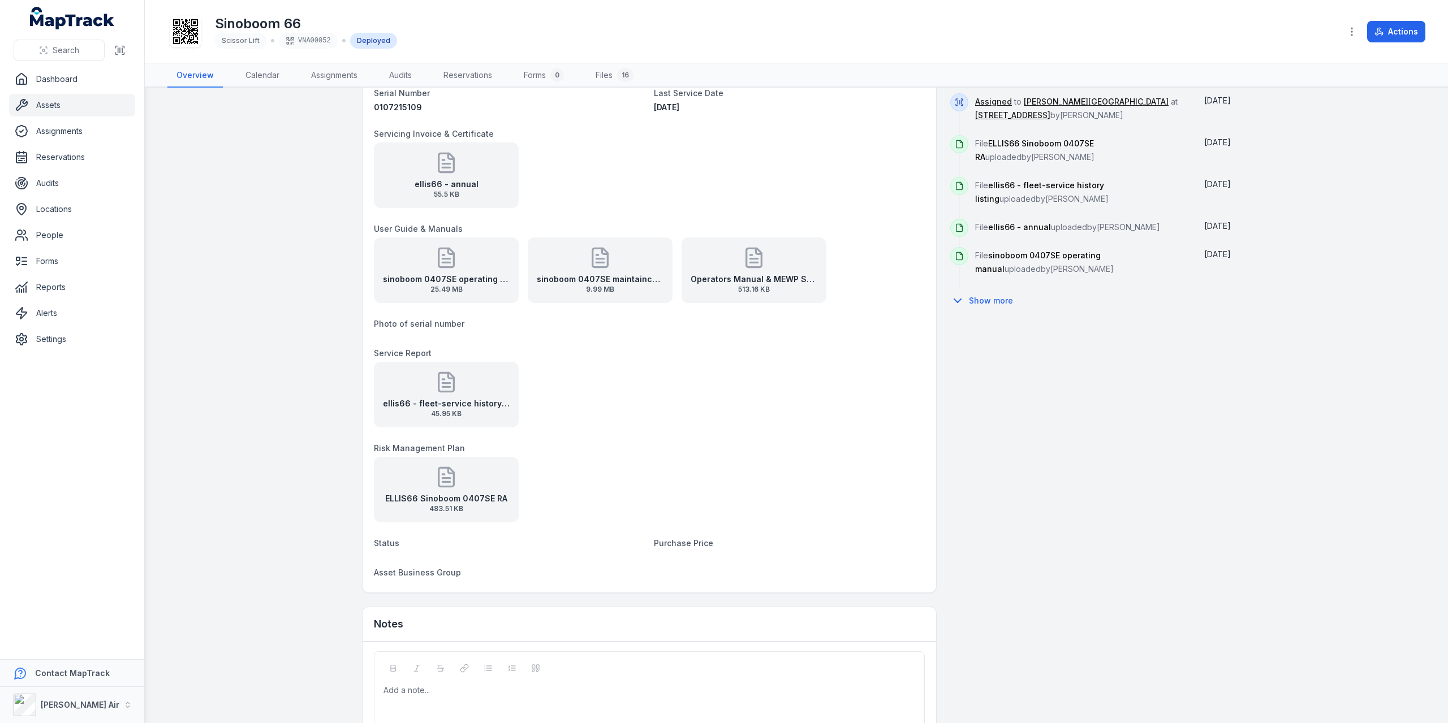
click at [424, 400] on strong "ellis66 - fleet-service history listing" at bounding box center [446, 403] width 127 height 11
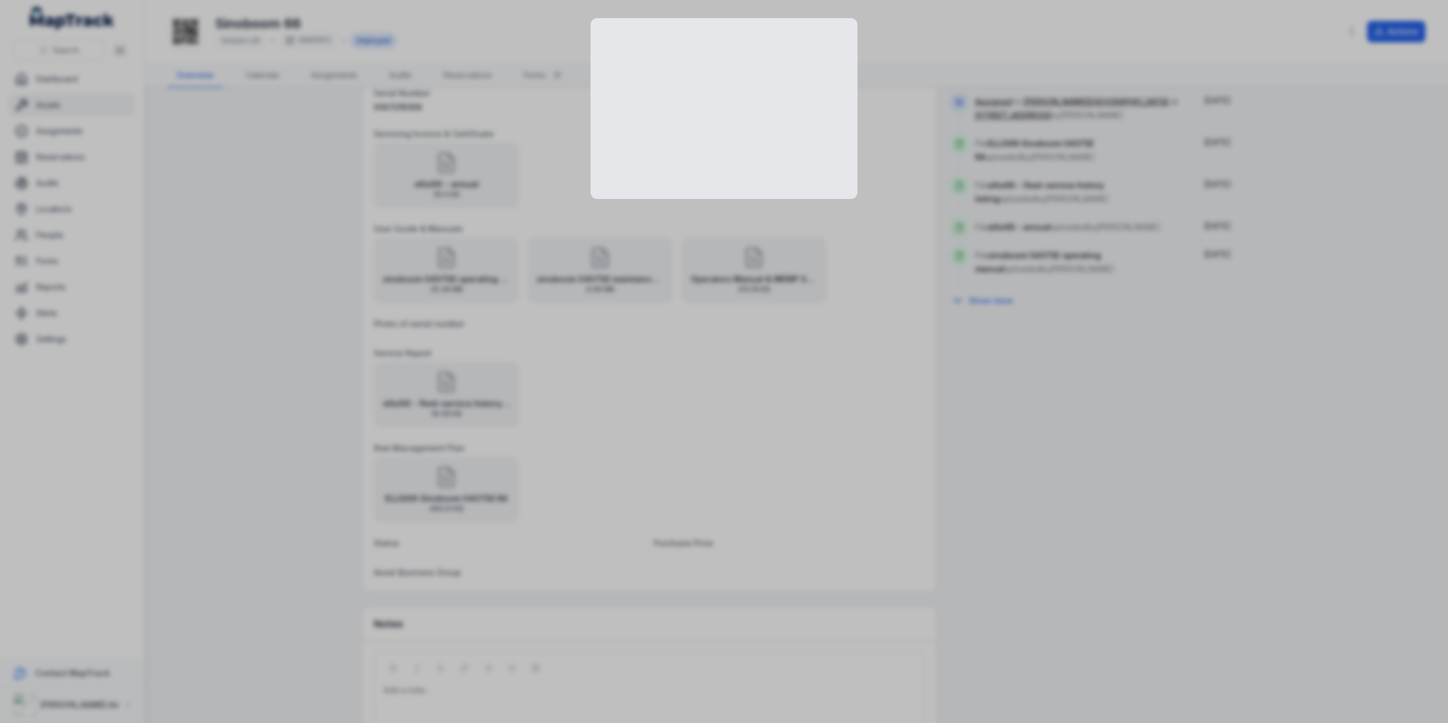
click at [424, 400] on div at bounding box center [724, 361] width 1448 height 723
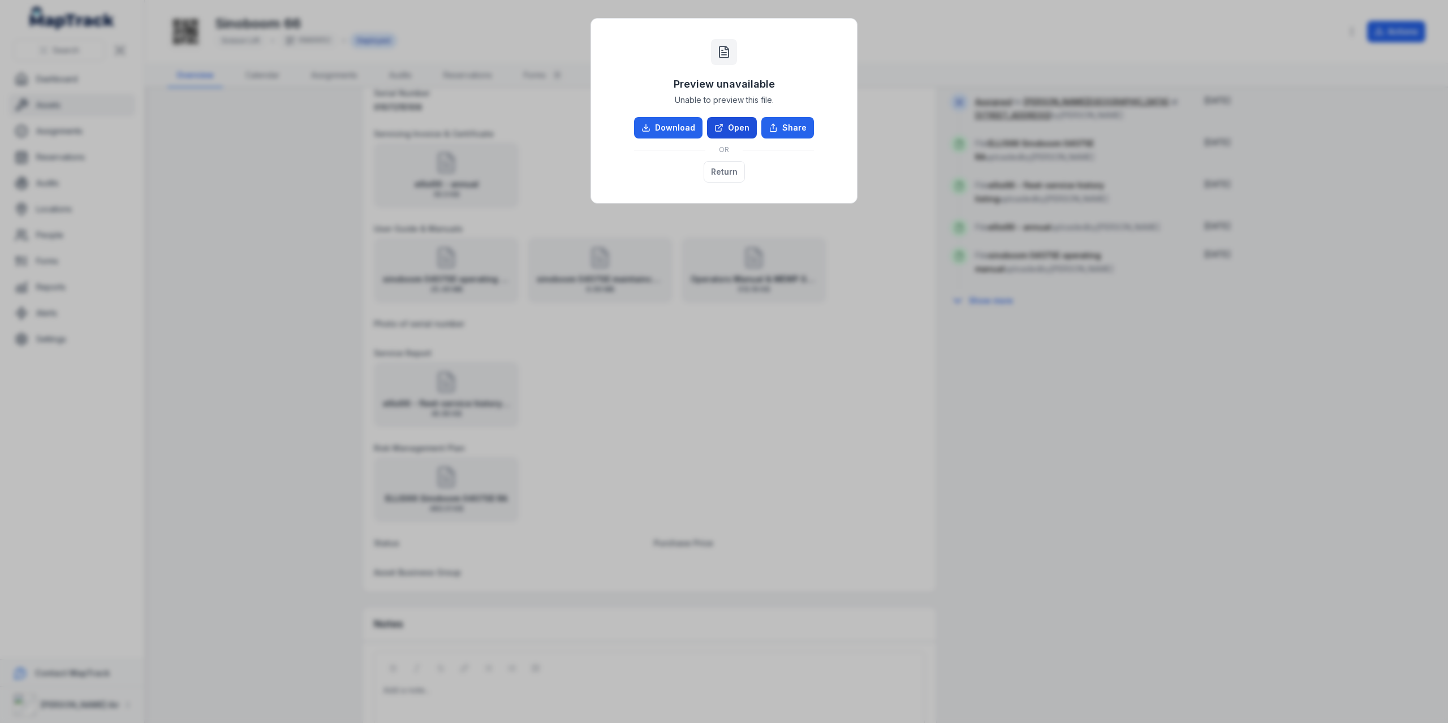
click at [729, 124] on link "Open" at bounding box center [732, 127] width 50 height 21
click at [963, 429] on div "Preview unavailable Unable to preview this file. Download Open Share OR Return" at bounding box center [724, 361] width 1448 height 723
click at [733, 167] on button "Return" at bounding box center [724, 171] width 41 height 21
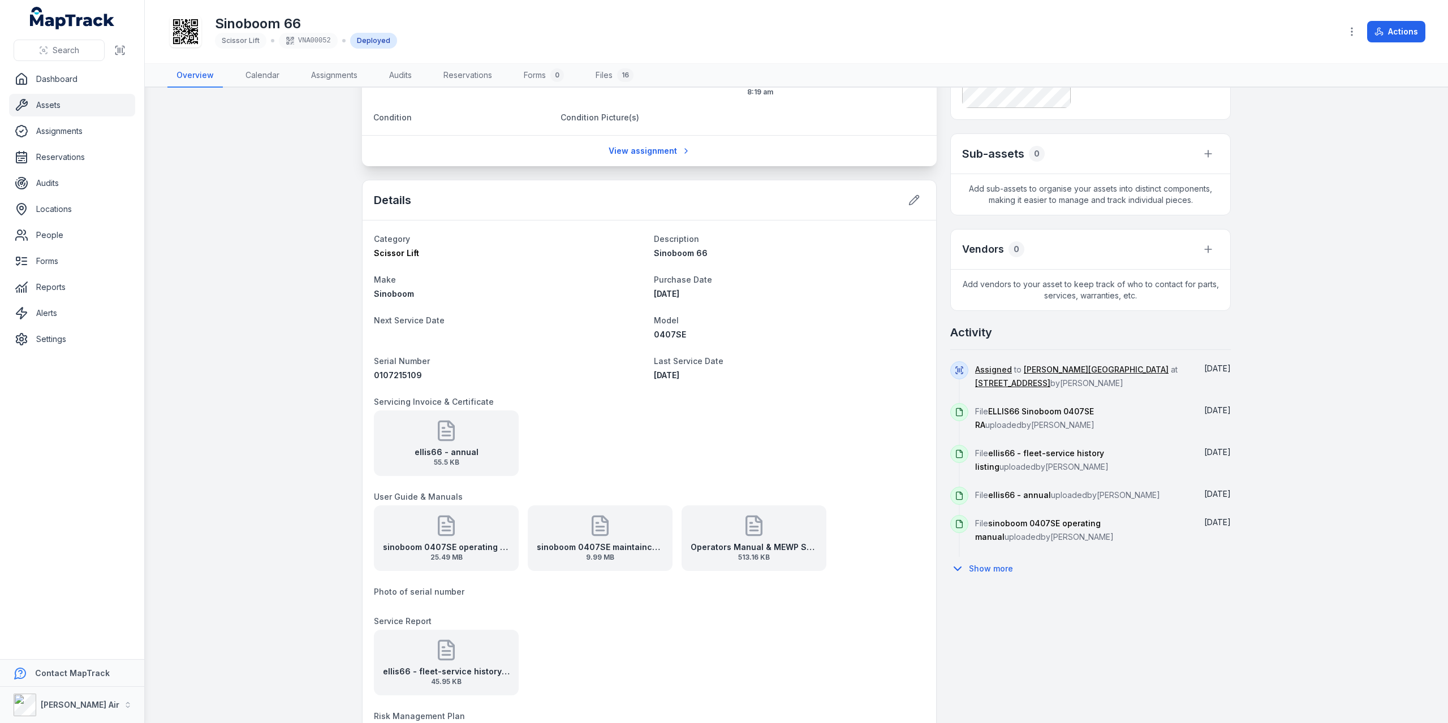
scroll to position [226, 0]
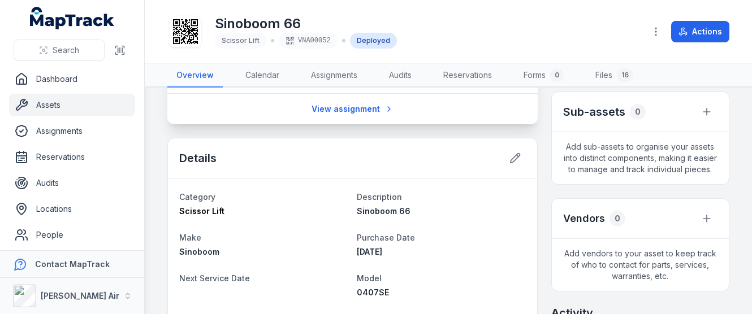
click at [36, 107] on link "Assets" at bounding box center [72, 105] width 126 height 23
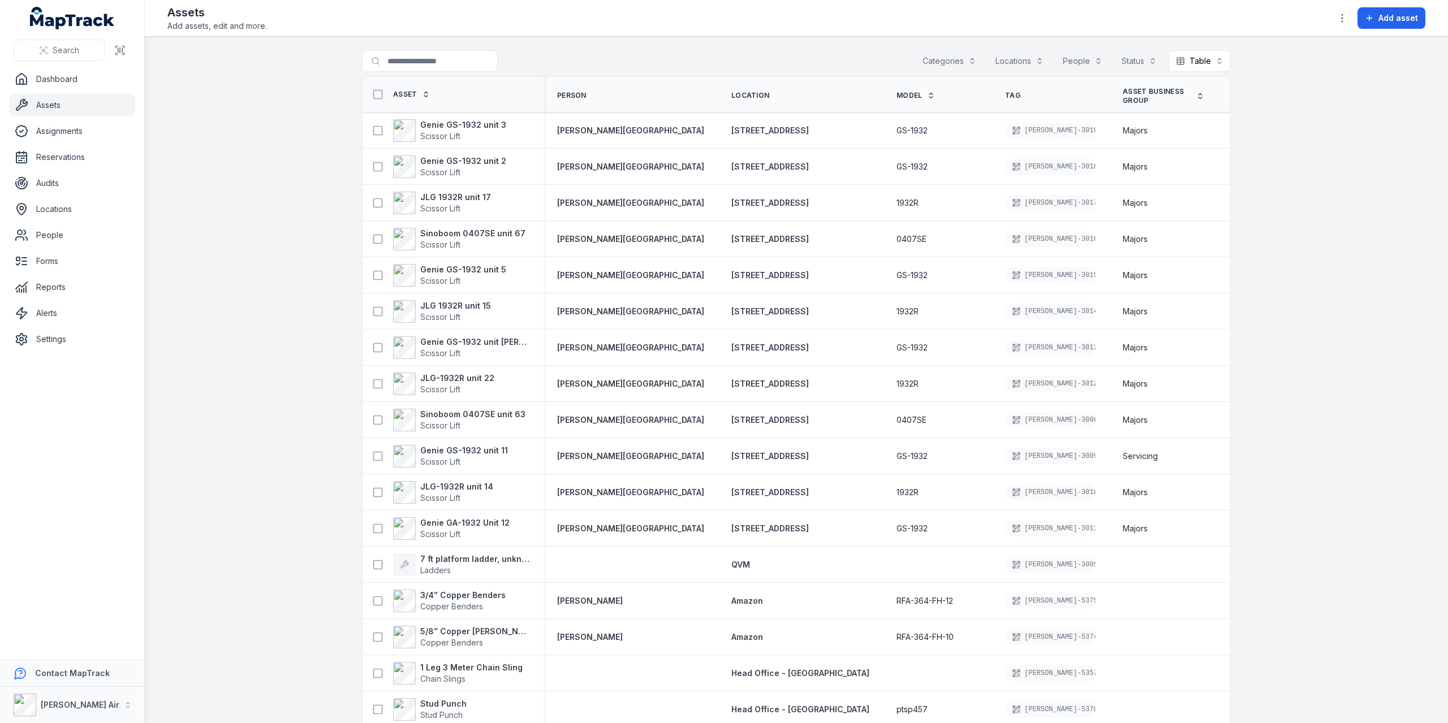
click at [1033, 60] on button "Locations" at bounding box center [1019, 60] width 63 height 21
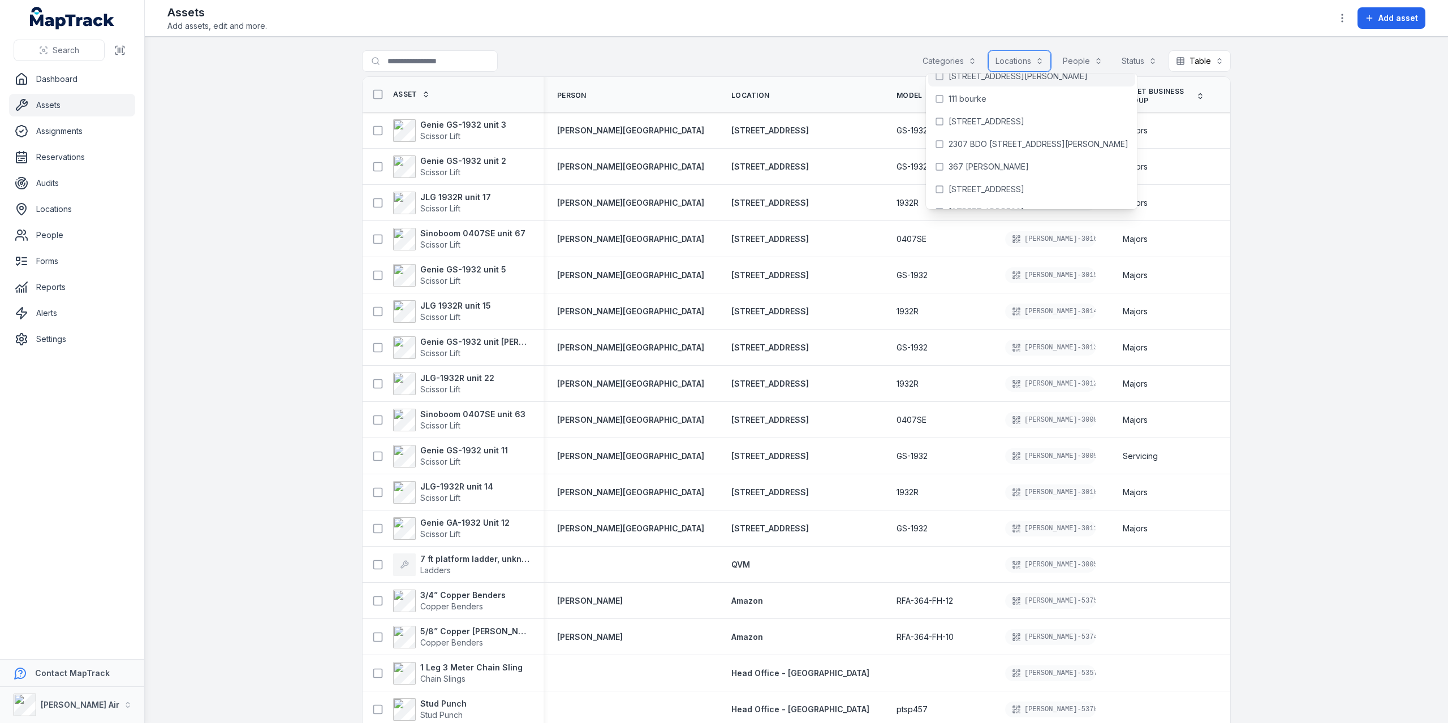
scroll to position [57, 0]
click at [977, 188] on span "[STREET_ADDRESS]" at bounding box center [986, 189] width 76 height 11
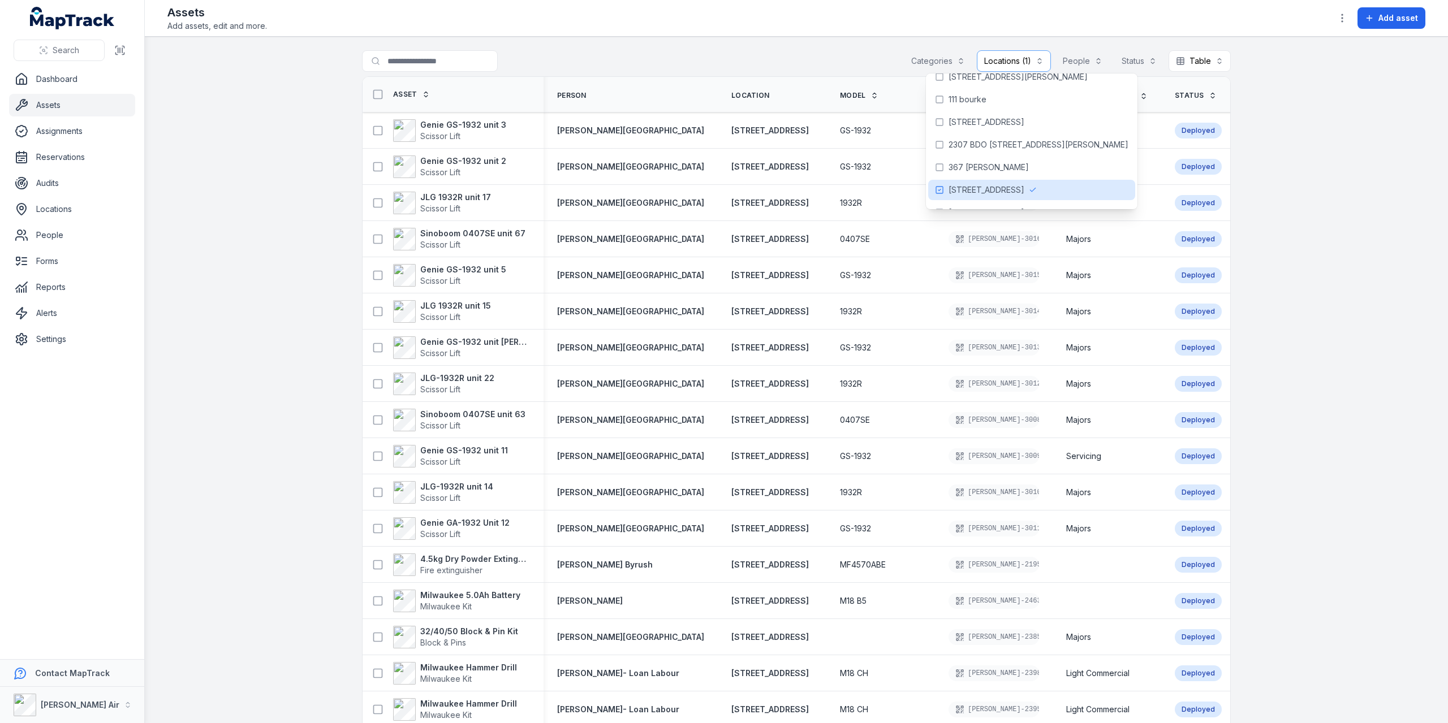
click at [1209, 92] on icon at bounding box center [1213, 96] width 8 height 8
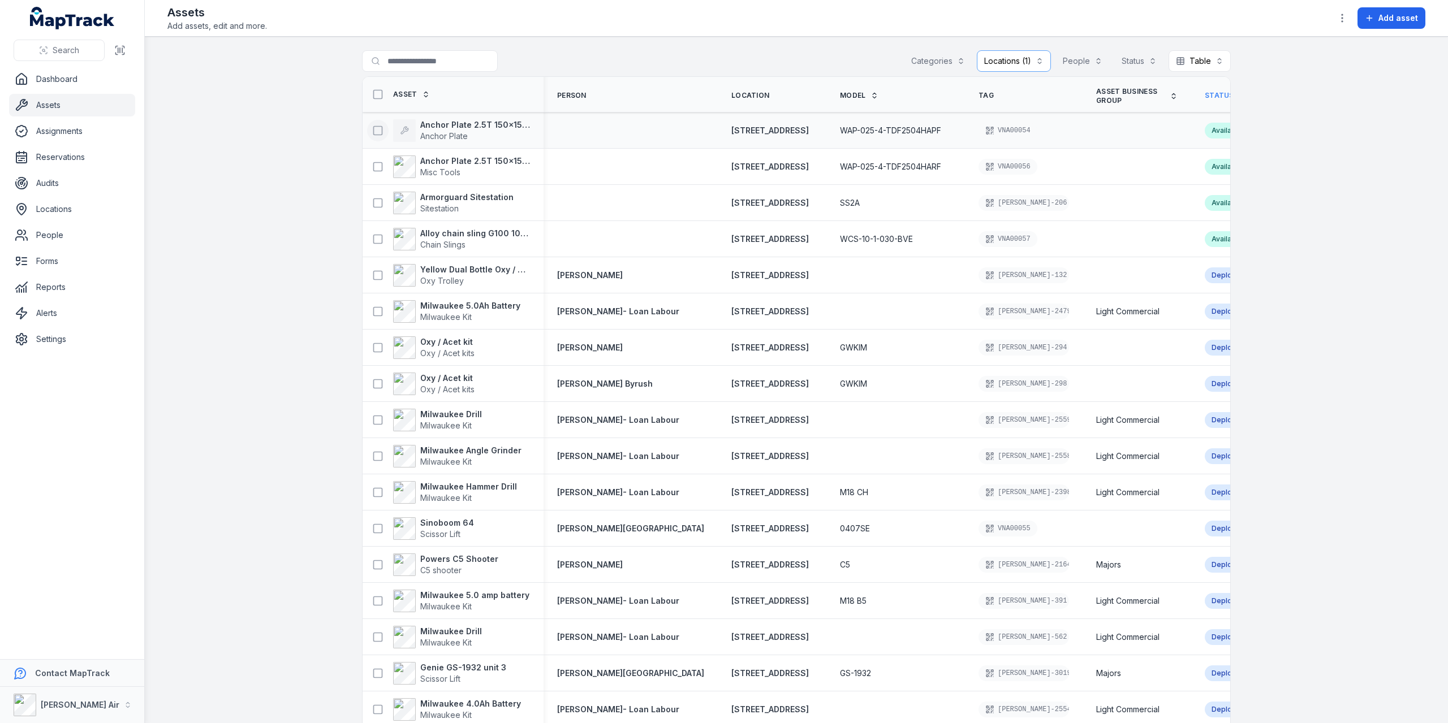
click at [376, 128] on icon at bounding box center [377, 130] width 11 height 11
click at [374, 166] on icon at bounding box center [377, 166] width 11 height 11
click at [373, 201] on icon at bounding box center [377, 202] width 11 height 11
click at [376, 239] on icon at bounding box center [377, 239] width 11 height 11
click at [1344, 12] on icon "button" at bounding box center [1341, 17] width 11 height 11
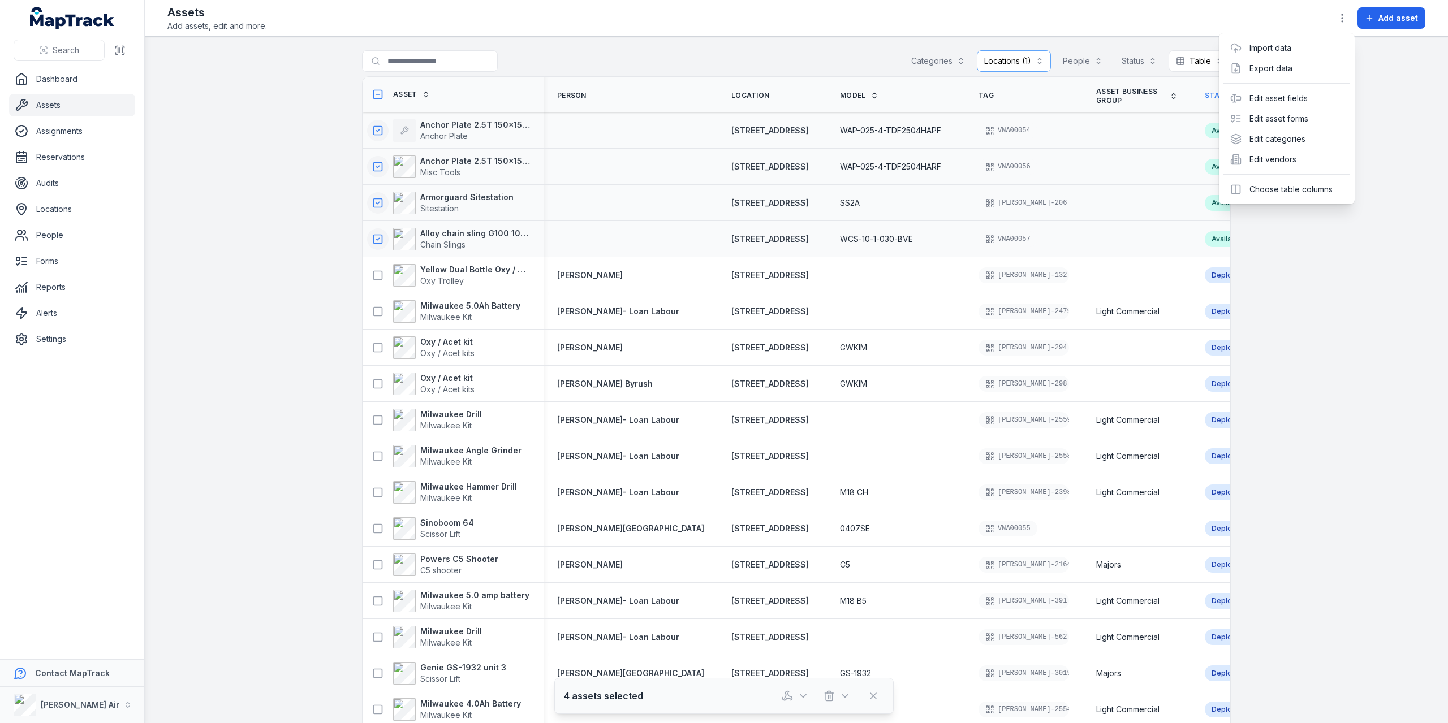
click at [792, 692] on div "**********" at bounding box center [796, 361] width 1303 height 723
click at [791, 693] on icon "button" at bounding box center [787, 696] width 11 height 11
click at [797, 644] on div "Assign assets" at bounding box center [796, 646] width 127 height 20
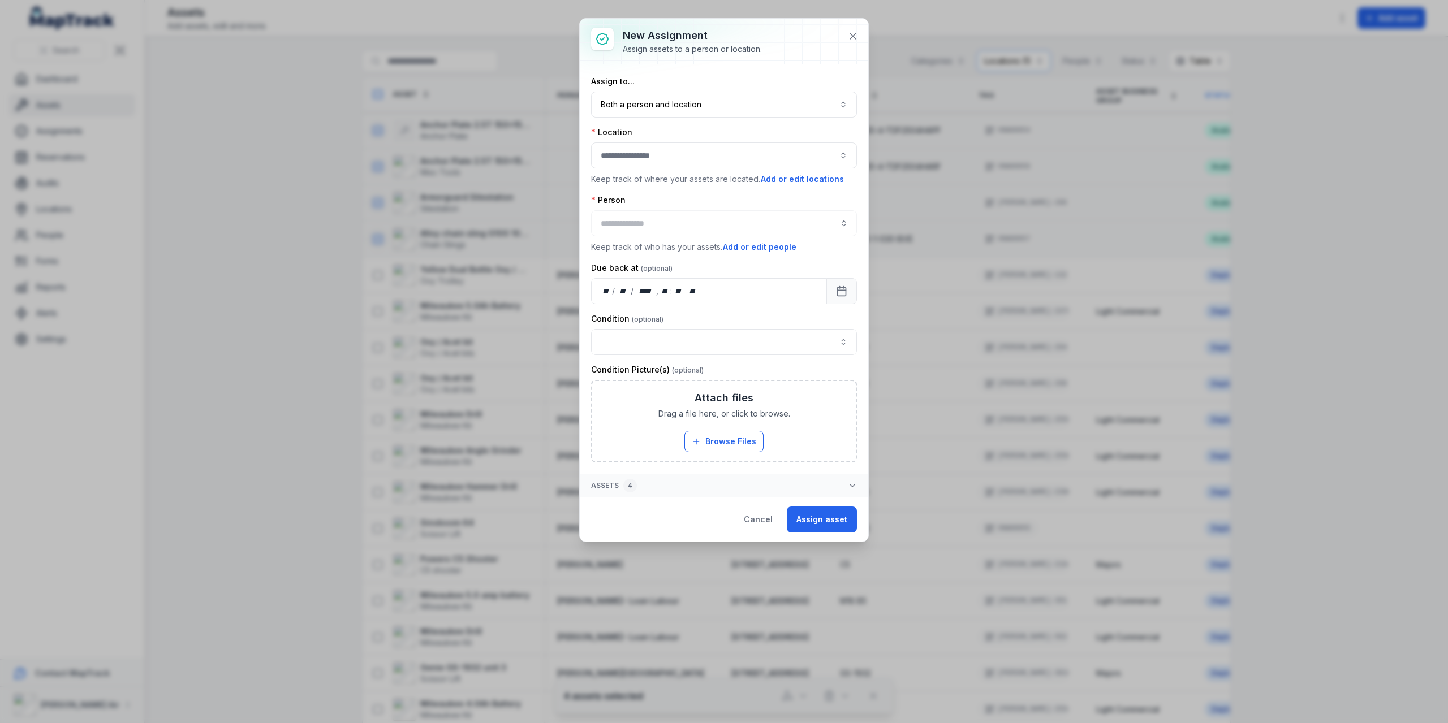
click at [730, 143] on button "button" at bounding box center [724, 156] width 266 height 26
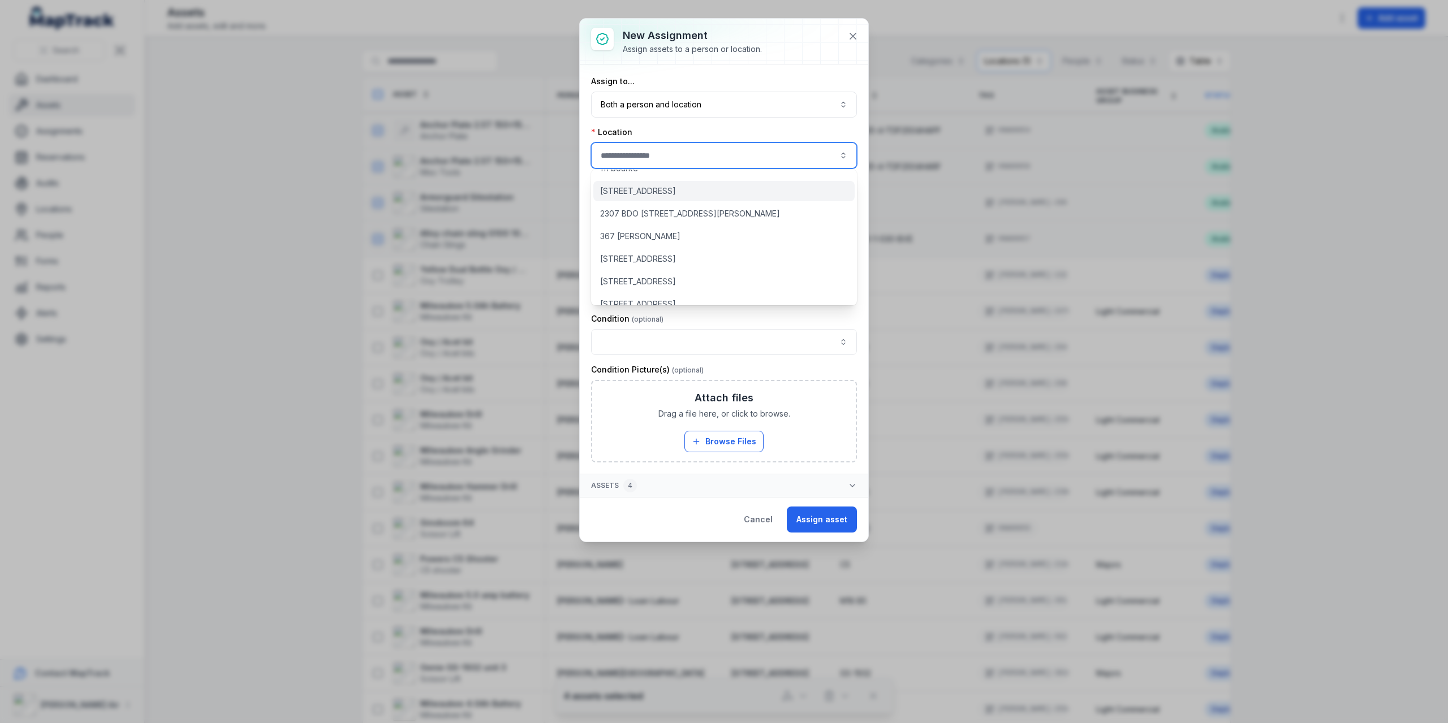
scroll to position [86, 0]
click at [685, 254] on div "Head Office - [GEOGRAPHIC_DATA] [STREET_ADDRESS][GEOGRAPHIC_DATA][PERSON_NAME] …" at bounding box center [724, 238] width 266 height 136
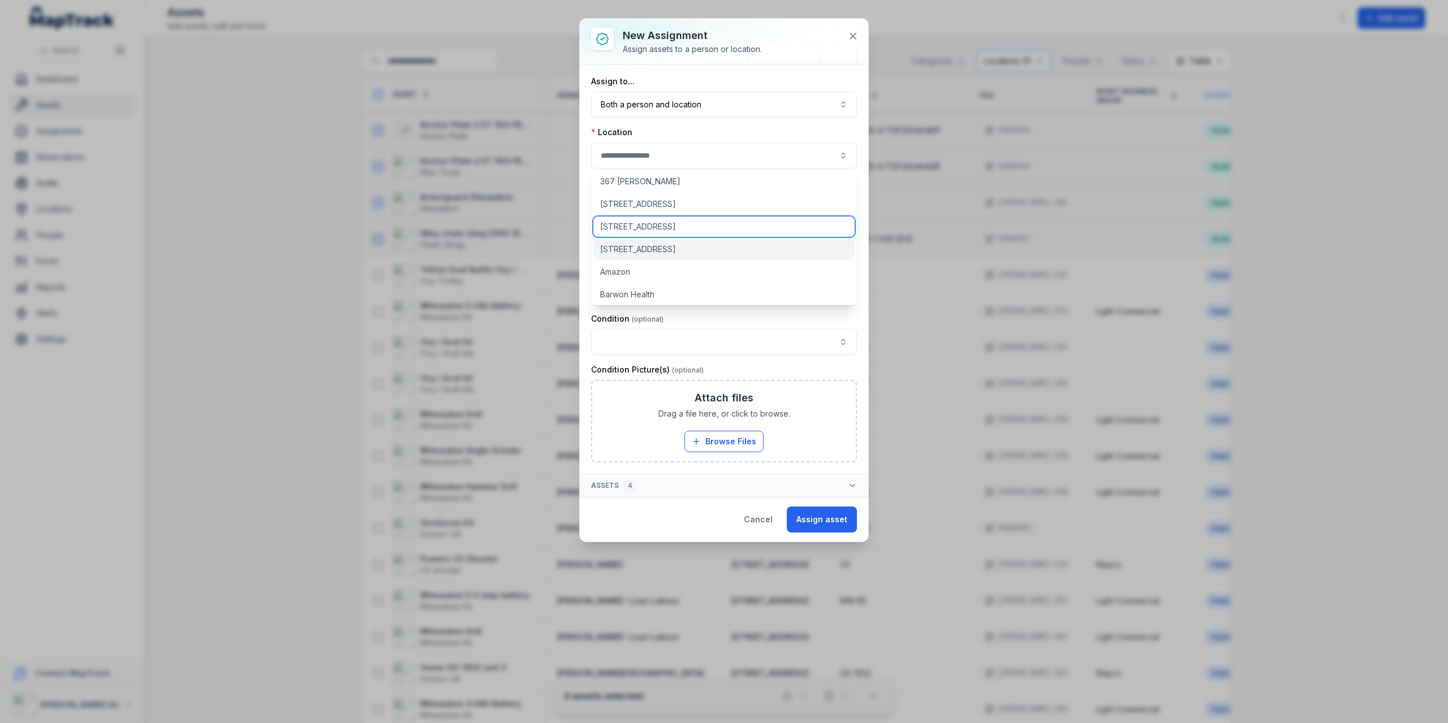
scroll to position [143, 0]
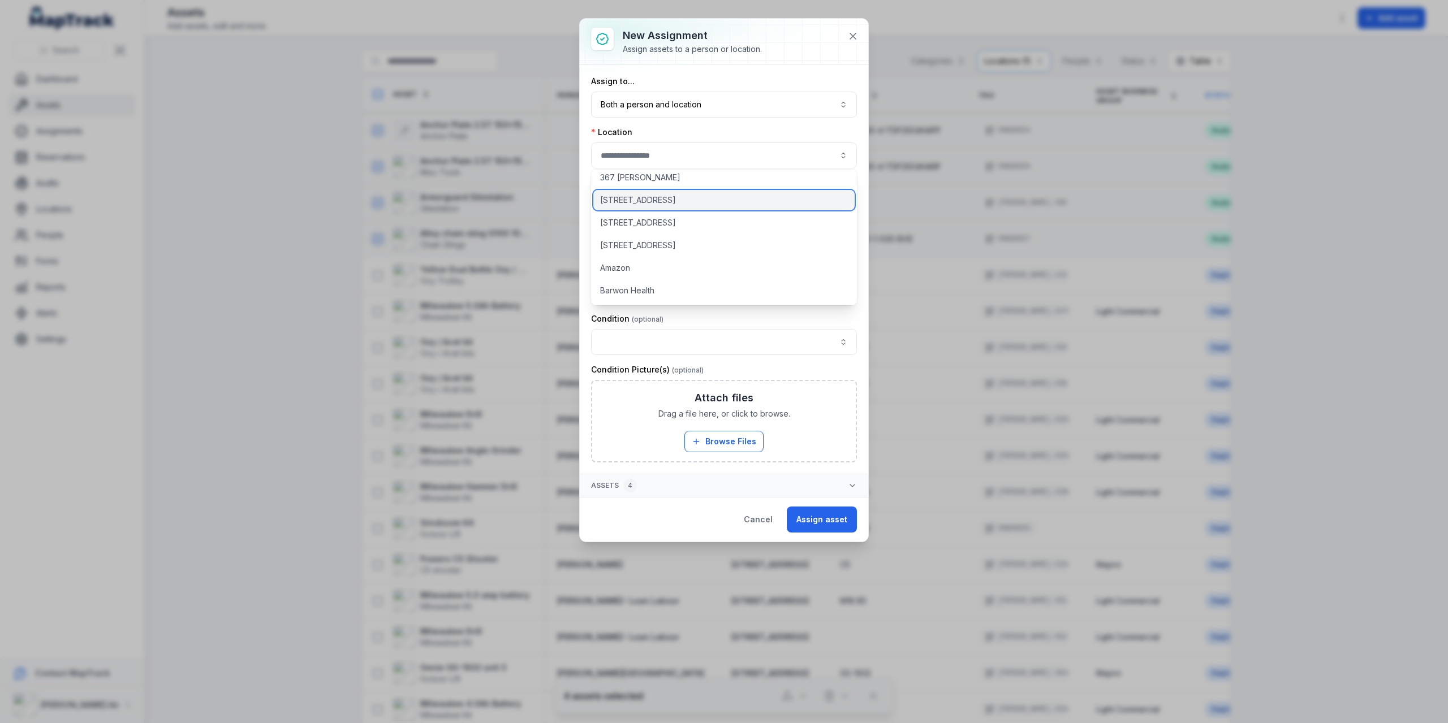
click at [696, 203] on div "[STREET_ADDRESS]" at bounding box center [724, 200] width 262 height 20
type input "**********"
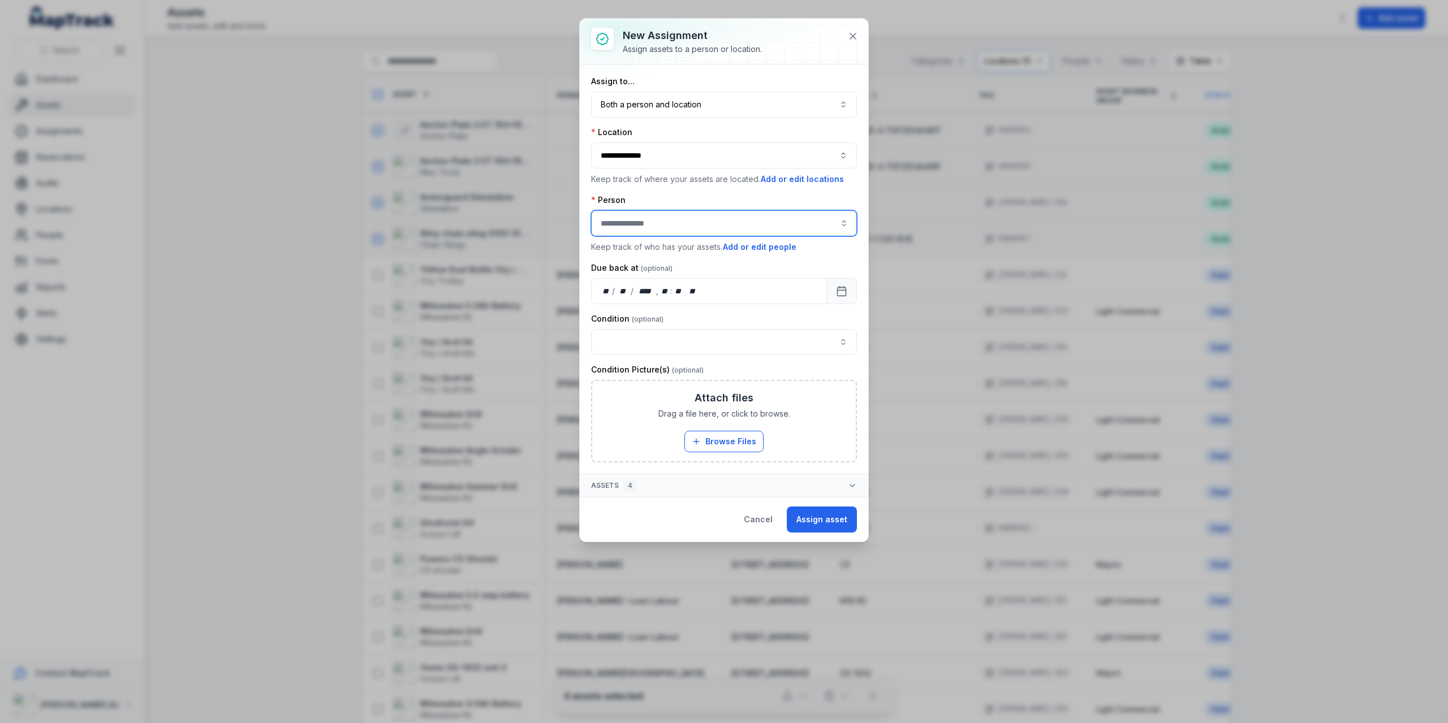
click at [720, 225] on input "assignment-add:person-label" at bounding box center [724, 223] width 266 height 26
click at [721, 273] on div "[PERSON_NAME][GEOGRAPHIC_DATA]" at bounding box center [724, 273] width 243 height 11
type input "**********"
click at [835, 513] on button "Assign asset" at bounding box center [822, 520] width 70 height 26
